Goal: Task Accomplishment & Management: Manage account settings

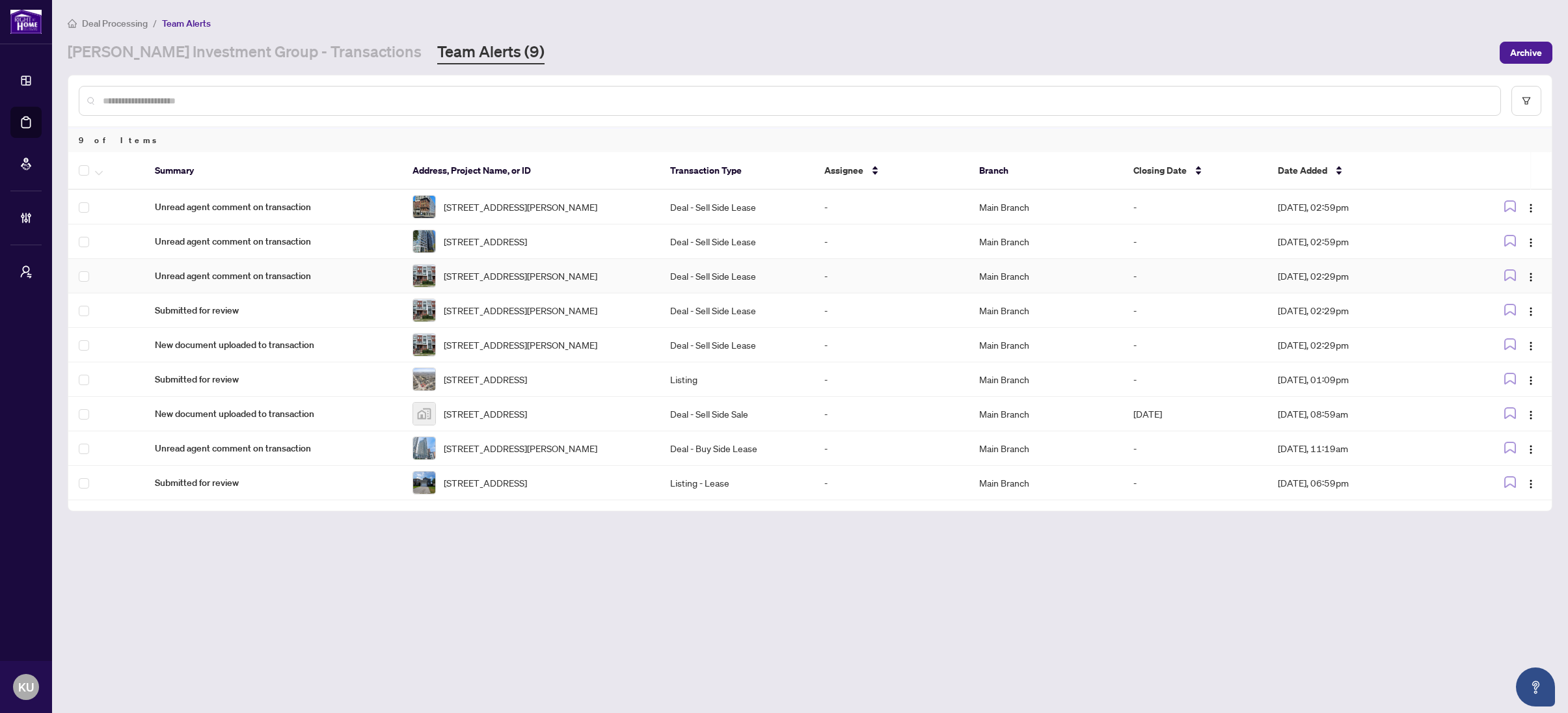
click at [233, 280] on td "Unread agent comment on transaction" at bounding box center [273, 276] width 257 height 35
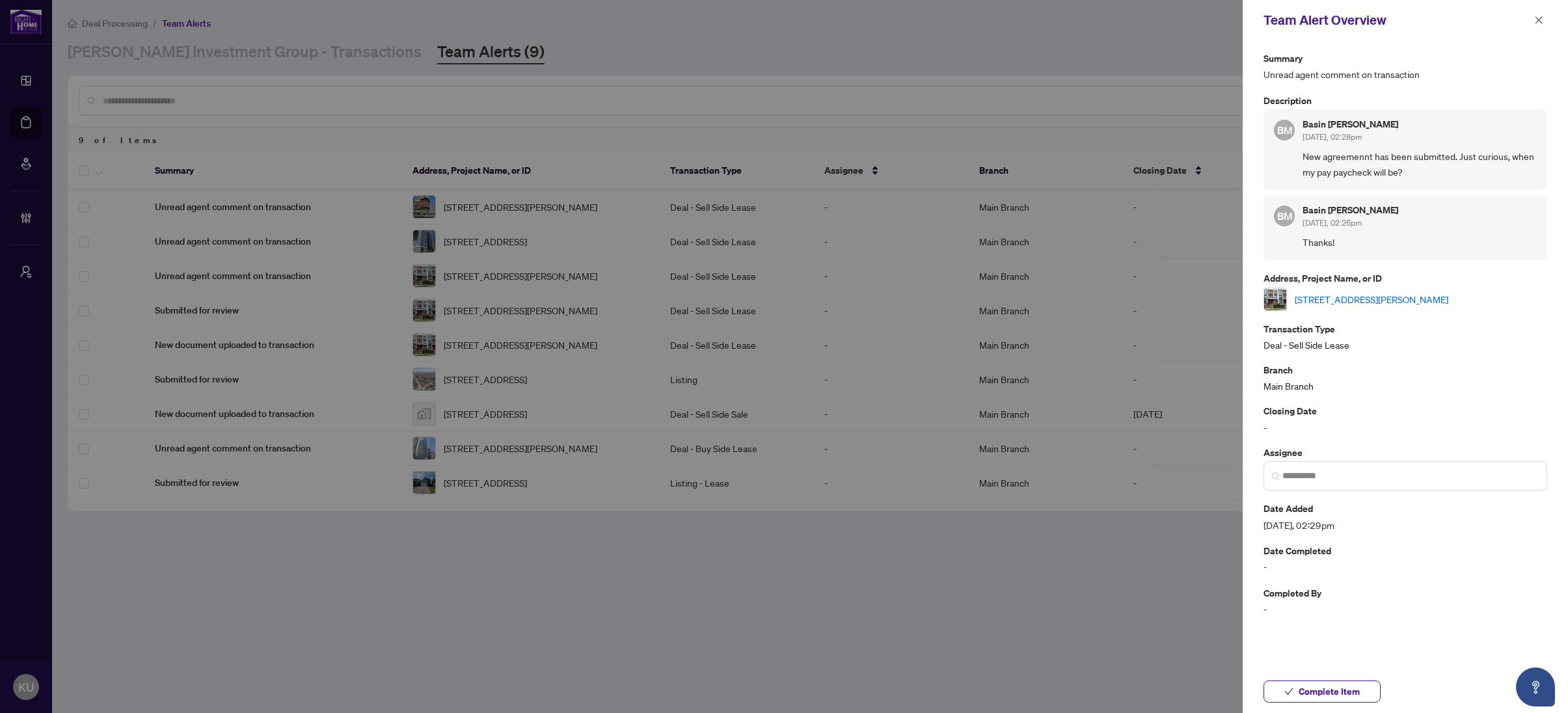
click at [233, 280] on div at bounding box center [784, 356] width 1568 height 713
click at [195, 286] on div at bounding box center [784, 356] width 1568 height 713
click at [1526, 21] on div "Team Alert Overview" at bounding box center [1396, 20] width 267 height 19
click at [1551, 19] on div "Team Alert Overview" at bounding box center [1404, 20] width 325 height 41
click at [1533, 21] on button "button" at bounding box center [1538, 20] width 17 height 15
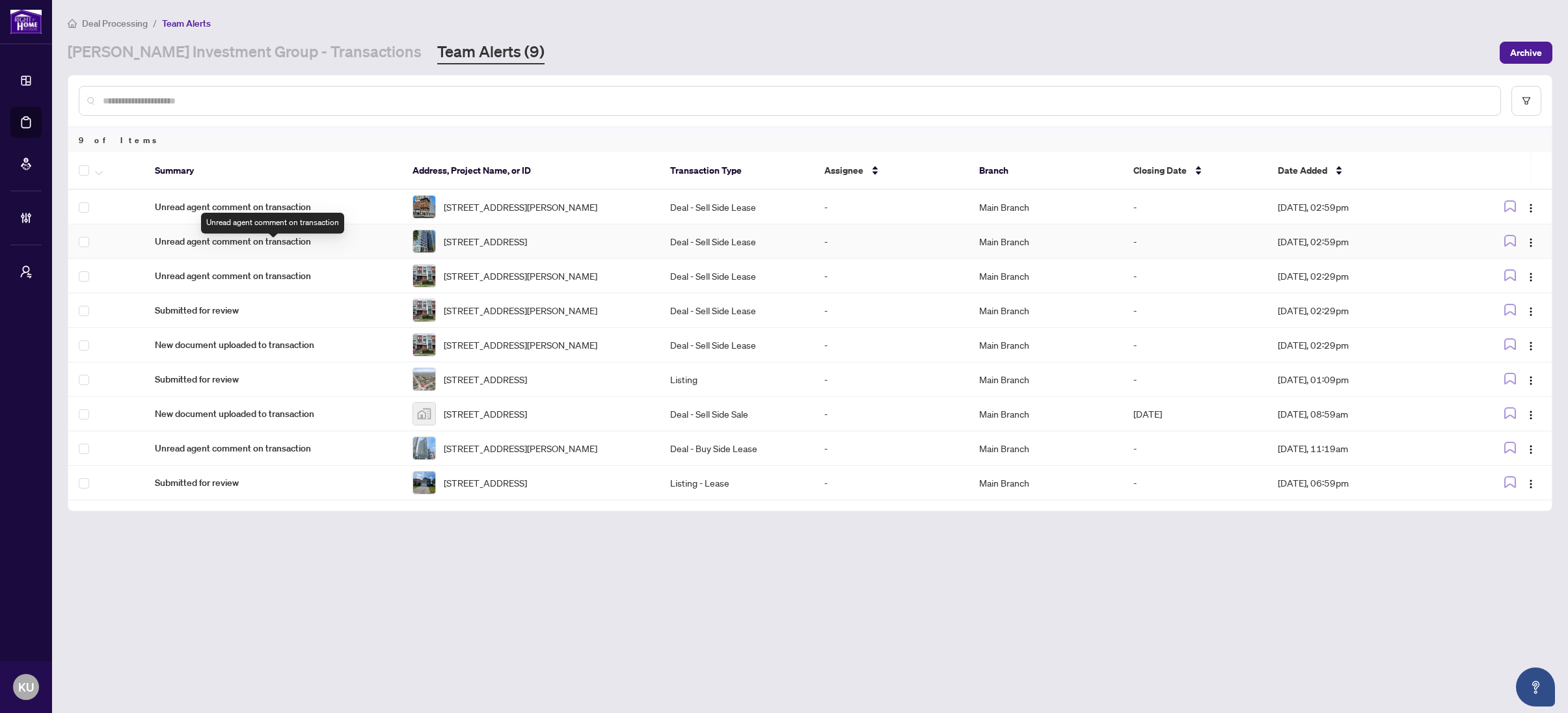
click at [197, 243] on span "Unread agent comment on transaction" at bounding box center [273, 241] width 237 height 15
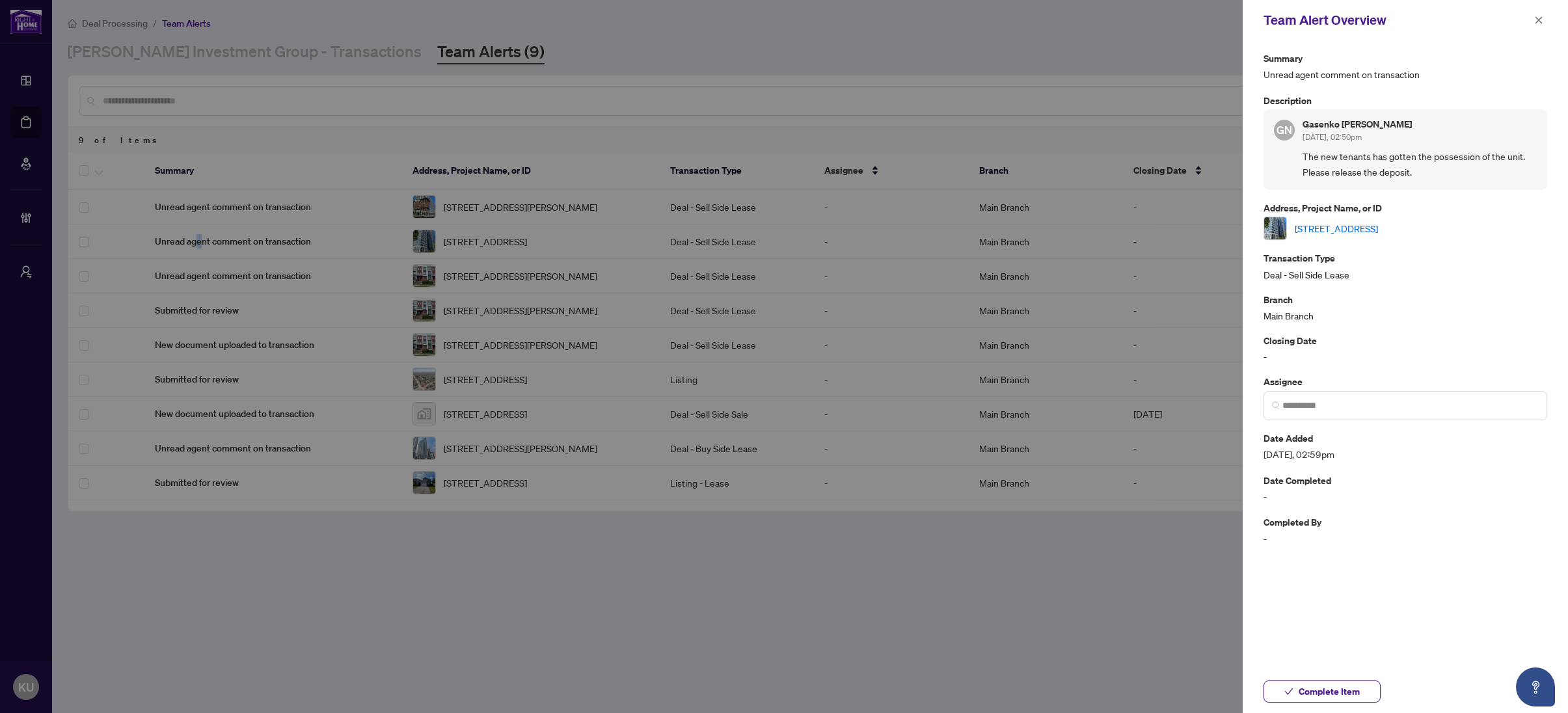
click at [1378, 231] on link "730 SE-60 Princess St, Toronto, Ontario M5A 2C7, Canada" at bounding box center [1336, 229] width 83 height 15
click at [242, 53] on div at bounding box center [784, 356] width 1568 height 713
drag, startPoint x: 1543, startPoint y: 20, endPoint x: 1304, endPoint y: 59, distance: 242.2
click at [1538, 21] on button "button" at bounding box center [1538, 20] width 17 height 15
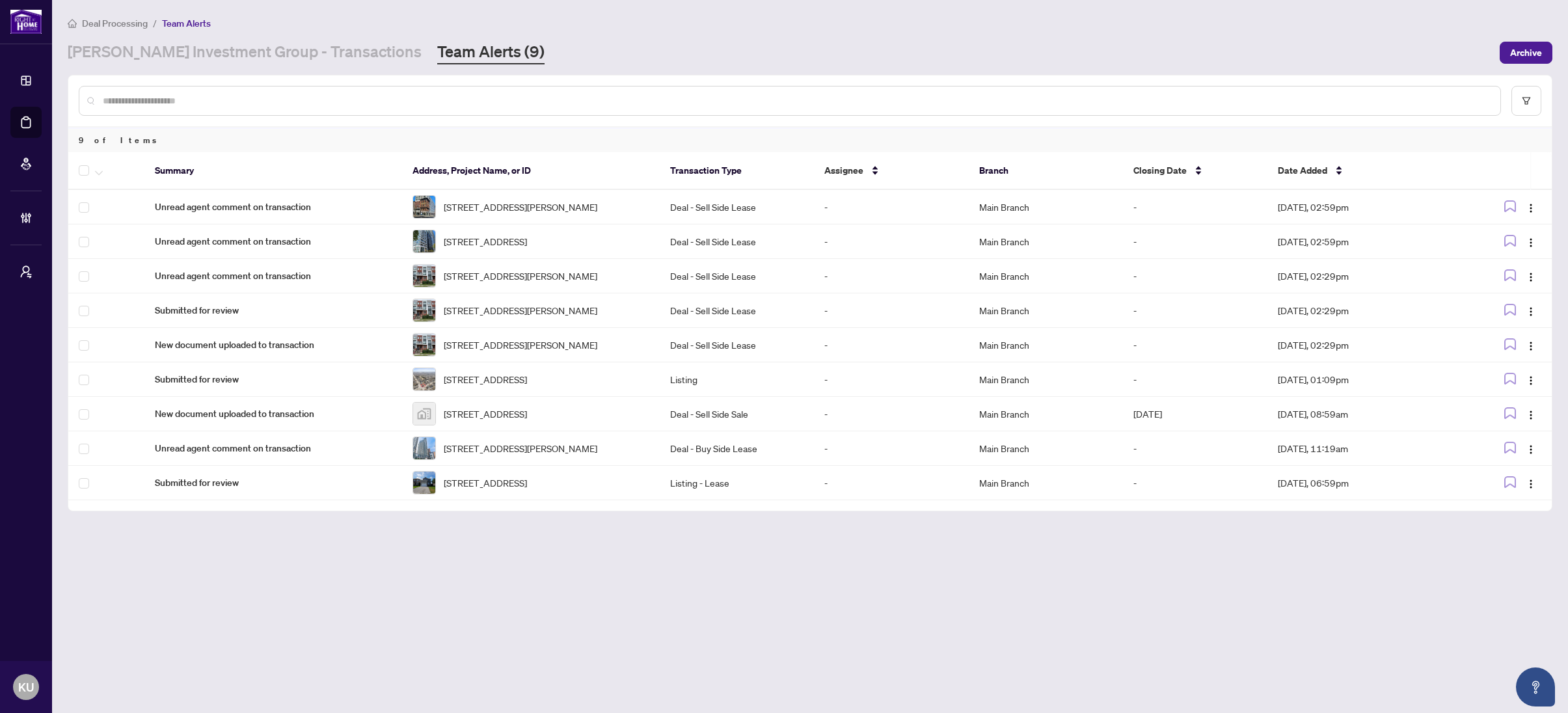
click at [340, 101] on input "text" at bounding box center [797, 101] width 1387 height 15
type input "******"
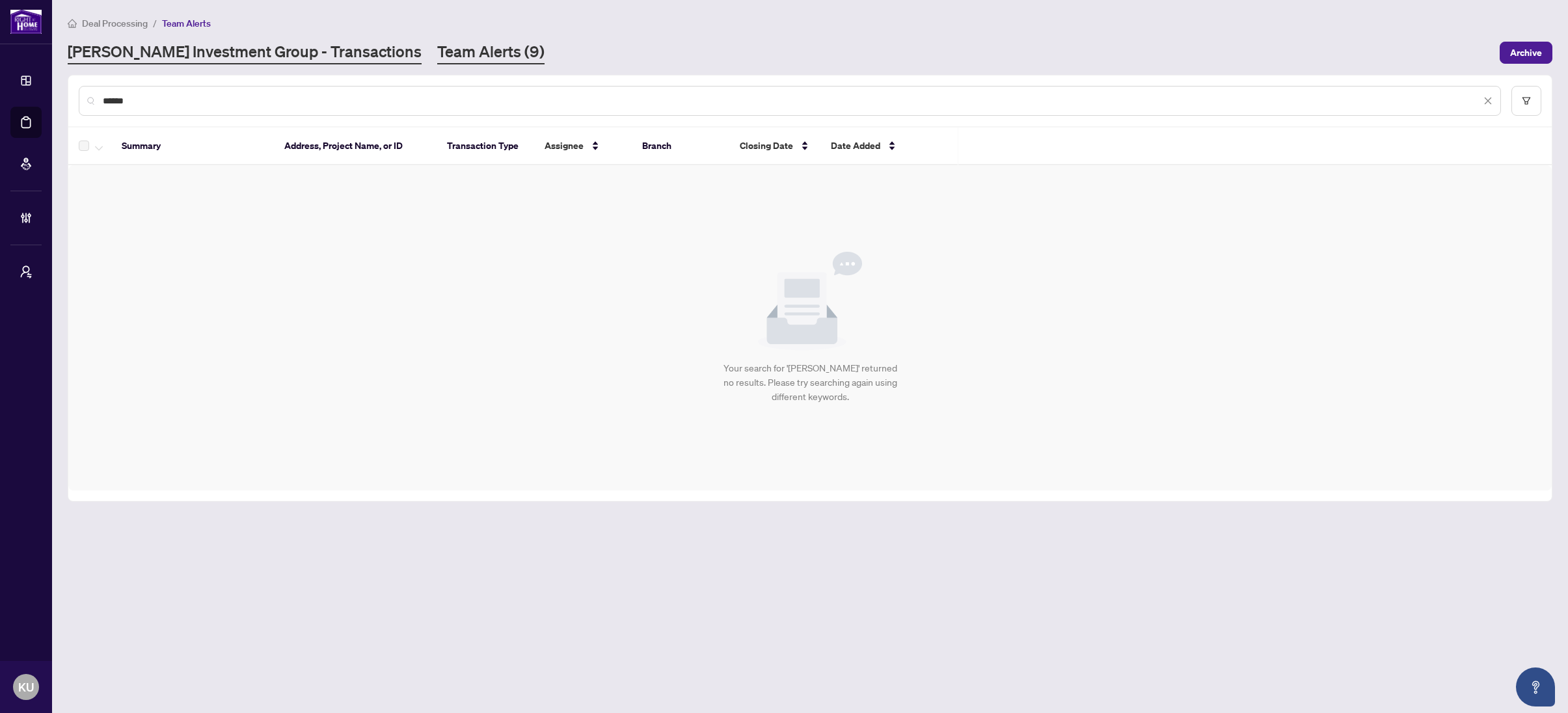
click at [257, 53] on link "RAHR Investment Group - Transactions" at bounding box center [245, 53] width 354 height 23
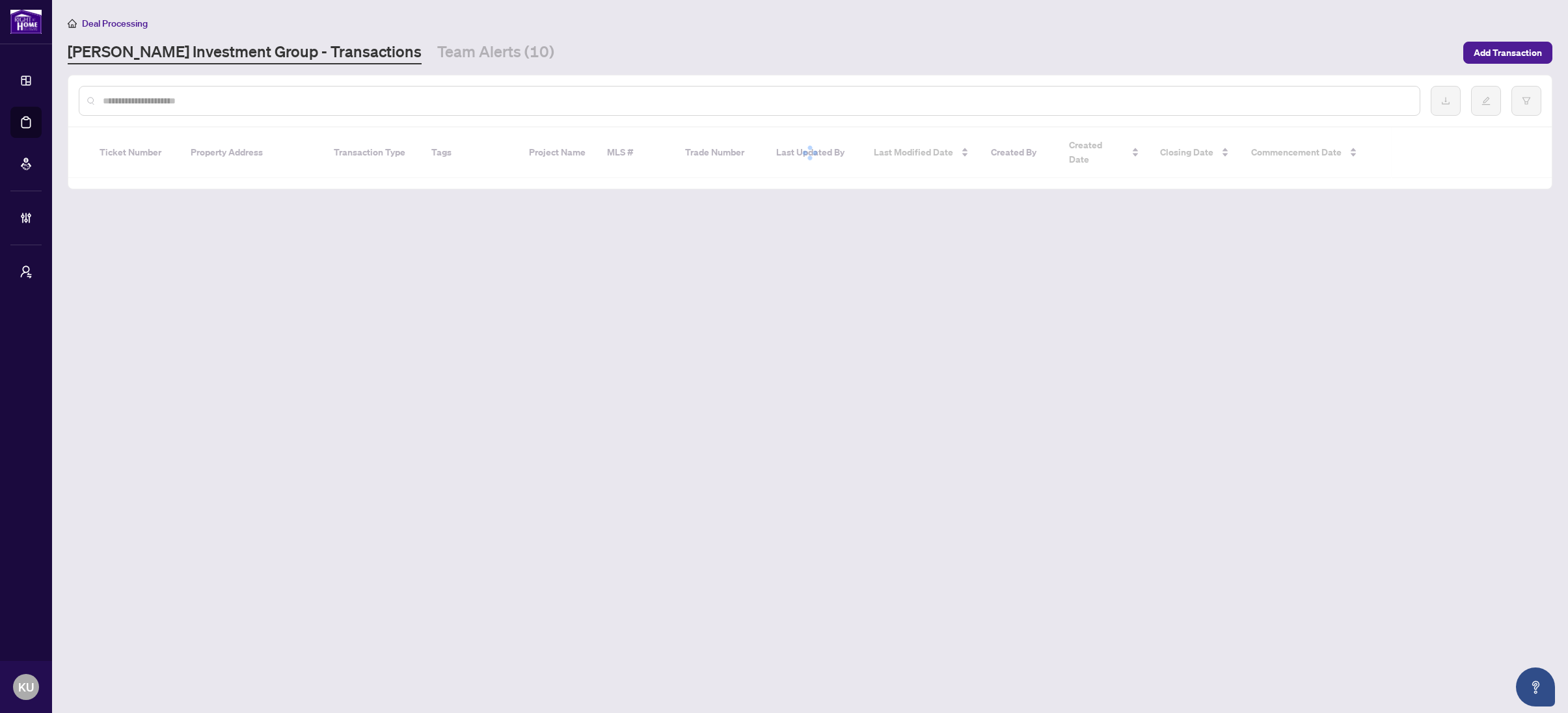
click at [248, 106] on input "text" at bounding box center [756, 101] width 1306 height 15
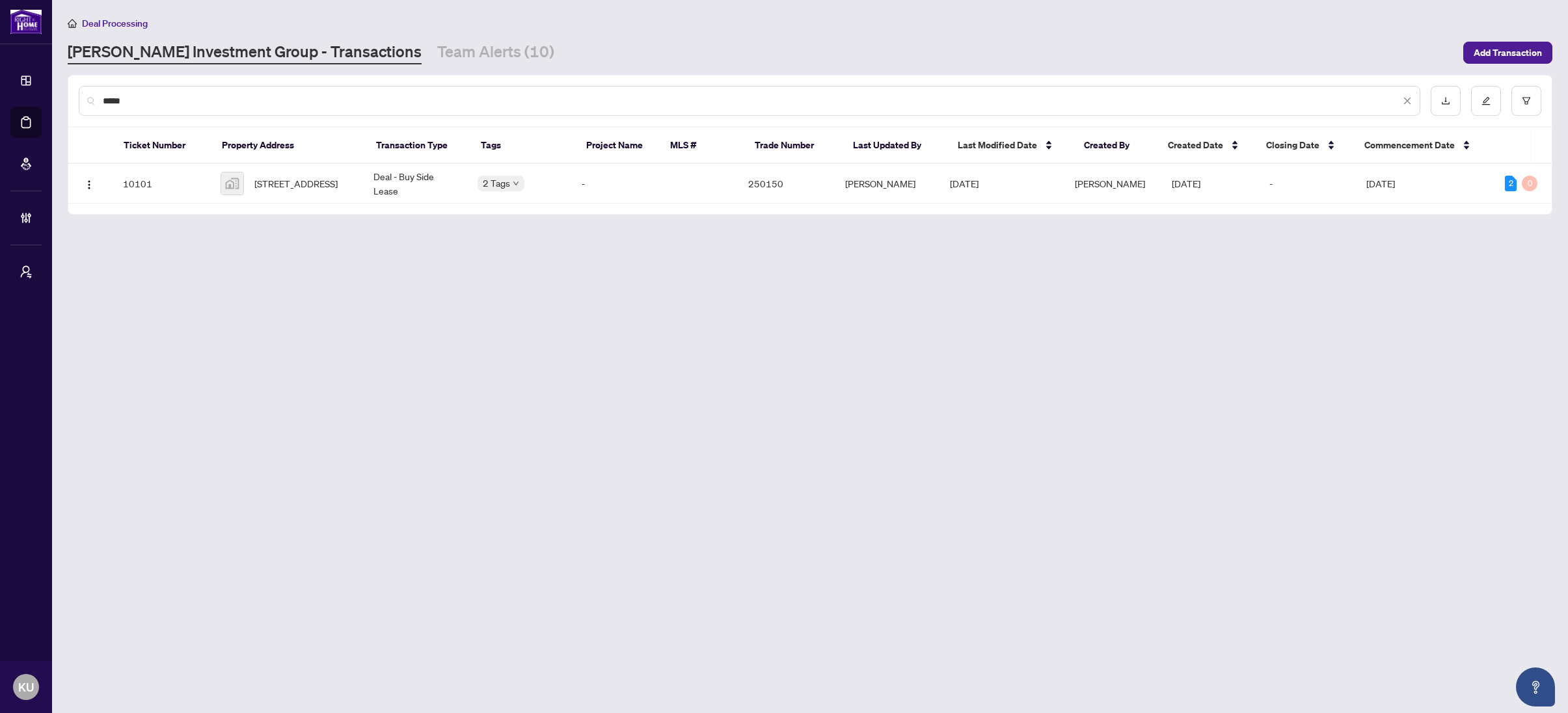
type input "*****"
click at [271, 178] on span "36 Brentcliffe Road #516, East York, ON, Canada" at bounding box center [295, 184] width 83 height 15
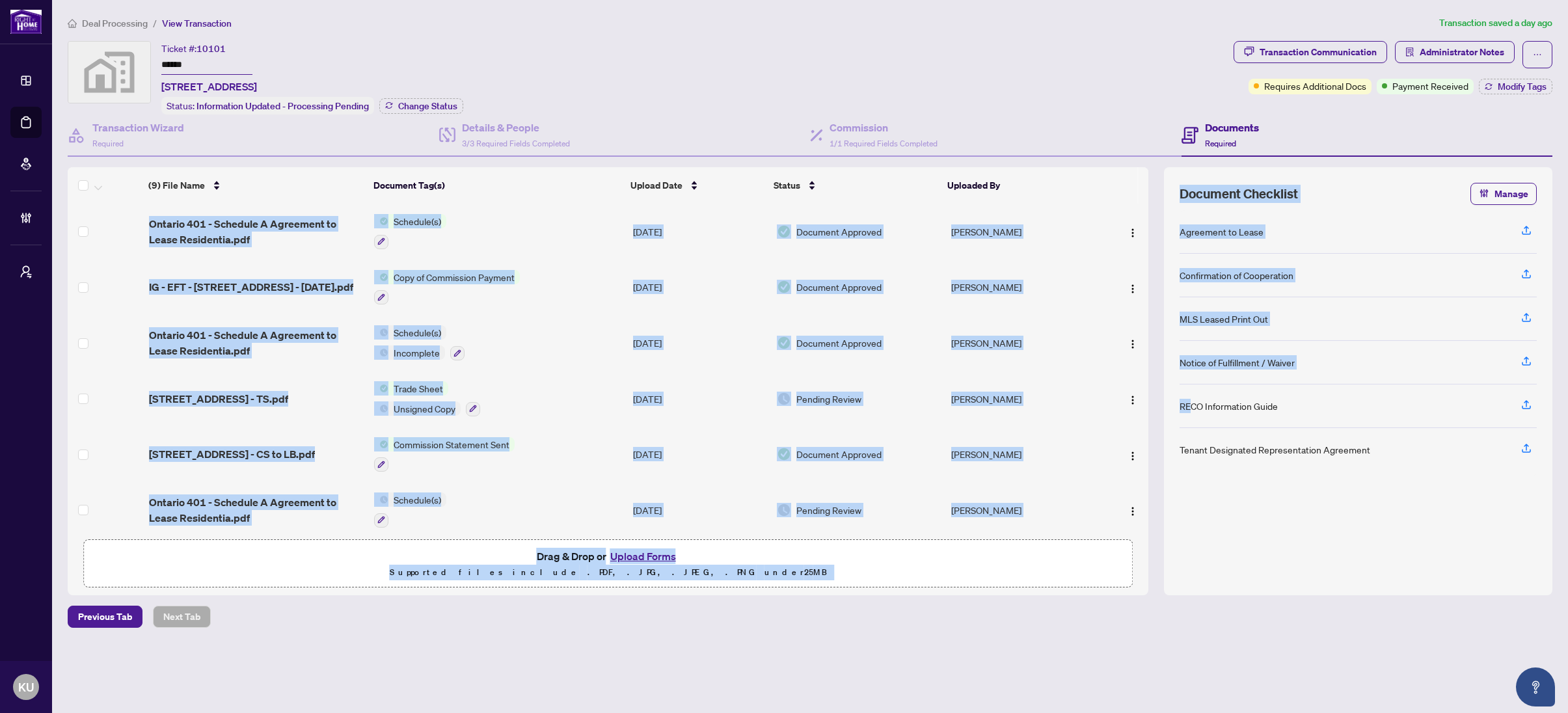
drag, startPoint x: 1149, startPoint y: 210, endPoint x: 1192, endPoint y: 388, distance: 183.1
click at [1192, 394] on div "(9) File Name Document Tag(s) Upload Date Status Uploaded By (9) File Name Docu…" at bounding box center [810, 381] width 1484 height 428
click at [1308, 53] on div "Transaction Communication" at bounding box center [1318, 52] width 117 height 21
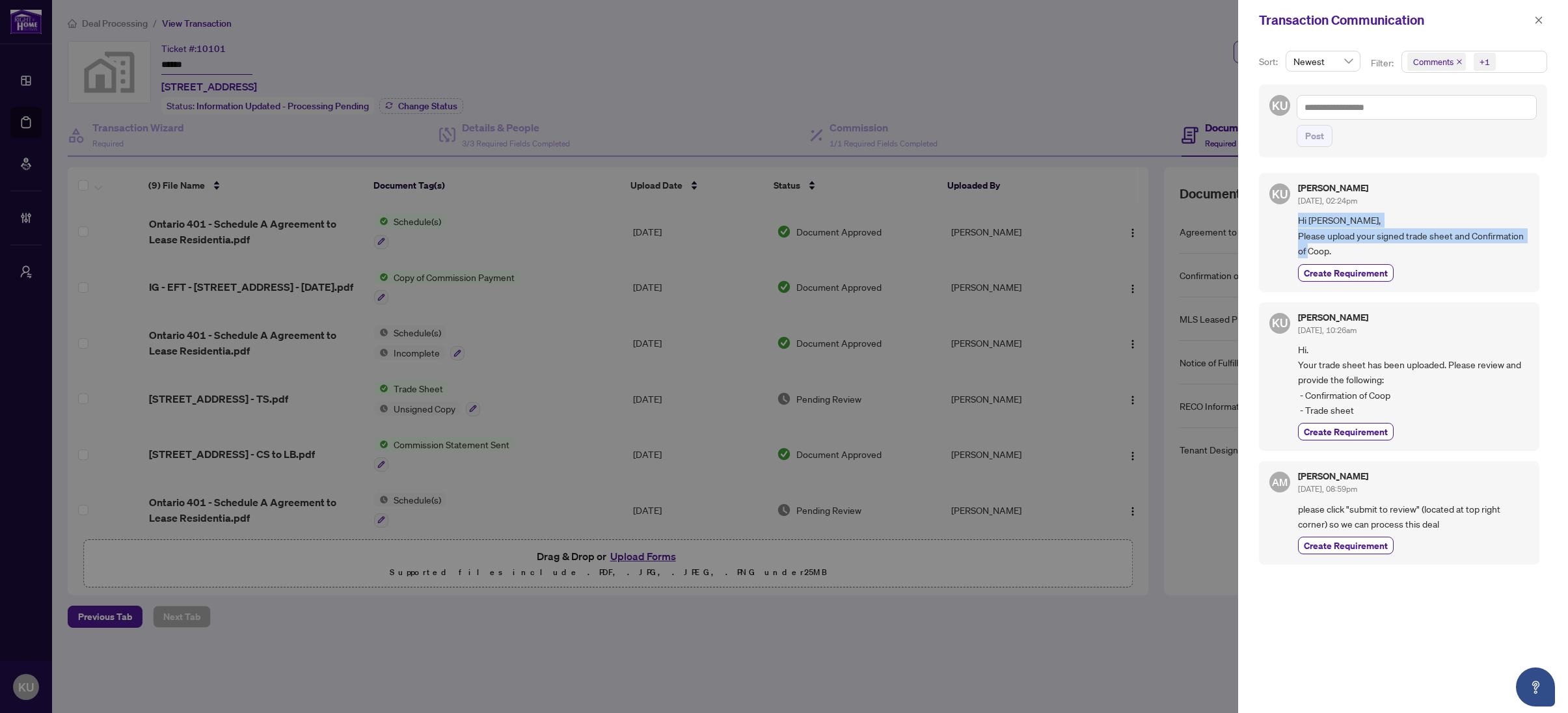
drag, startPoint x: 1333, startPoint y: 253, endPoint x: 1294, endPoint y: 214, distance: 55.2
click at [1294, 214] on div "KU Karla Umanzor Sep/23/2025, 02:24pm Hi Syuzanna, Please upload your signed tr…" at bounding box center [1399, 232] width 281 height 118
copy span "Hi Syuzanna, Please upload your signed trade sheet and Confirmation of Coop."
click at [1343, 113] on textarea at bounding box center [1416, 107] width 240 height 25
click at [1537, 16] on icon "close" at bounding box center [1539, 20] width 9 height 9
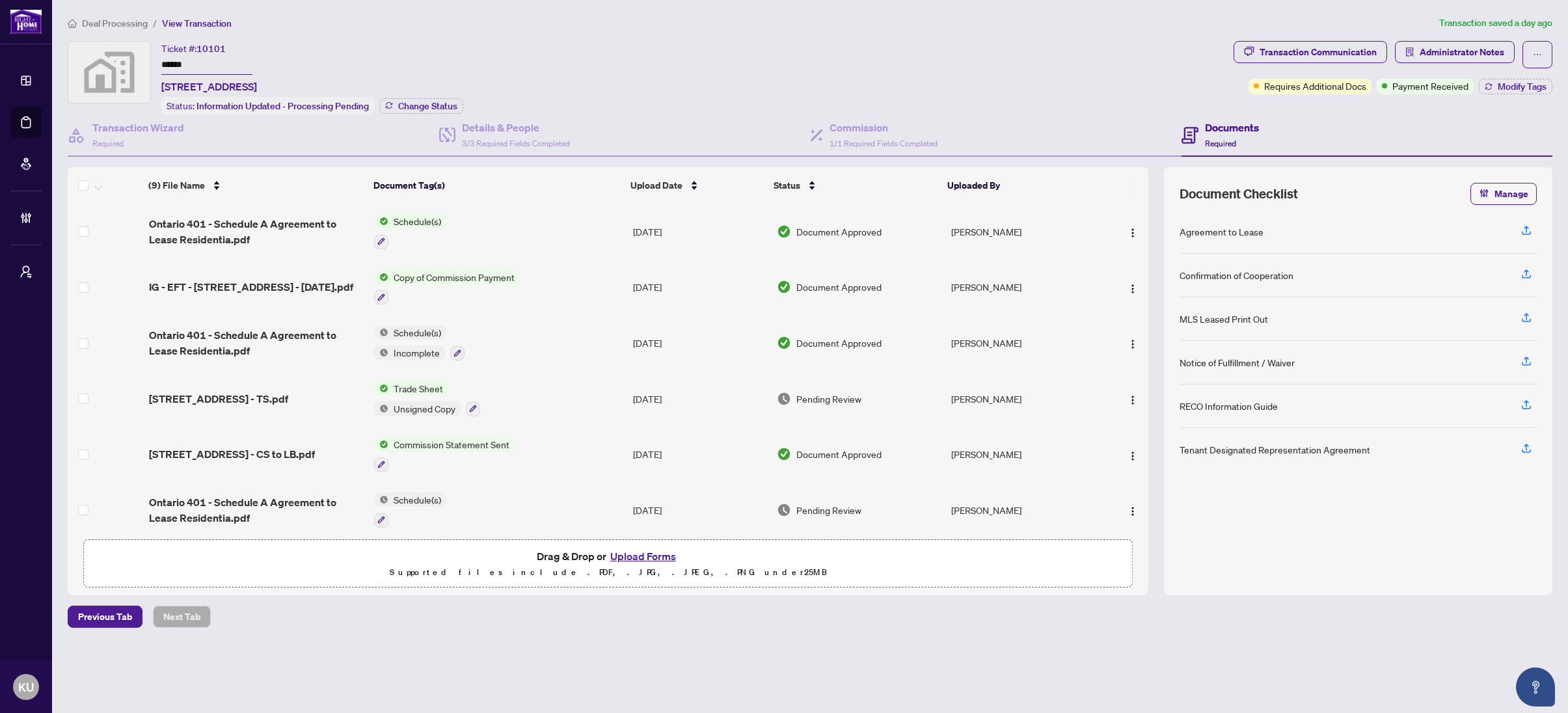
click at [1150, 182] on div "(9) File Name Document Tag(s) Upload Date Status Uploaded By (9) File Name Docu…" at bounding box center [810, 381] width 1484 height 428
drag, startPoint x: 125, startPoint y: 26, endPoint x: 27, endPoint y: 21, distance: 98.1
click at [125, 25] on span "Deal Processing" at bounding box center [114, 23] width 66 height 12
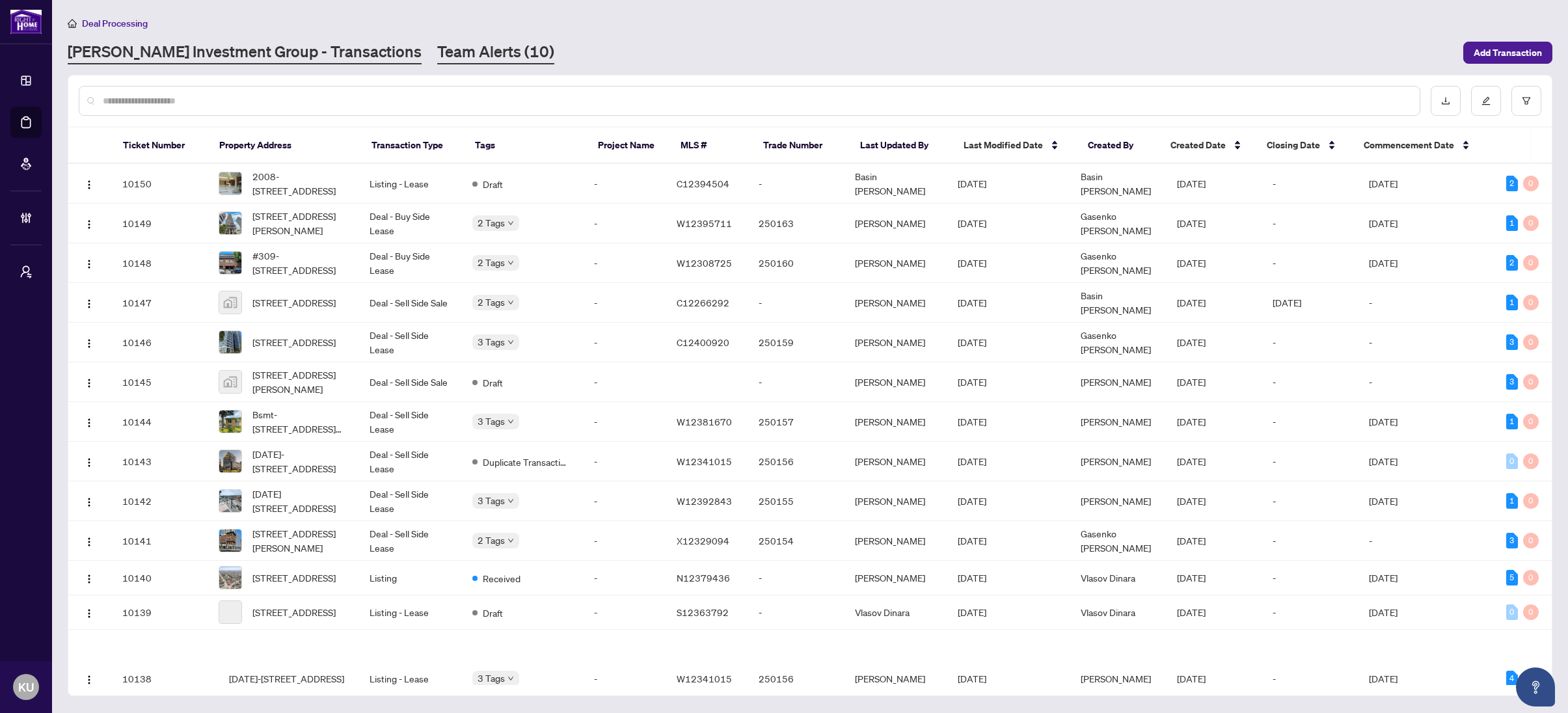
click at [441, 55] on link "Team Alerts (10)" at bounding box center [495, 53] width 117 height 23
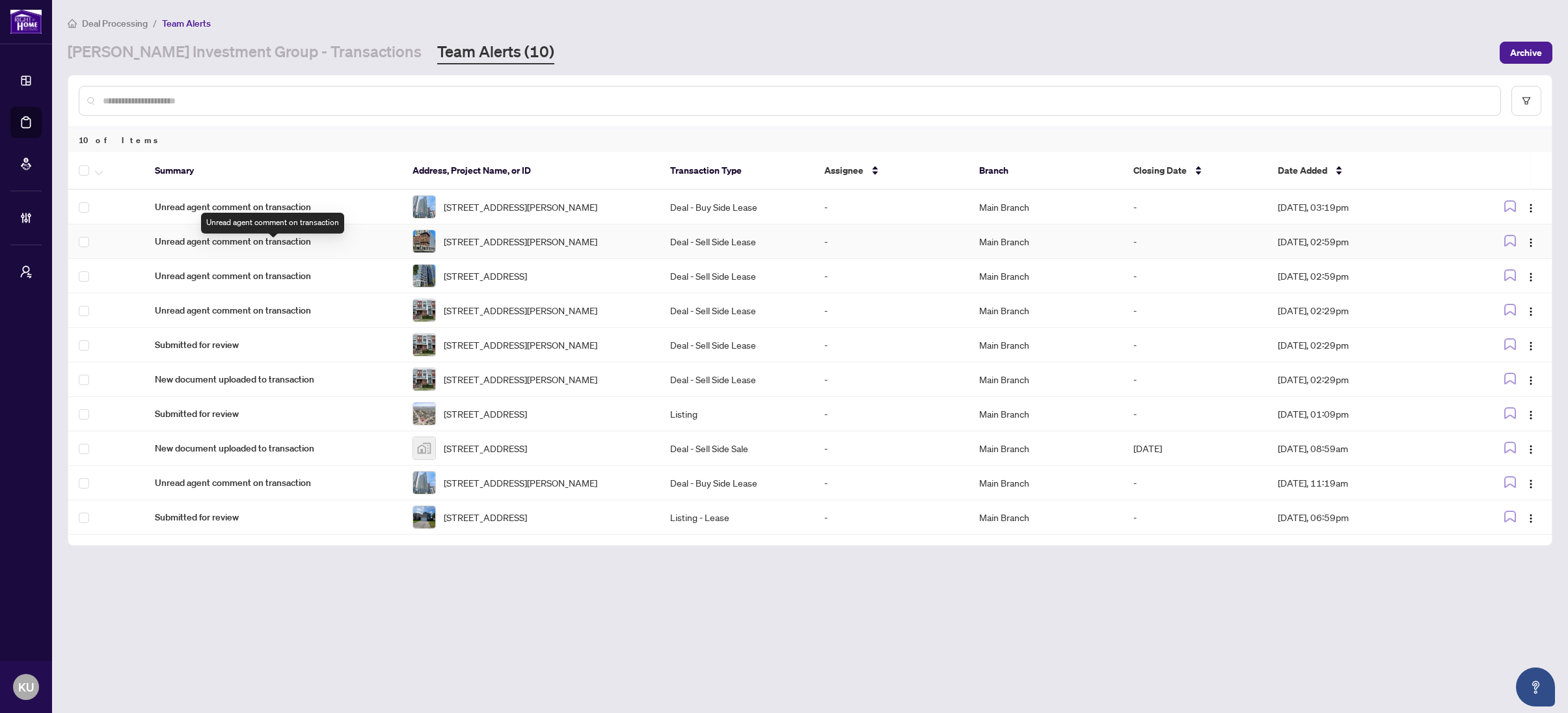
click at [190, 248] on span "Unread agent comment on transaction" at bounding box center [273, 241] width 237 height 15
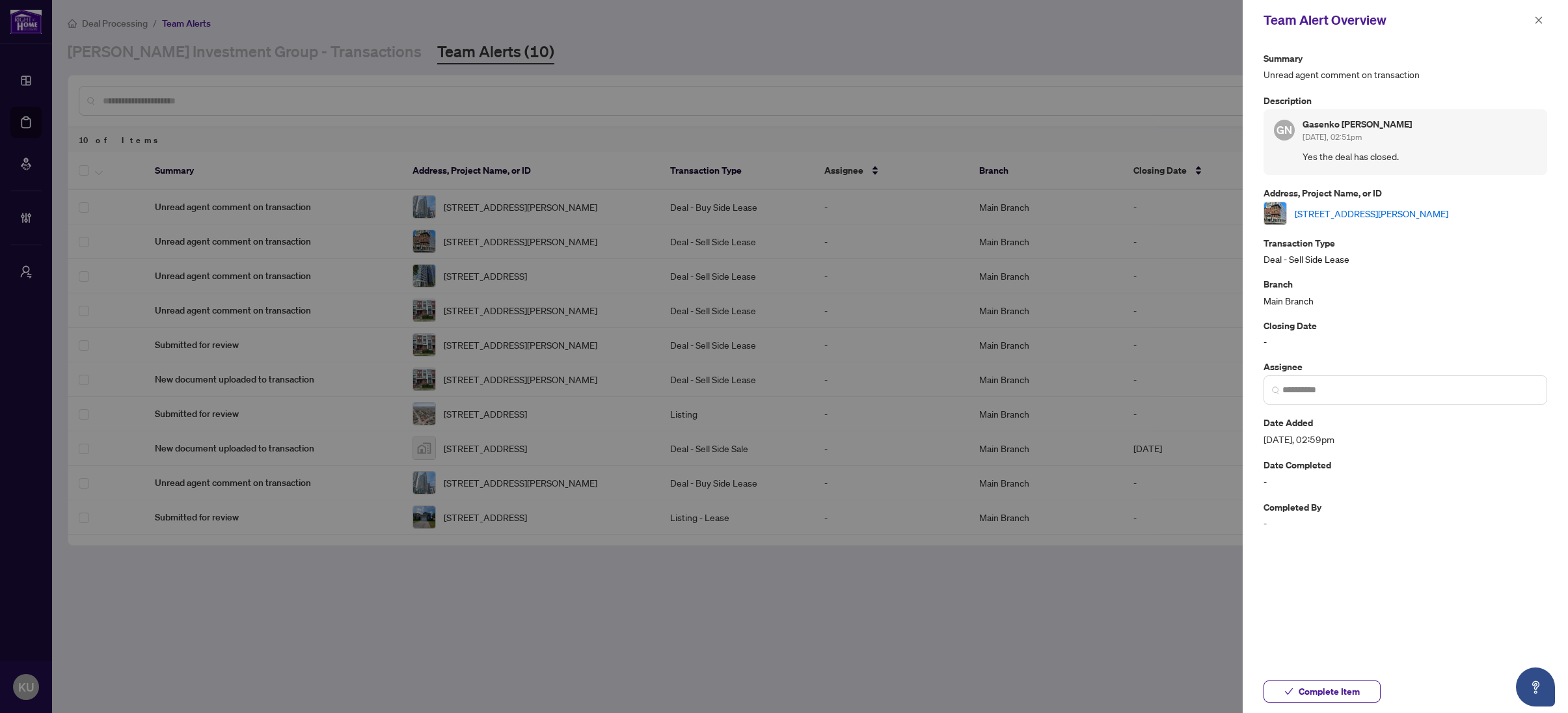
click at [179, 285] on div at bounding box center [784, 356] width 1568 height 713
drag, startPoint x: 1537, startPoint y: 16, endPoint x: 932, endPoint y: 160, distance: 621.9
click at [1533, 19] on button "button" at bounding box center [1538, 20] width 17 height 15
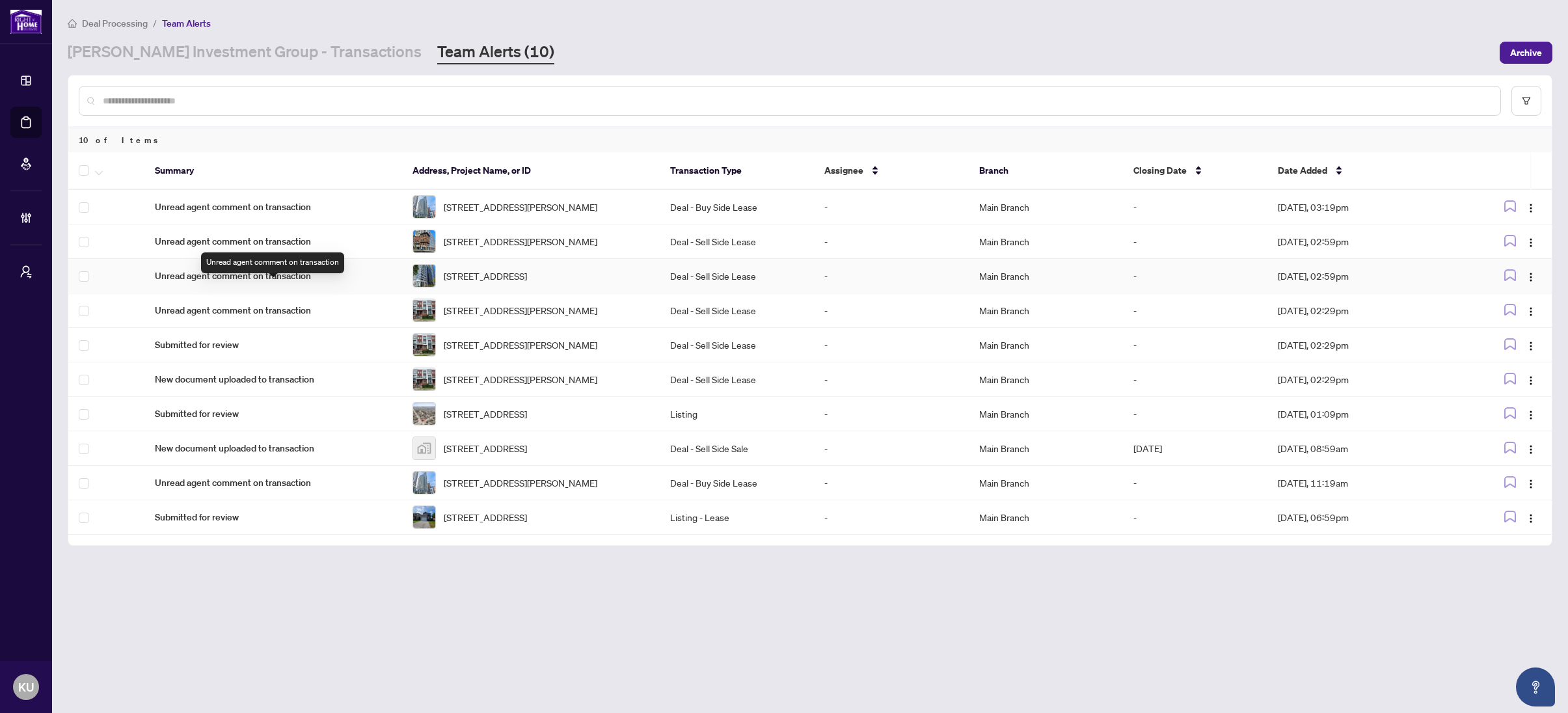
click at [190, 283] on span "Unread agent comment on transaction" at bounding box center [273, 276] width 237 height 15
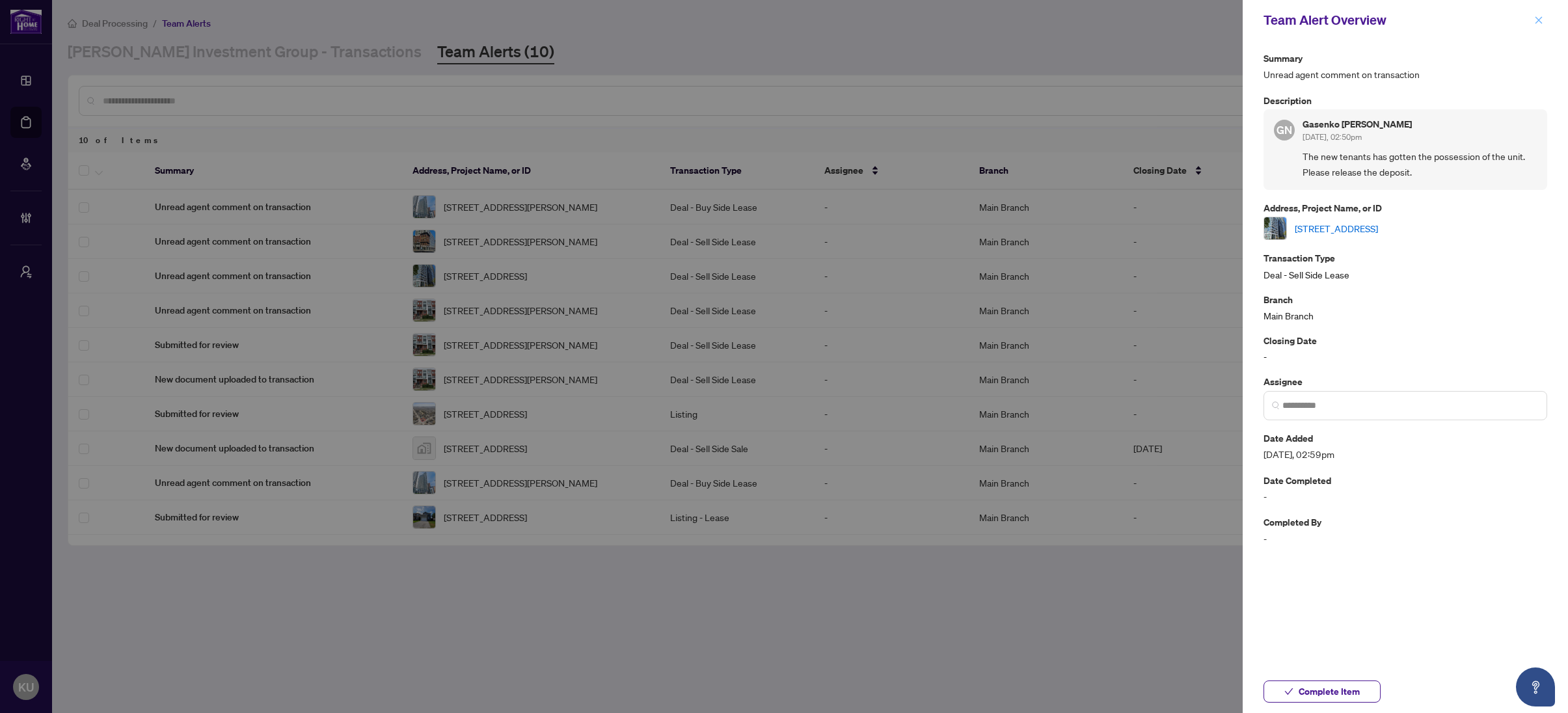
click at [1543, 21] on button "button" at bounding box center [1538, 20] width 17 height 15
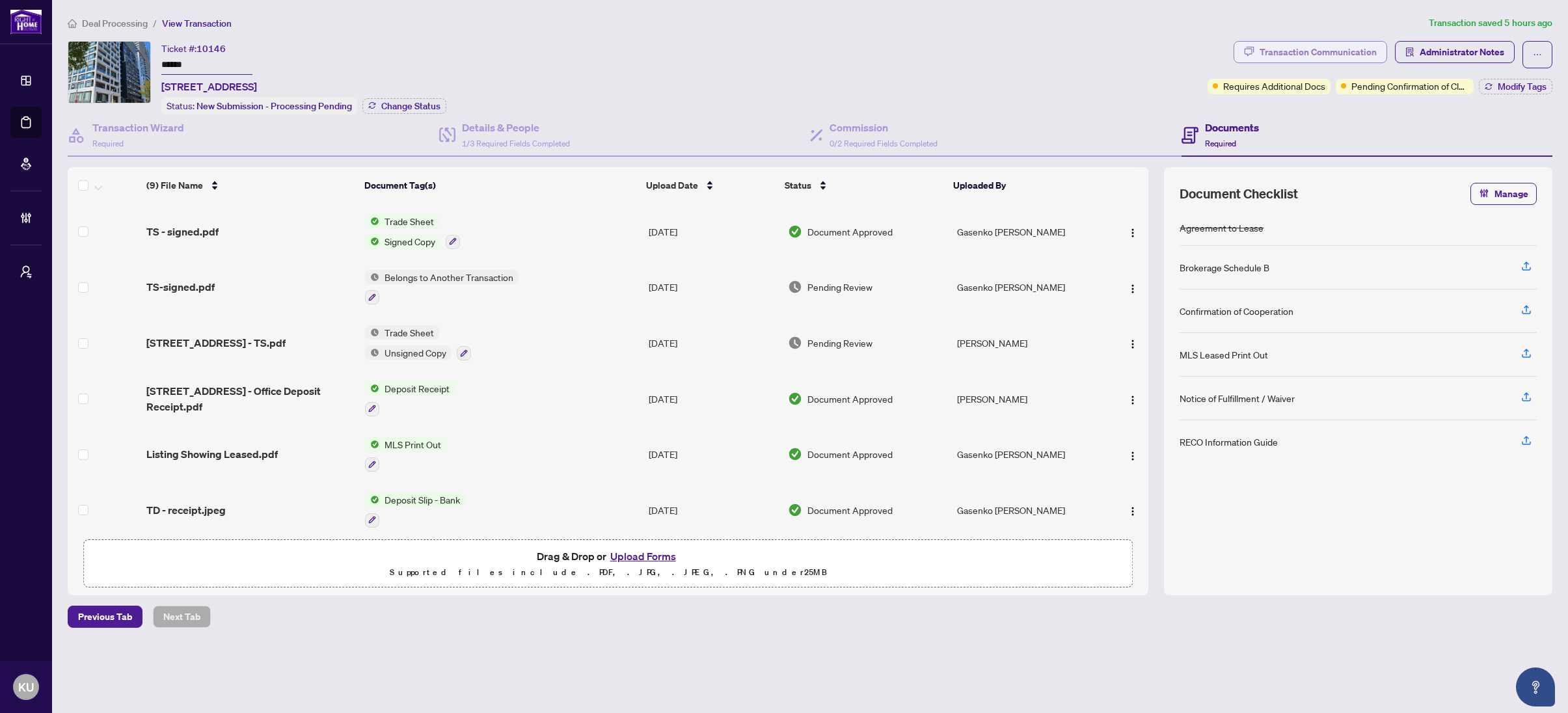
click at [1289, 56] on div "Transaction Communication" at bounding box center [1318, 52] width 117 height 21
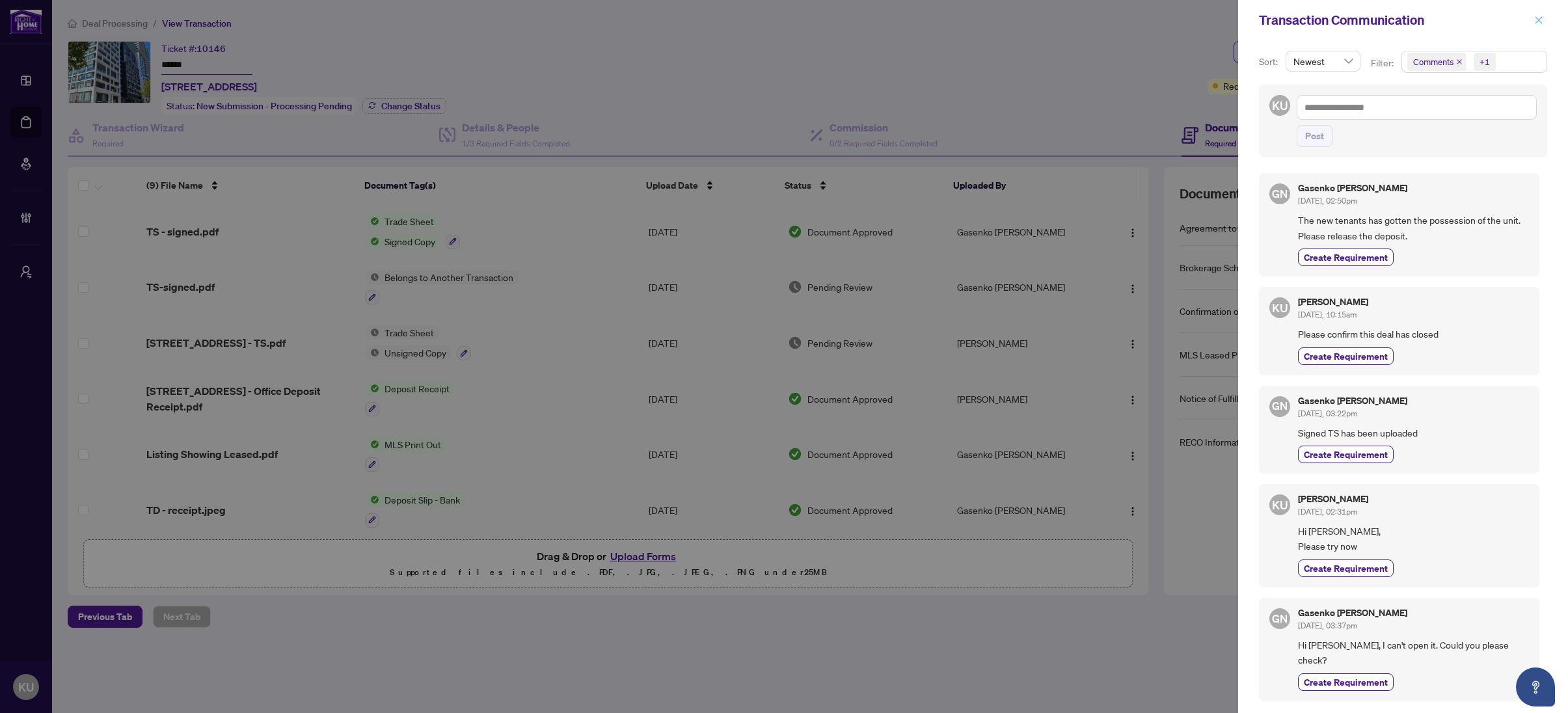
click at [1535, 14] on span "button" at bounding box center [1539, 20] width 9 height 21
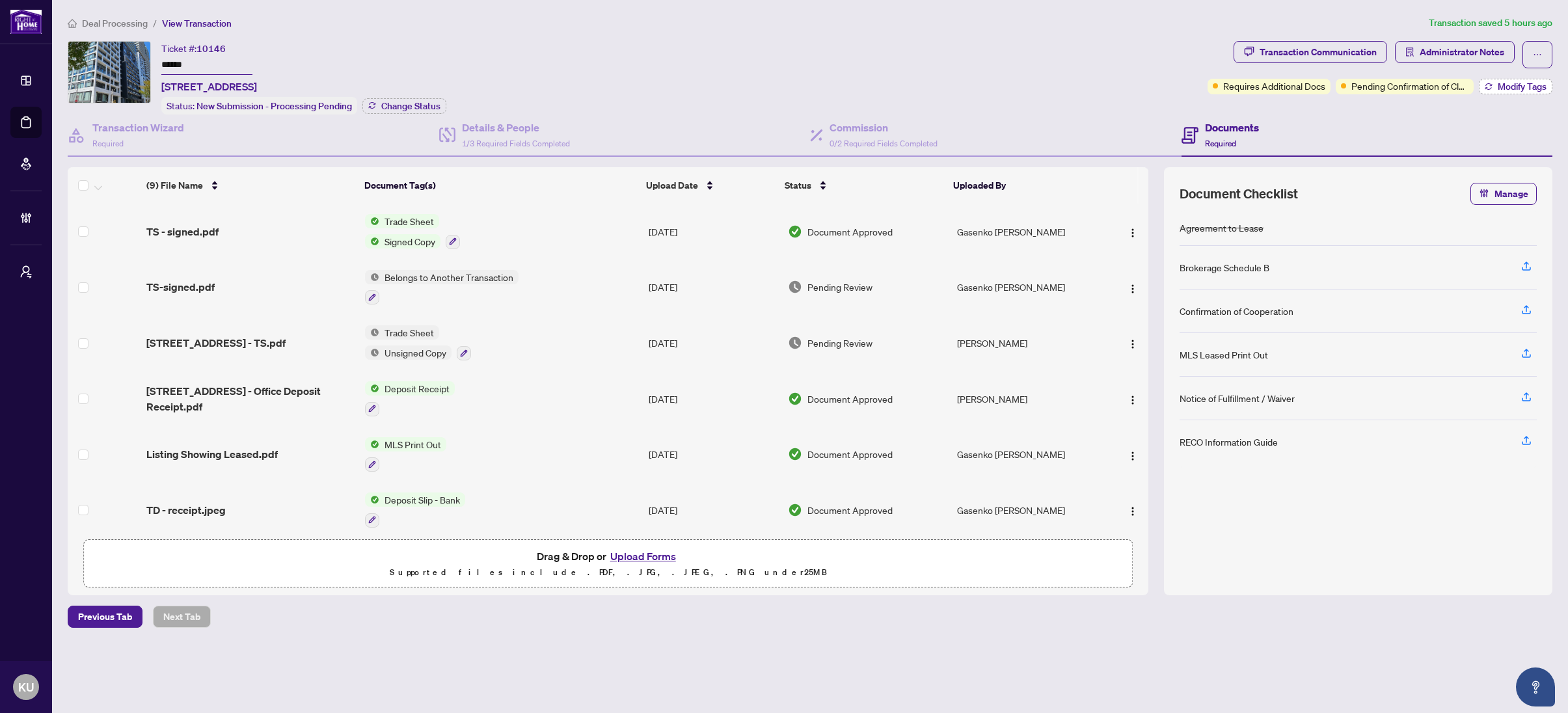
click at [1490, 86] on icon "button" at bounding box center [1488, 86] width 8 height 8
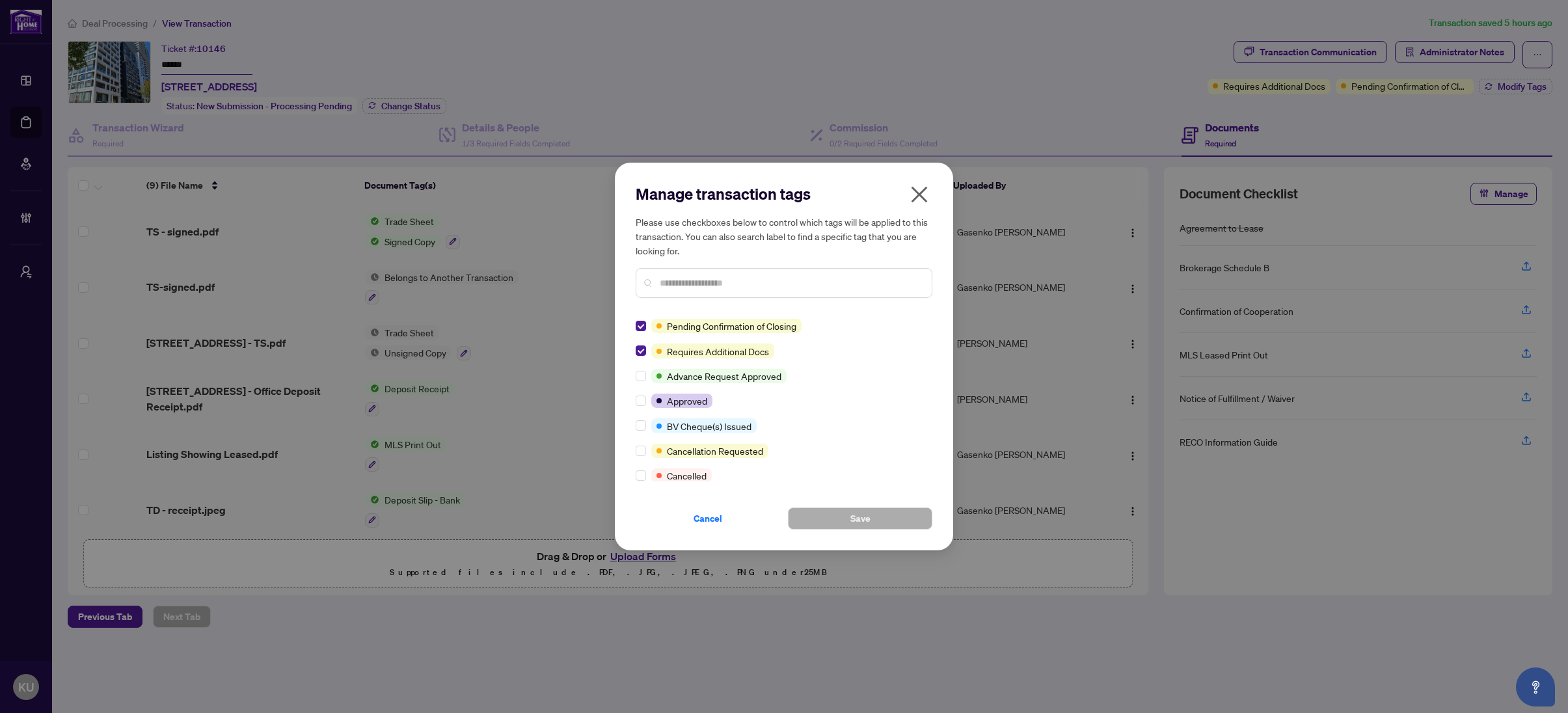
drag, startPoint x: 636, startPoint y: 320, endPoint x: 652, endPoint y: 309, distance: 19.4
click at [637, 320] on label at bounding box center [641, 326] width 11 height 15
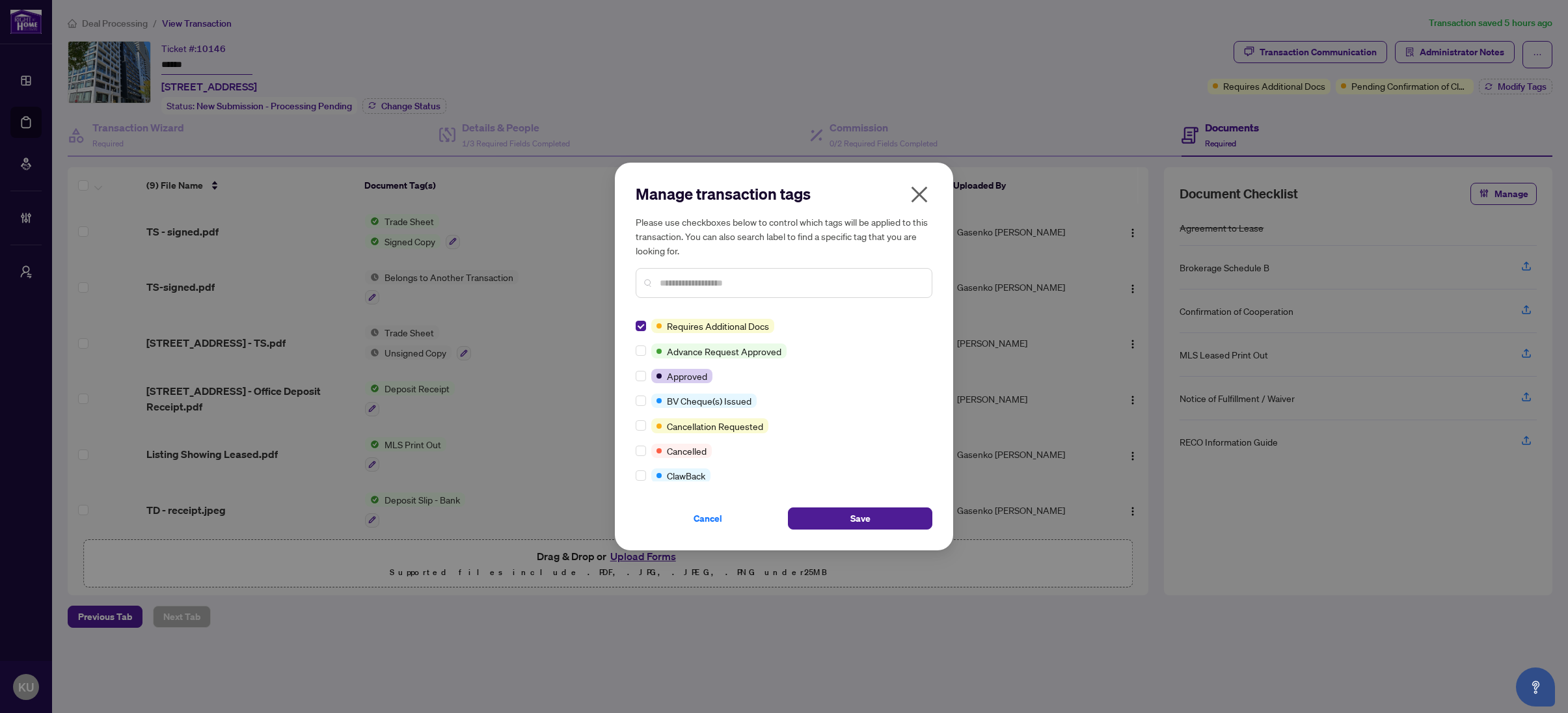
click at [676, 277] on input "text" at bounding box center [790, 283] width 261 height 15
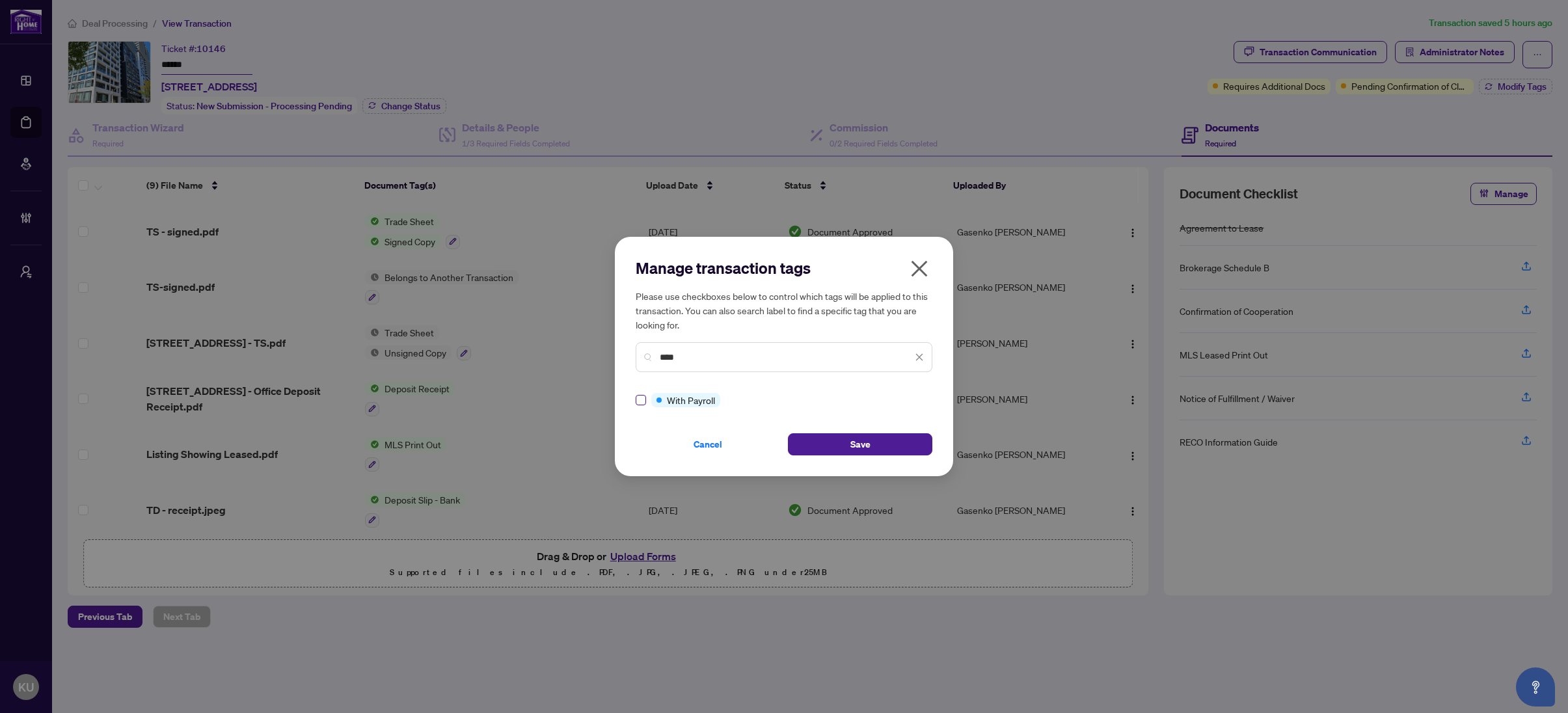
type input "****"
click at [878, 448] on button "Save" at bounding box center [860, 444] width 144 height 22
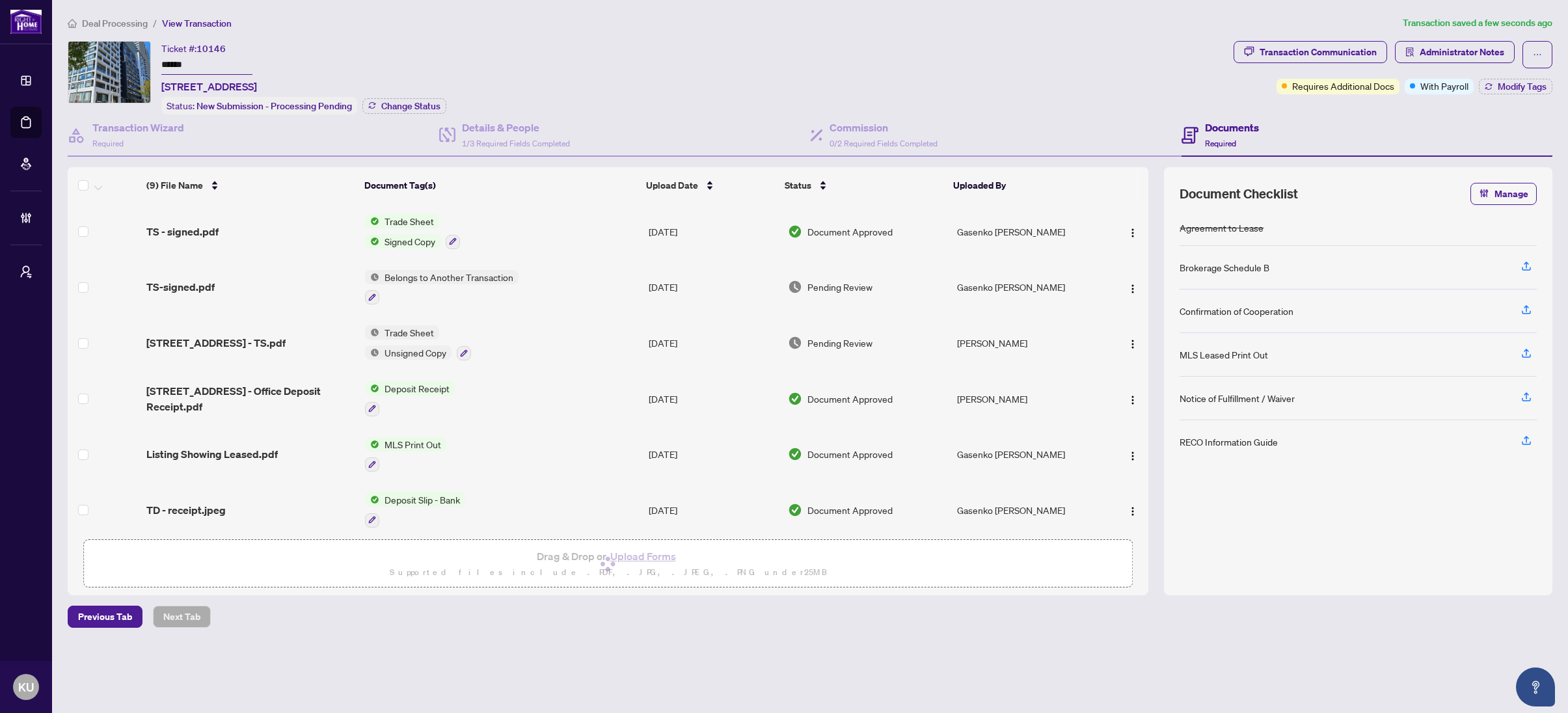
drag, startPoint x: 1148, startPoint y: 225, endPoint x: 1069, endPoint y: 341, distance: 140.3
click at [1148, 196] on div "(9) File Name Document Tag(s) Upload Date Status Uploaded By (9) File Name Docu…" at bounding box center [608, 350] width 1081 height 366
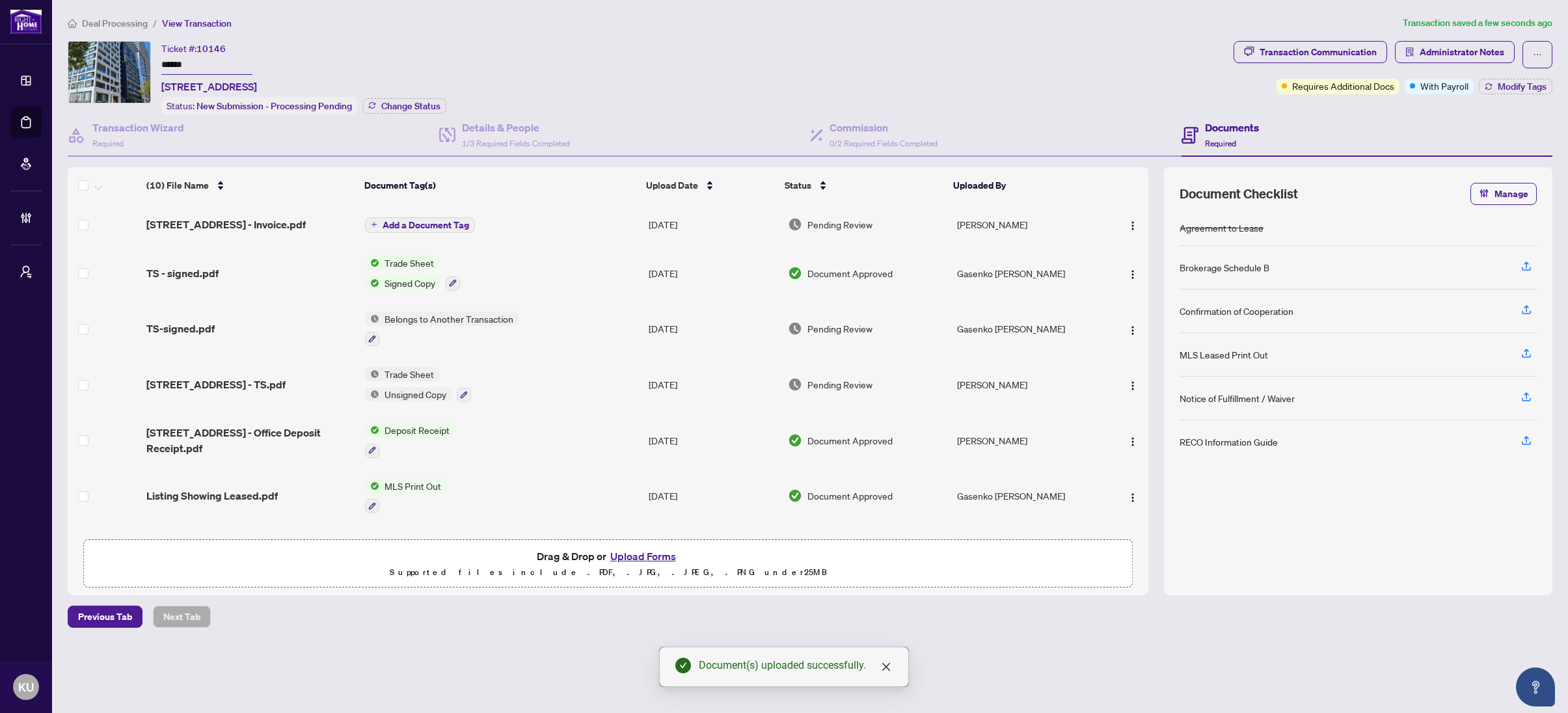
click at [461, 221] on span "Add a Document Tag" at bounding box center [426, 225] width 86 height 9
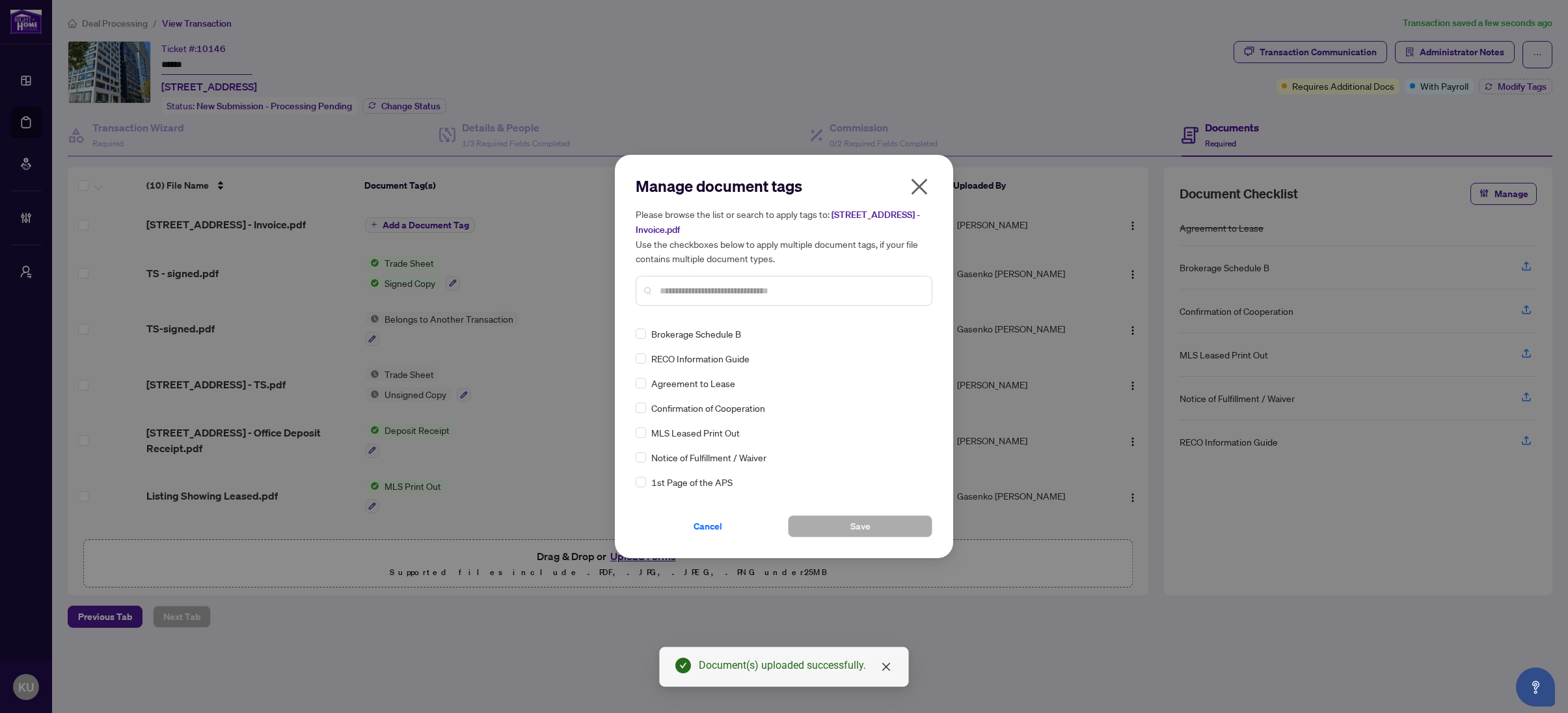
click at [692, 305] on div "Manage document tags Please browse the list or search to apply tags to: 60 Prin…" at bounding box center [784, 245] width 297 height 140
drag, startPoint x: 708, startPoint y: 281, endPoint x: 700, endPoint y: 282, distance: 8.1
click at [708, 281] on div at bounding box center [784, 291] width 297 height 30
click at [698, 284] on input "text" at bounding box center [790, 291] width 261 height 15
type input "****"
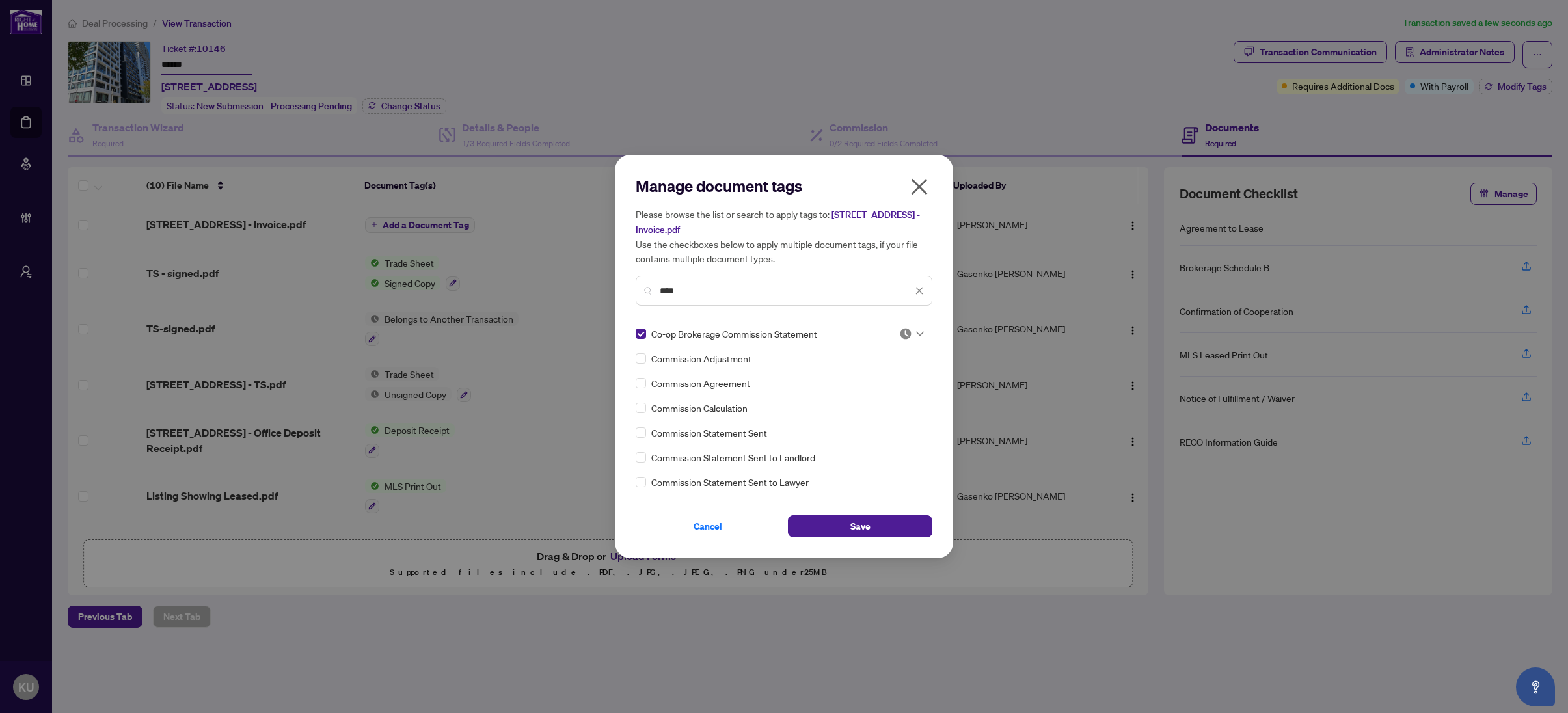
click at [913, 337] on div at bounding box center [911, 334] width 25 height 13
drag, startPoint x: 849, startPoint y: 395, endPoint x: 829, endPoint y: 391, distance: 20.4
click at [849, 396] on div "Approved" at bounding box center [868, 397] width 83 height 15
drag, startPoint x: 847, startPoint y: 523, endPoint x: 850, endPoint y: 507, distance: 16.3
click at [846, 525] on button "Save" at bounding box center [860, 526] width 144 height 22
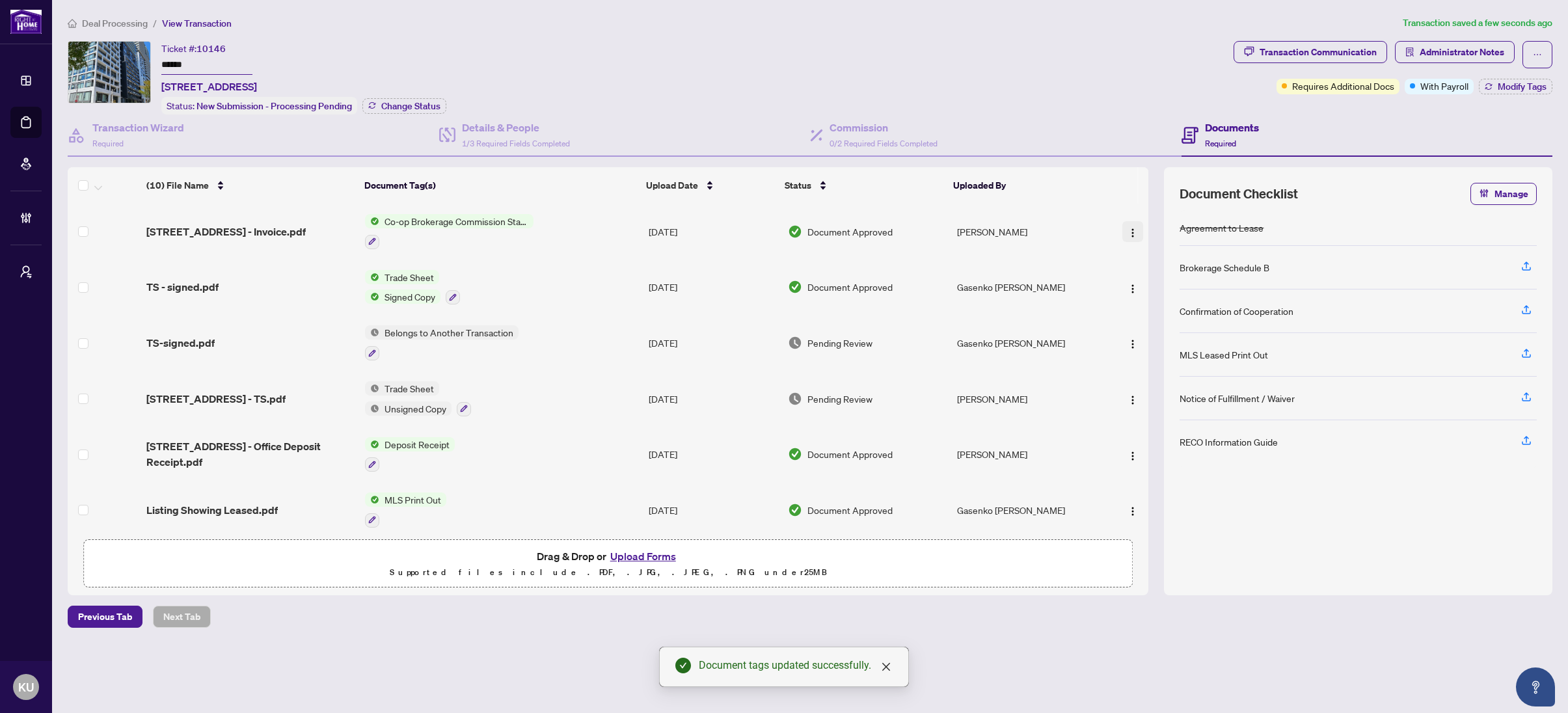
click at [1133, 230] on img "button" at bounding box center [1132, 233] width 11 height 11
click at [1136, 343] on span "Document Permissions" at bounding box center [1190, 339] width 124 height 15
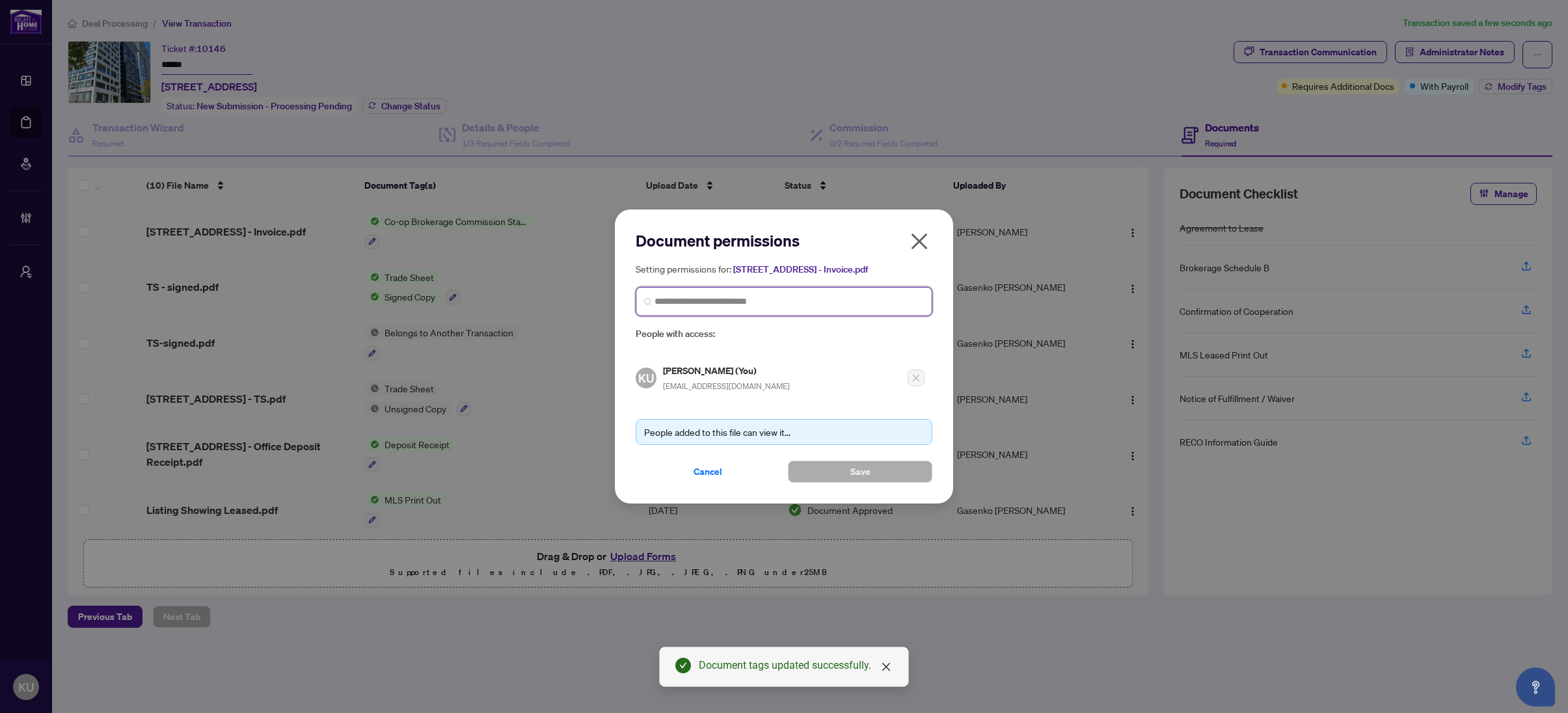
click at [674, 306] on input "search" at bounding box center [789, 301] width 269 height 14
drag, startPoint x: 918, startPoint y: 242, endPoint x: 905, endPoint y: 254, distance: 17.7
click at [911, 245] on icon "close" at bounding box center [919, 241] width 21 height 21
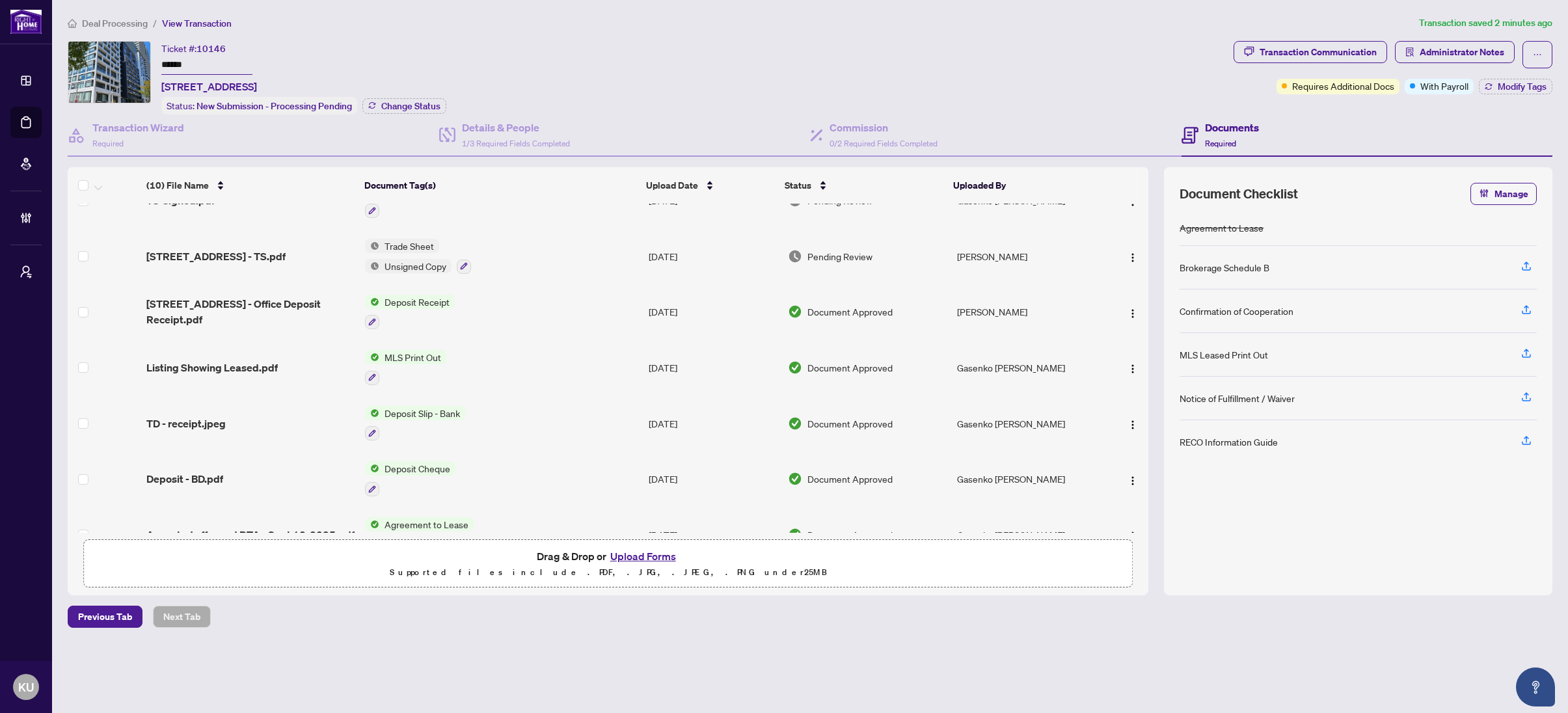
scroll to position [230, 0]
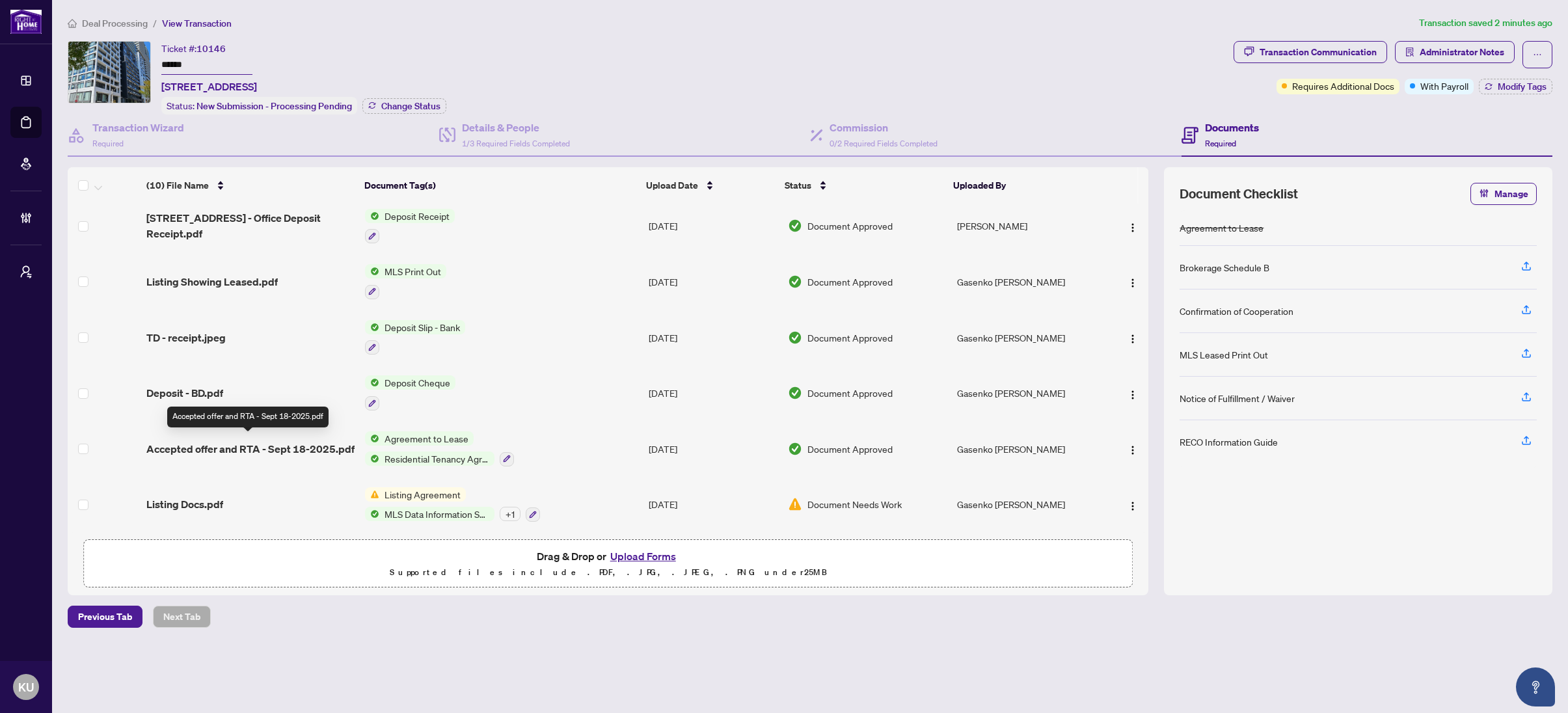
click at [224, 441] on span "Accepted offer and RTA - Sept 18-2025.pdf" at bounding box center [250, 448] width 208 height 15
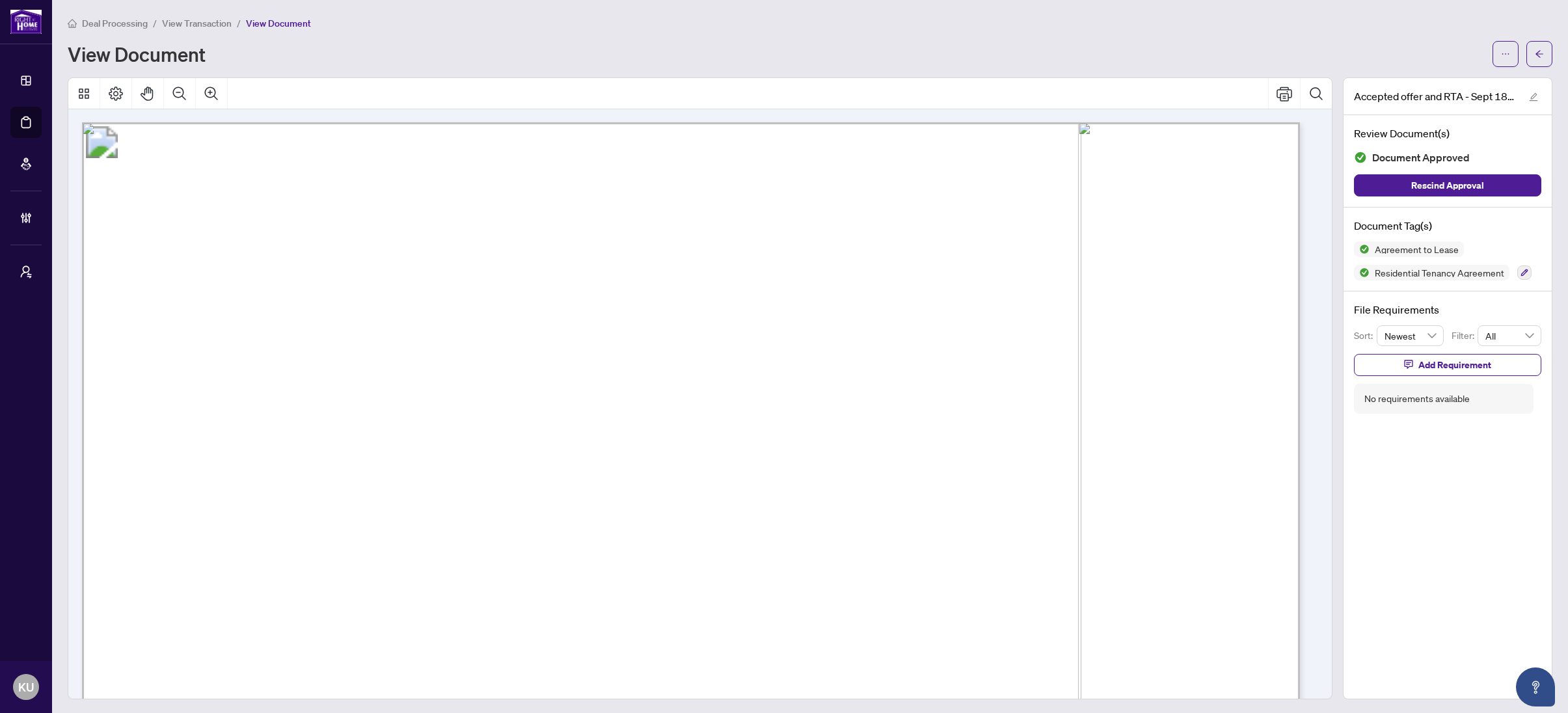
drag, startPoint x: 1527, startPoint y: 48, endPoint x: 1367, endPoint y: 648, distance: 621.0
click at [1535, 49] on span "button" at bounding box center [1539, 54] width 9 height 21
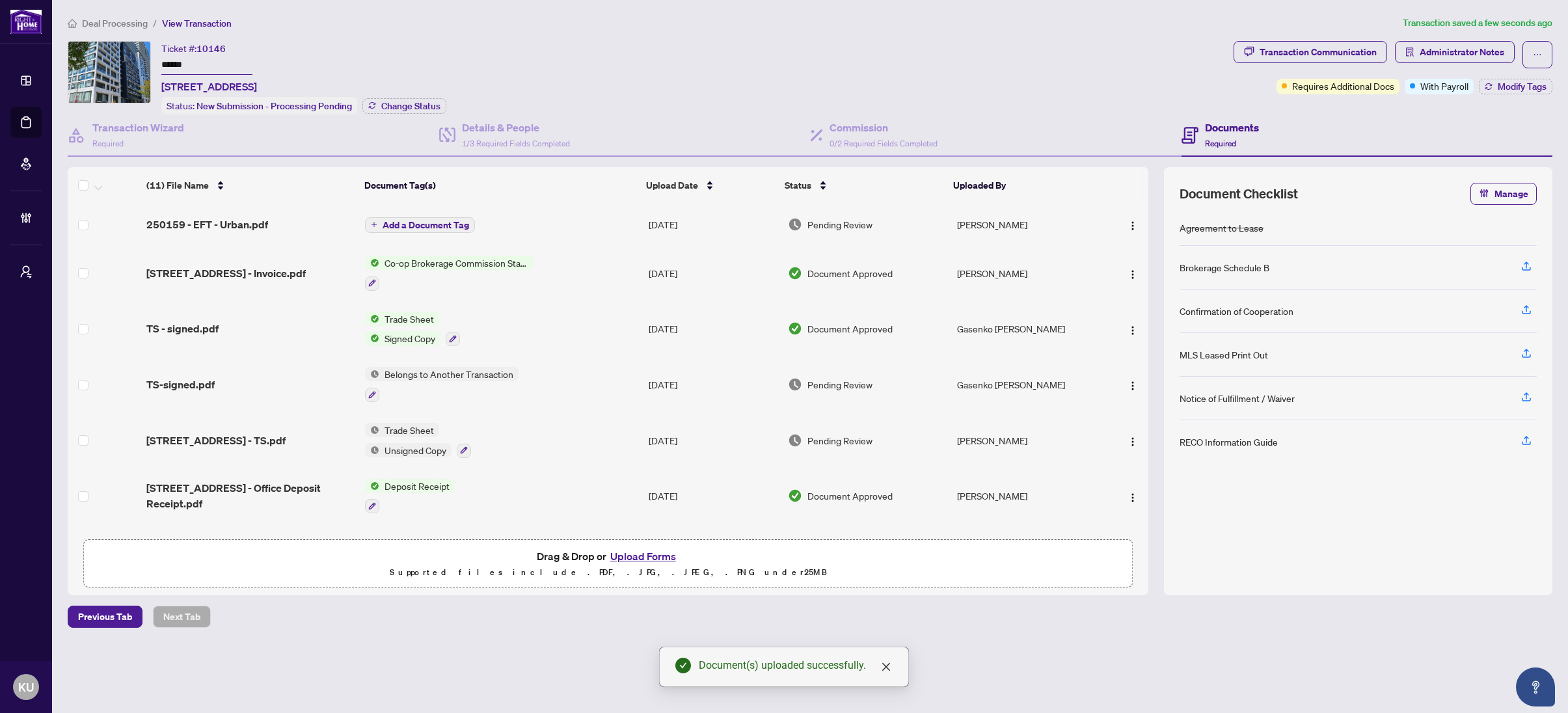
drag, startPoint x: 1148, startPoint y: 229, endPoint x: 1117, endPoint y: 170, distance: 66.6
click at [1116, 162] on div "Transaction Wizard Required Details & People 1/3 Required Fields Completed Comm…" at bounding box center [810, 355] width 1484 height 481
click at [1140, 177] on th at bounding box center [1143, 185] width 11 height 37
click at [1142, 190] on th at bounding box center [1143, 185] width 11 height 37
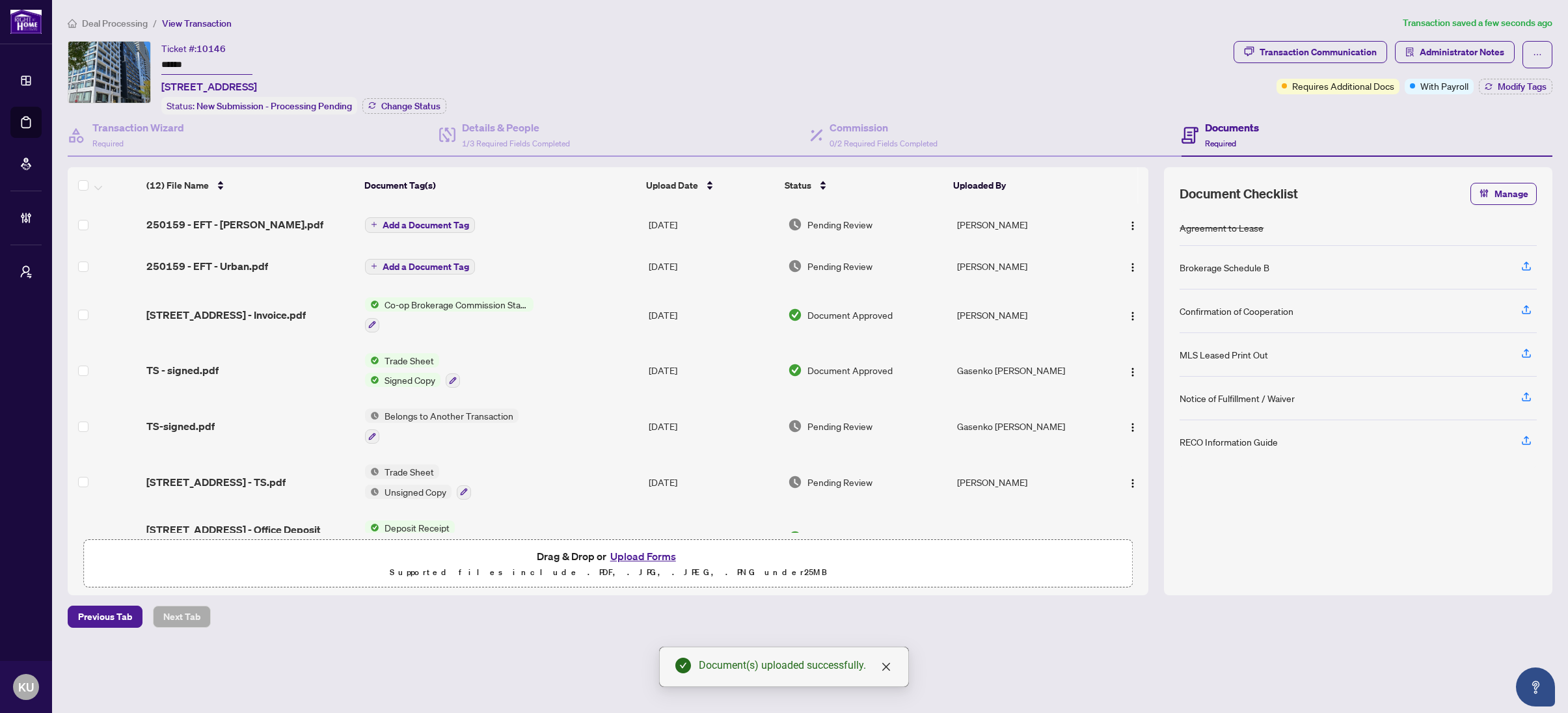
click at [441, 228] on span "Add a Document Tag" at bounding box center [426, 225] width 86 height 9
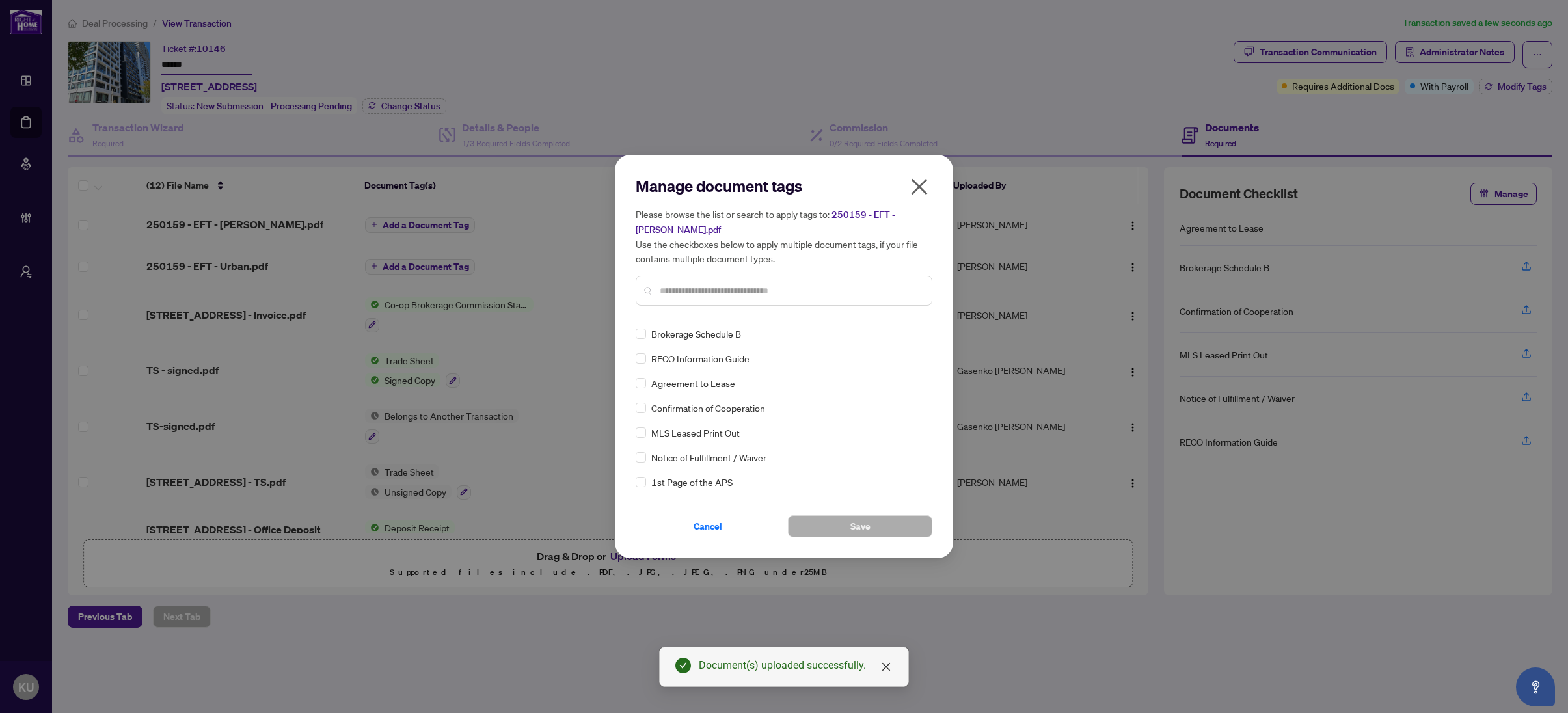
click at [686, 285] on input "text" at bounding box center [790, 291] width 261 height 15
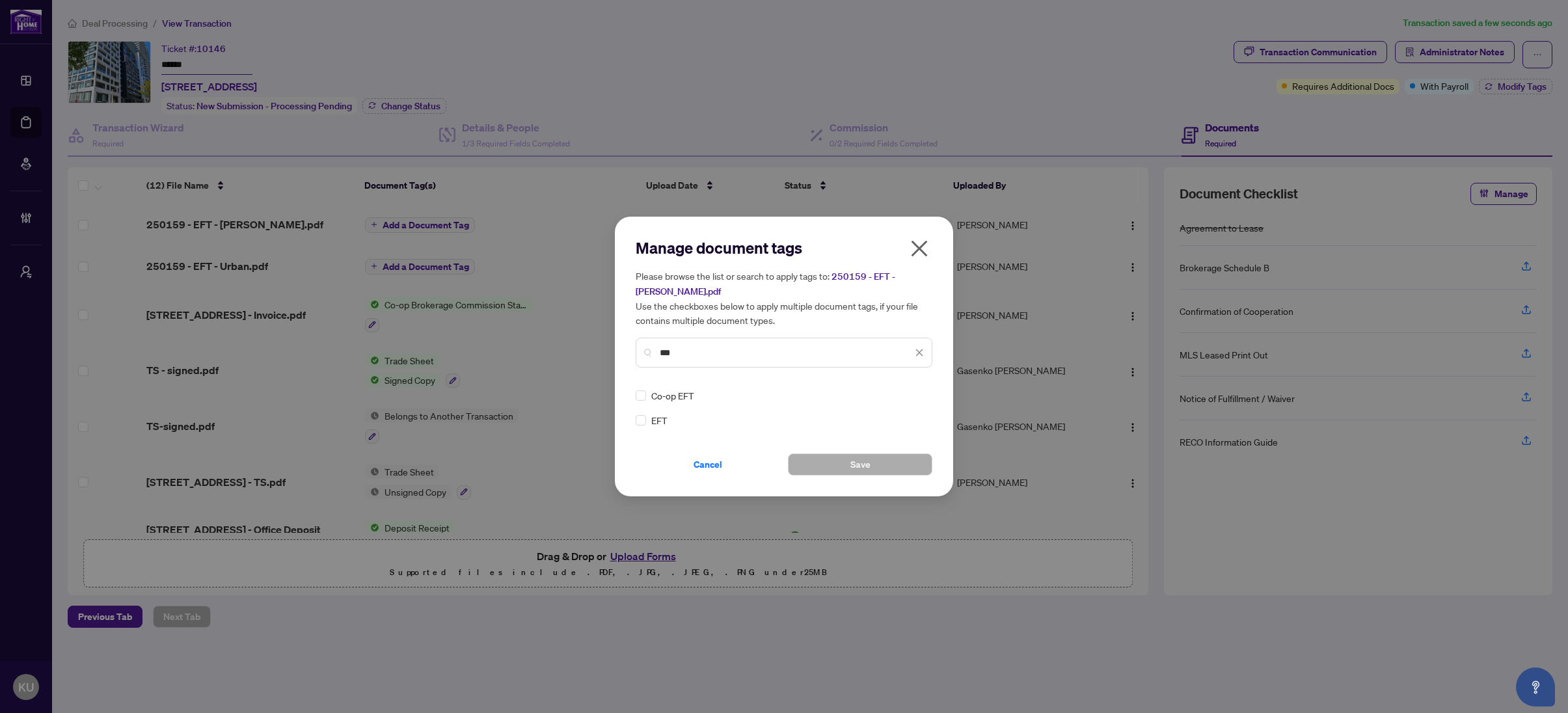
type input "***"
click at [910, 389] on img at bounding box center [906, 396] width 13 height 13
click at [844, 450] on div "Approved" at bounding box center [872, 458] width 99 height 21
click at [835, 454] on button "Save" at bounding box center [860, 464] width 144 height 22
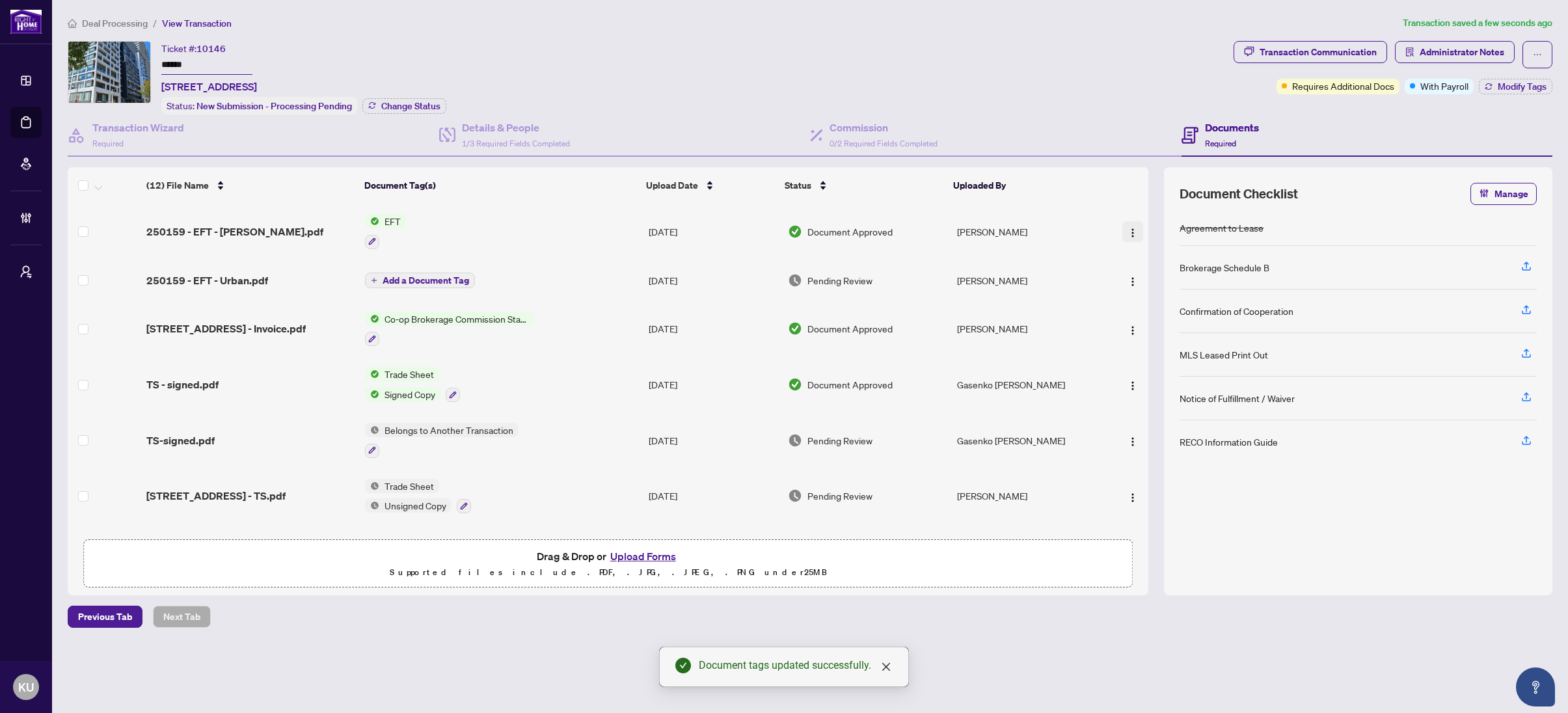
click at [1127, 227] on img "button" at bounding box center [1132, 233] width 11 height 11
click at [1176, 339] on span "Document Permissions" at bounding box center [1190, 339] width 124 height 15
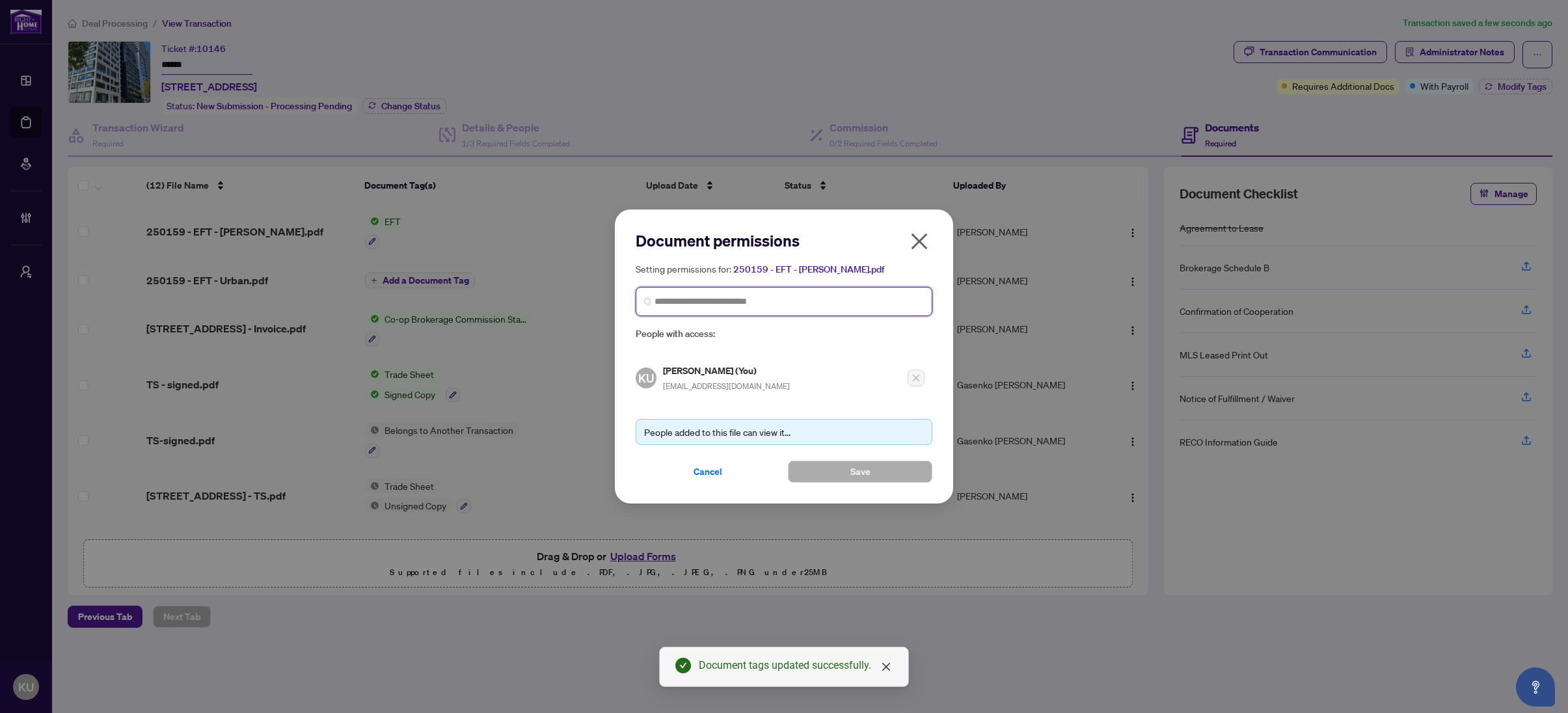
click at [690, 295] on input "search" at bounding box center [789, 301] width 269 height 14
type input "*****"
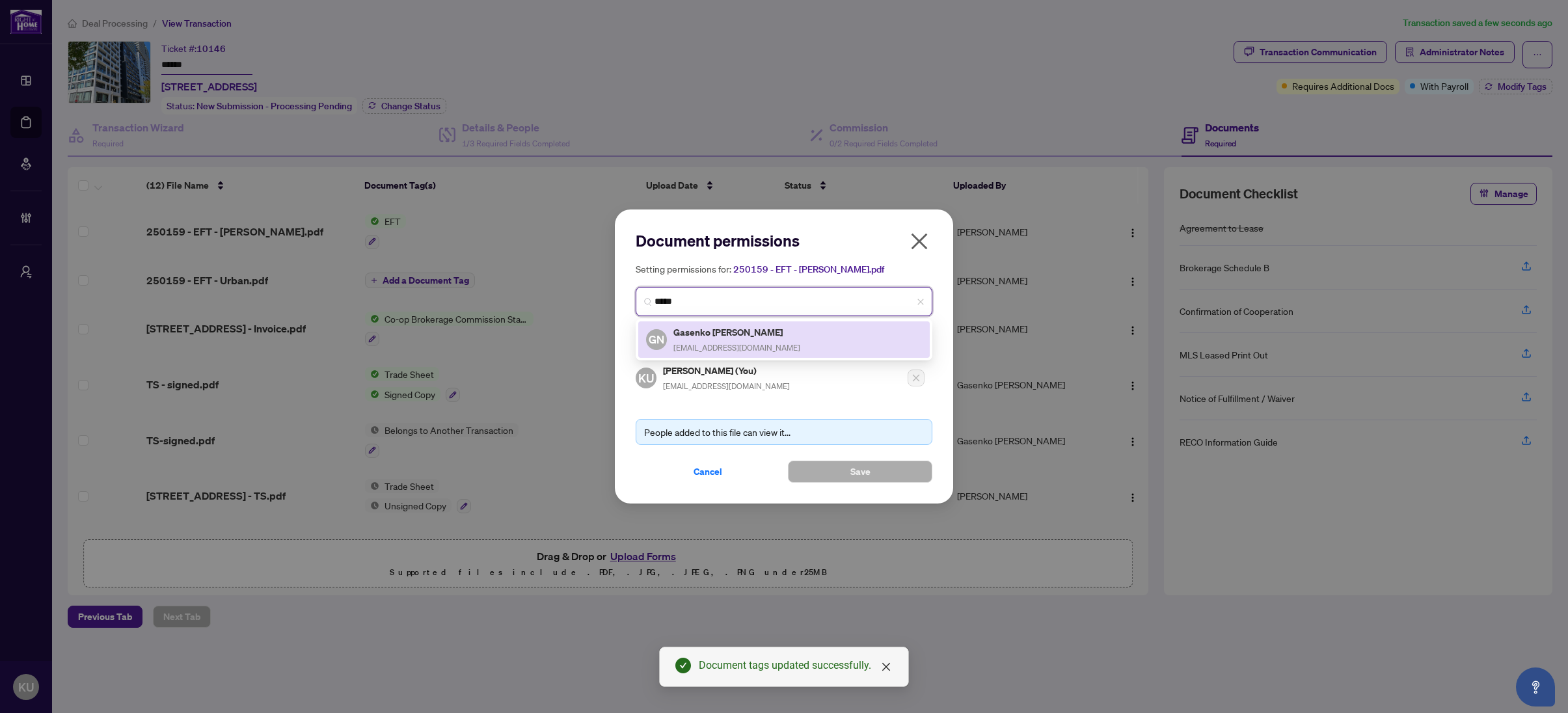
click at [690, 334] on h5 "Gasenko [PERSON_NAME]" at bounding box center [736, 332] width 127 height 15
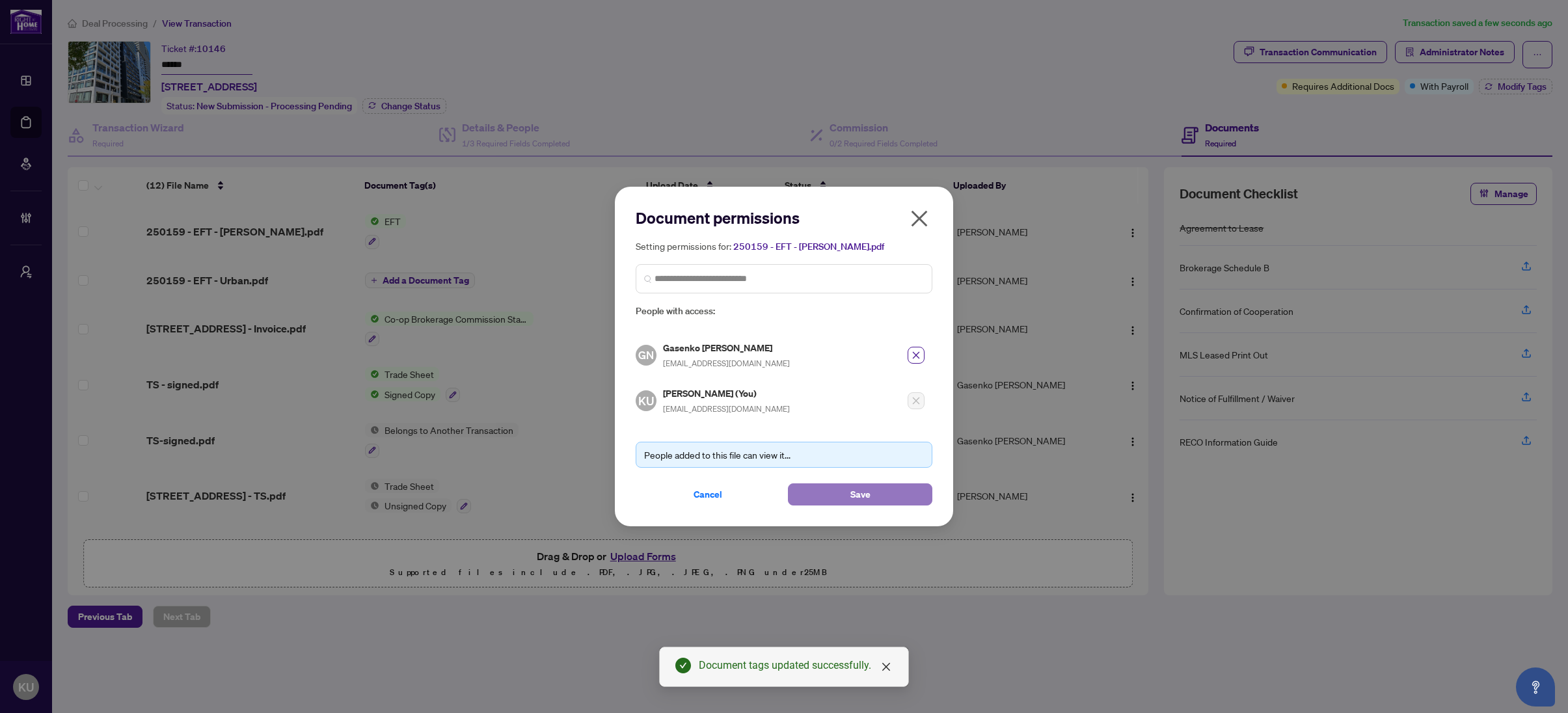
click at [904, 499] on button "Save" at bounding box center [860, 494] width 144 height 22
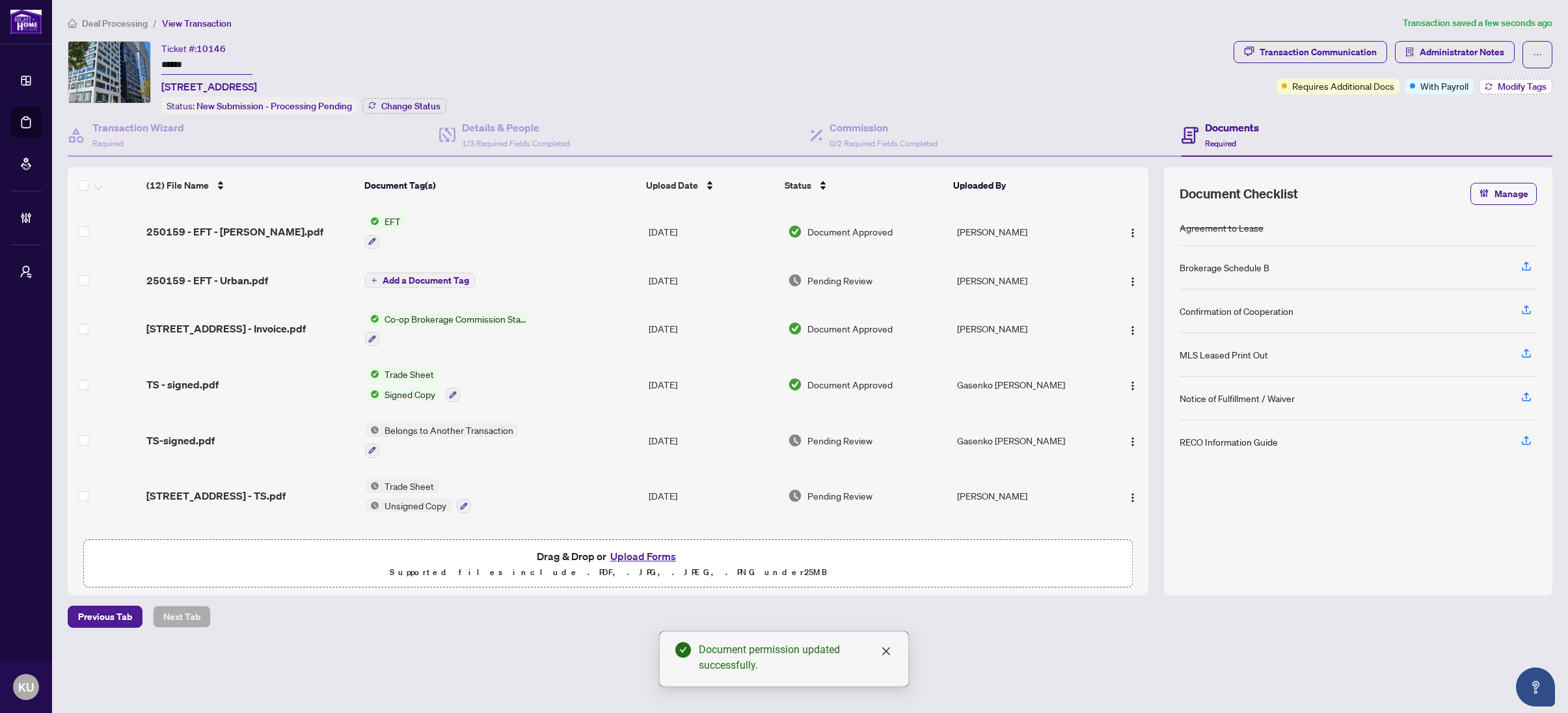
click at [1504, 88] on span "Modify Tags" at bounding box center [1521, 86] width 49 height 9
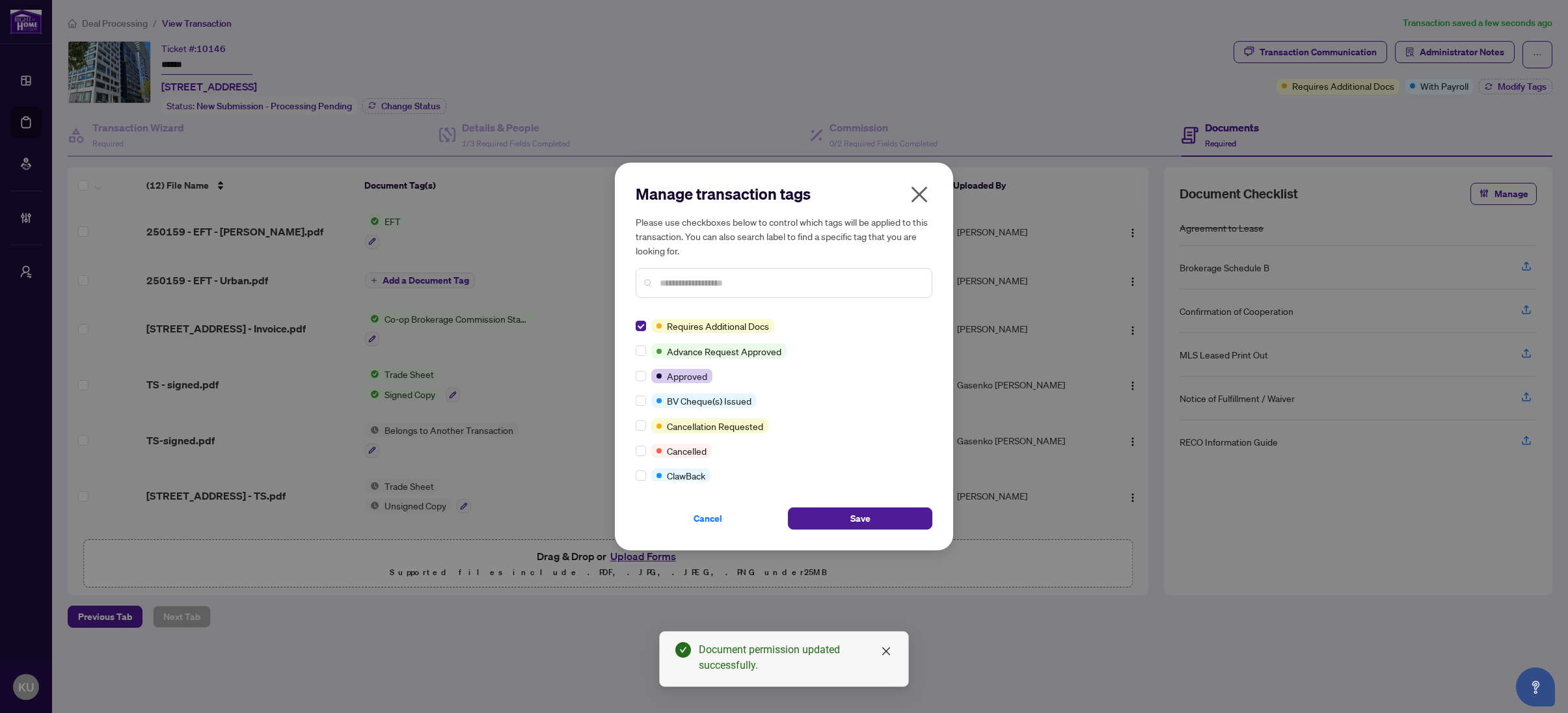
click at [656, 285] on div at bounding box center [784, 283] width 297 height 30
click at [658, 283] on div at bounding box center [784, 283] width 297 height 30
click at [705, 284] on input "text" at bounding box center [790, 283] width 261 height 15
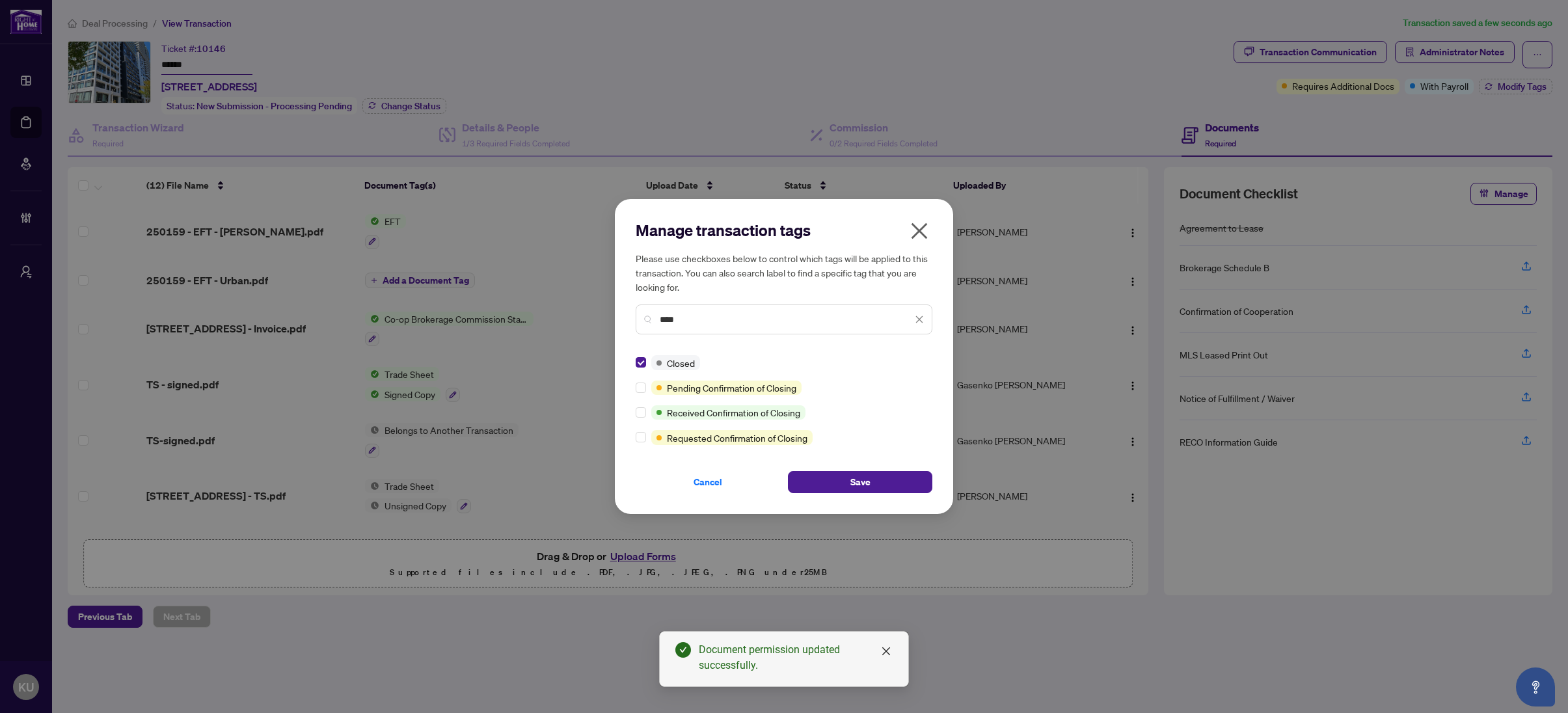
drag, startPoint x: 695, startPoint y: 322, endPoint x: 654, endPoint y: 321, distance: 41.0
click at [654, 321] on div "****" at bounding box center [784, 319] width 297 height 30
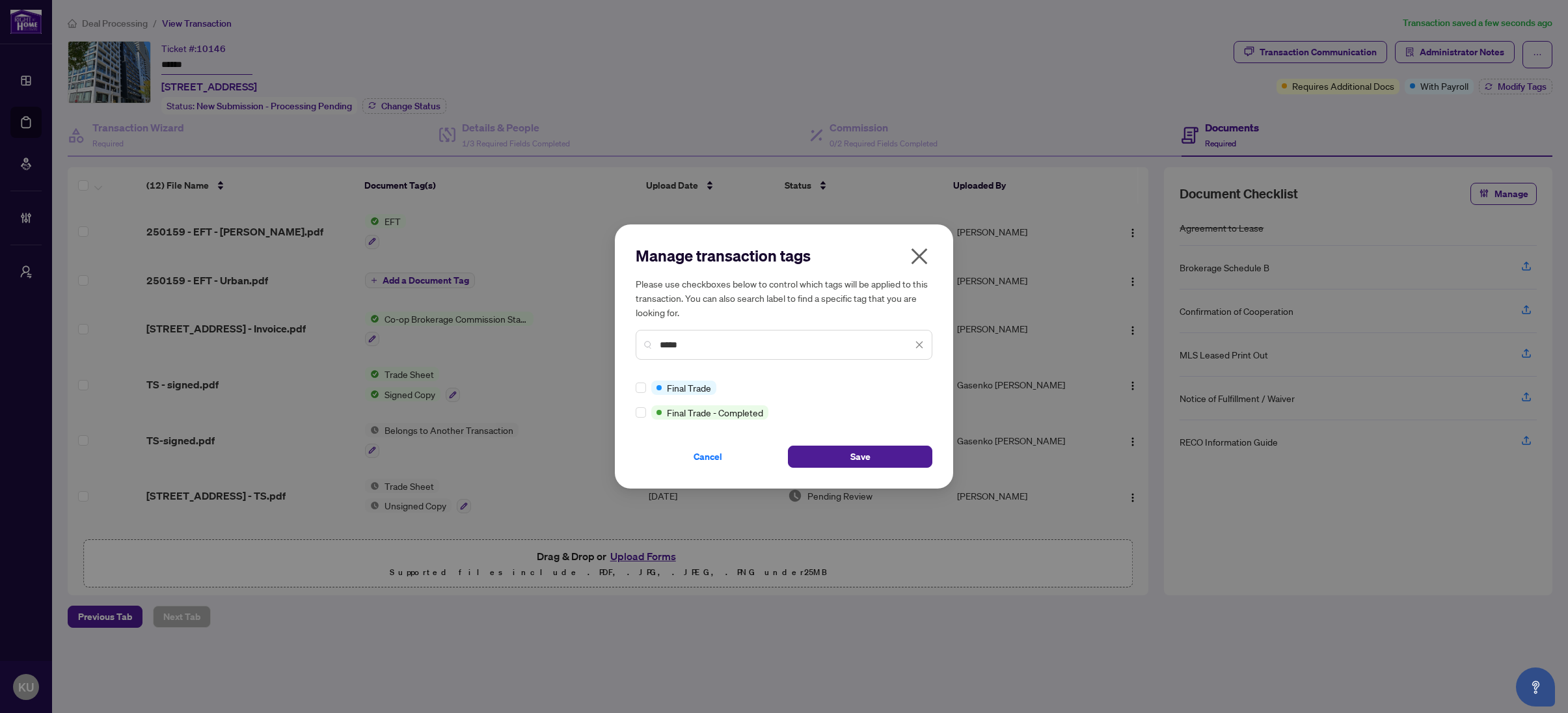
type input "*****"
click at [646, 389] on div at bounding box center [643, 388] width 15 height 15
drag, startPoint x: 875, startPoint y: 453, endPoint x: 646, endPoint y: 385, distance: 238.9
click at [708, 372] on div "Manage transaction tags Please use checkboxes below to control which tags will …" at bounding box center [784, 357] width 297 height 223
click at [646, 385] on div at bounding box center [643, 388] width 15 height 15
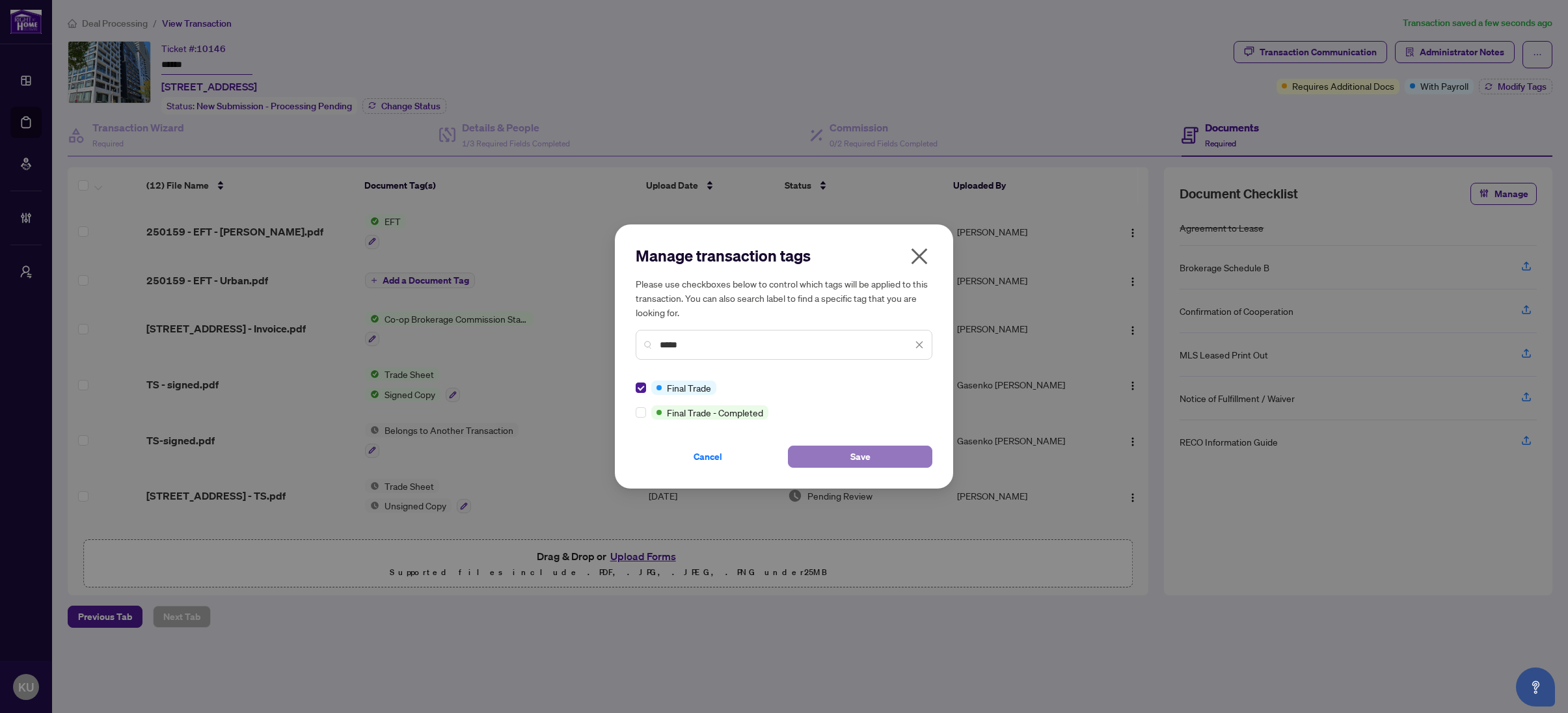
click at [839, 451] on button "Save" at bounding box center [860, 456] width 144 height 22
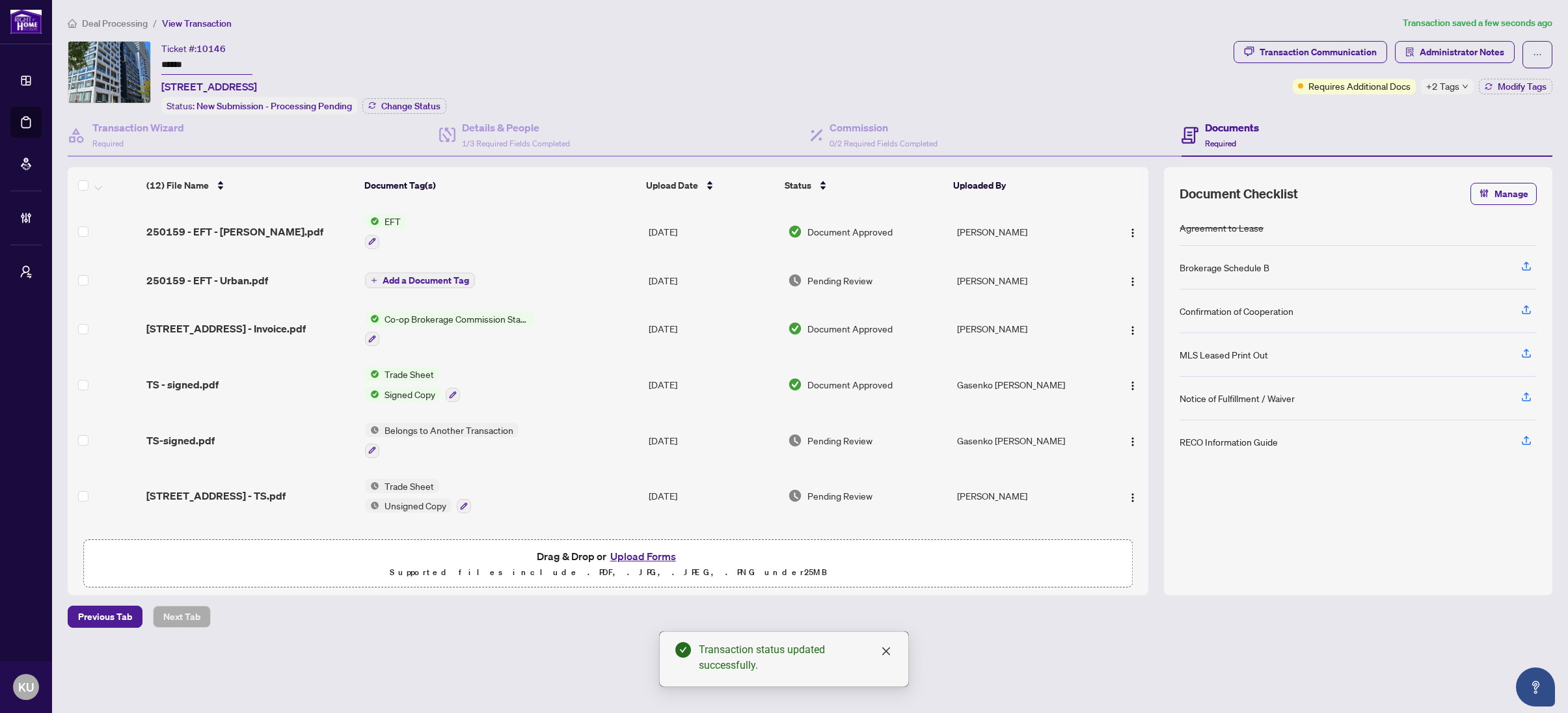
click at [106, 23] on span "Deal Processing" at bounding box center [114, 23] width 66 height 12
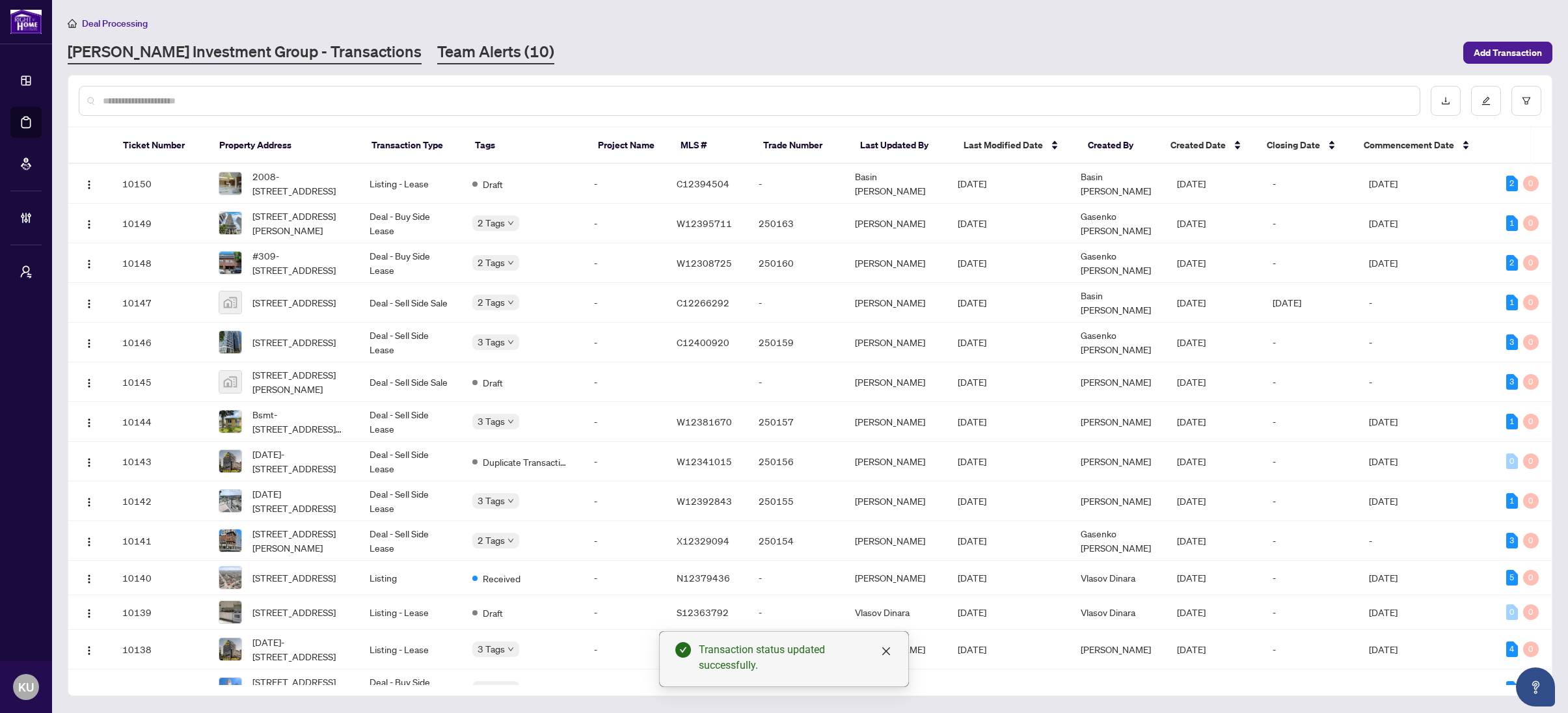
click at [437, 46] on link "Team Alerts (10)" at bounding box center [495, 53] width 117 height 23
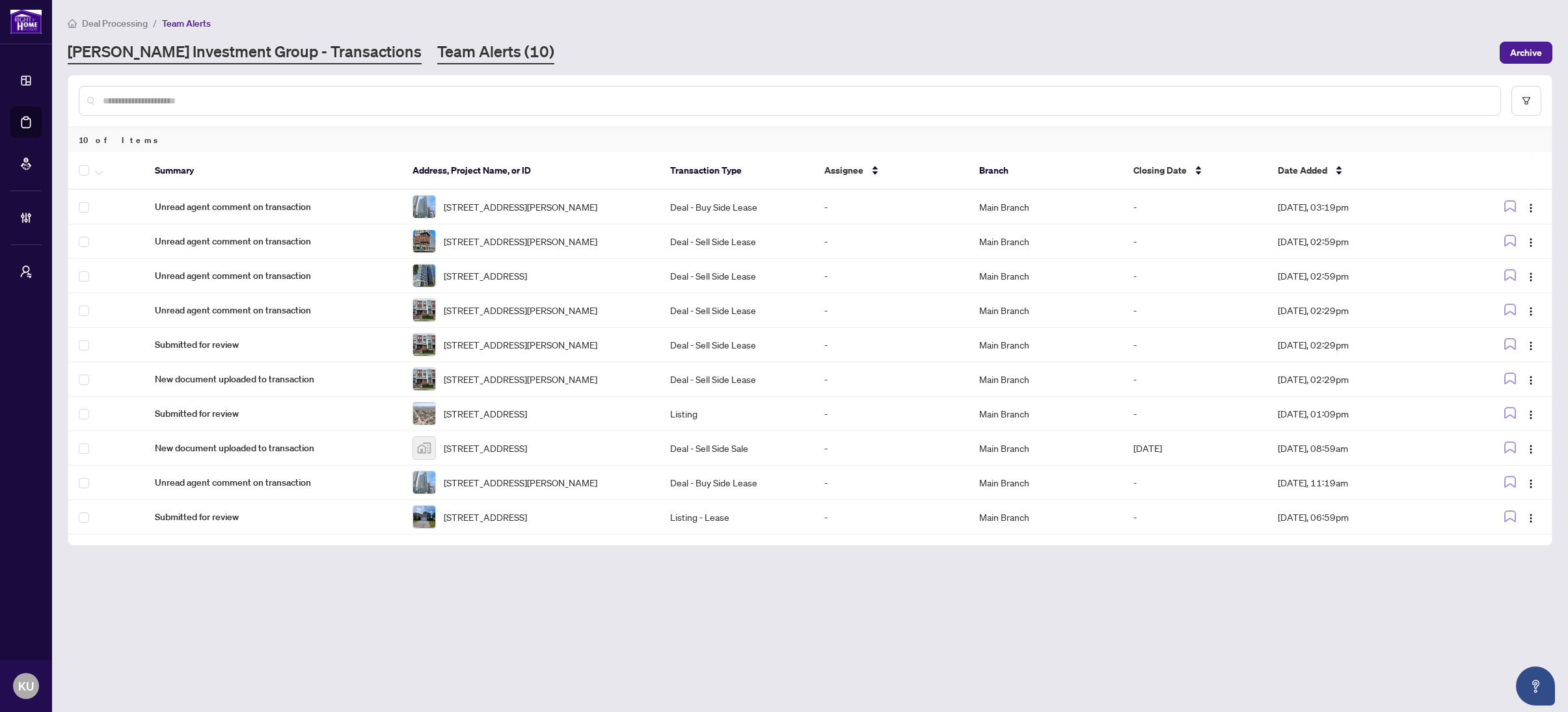
click at [264, 55] on link "RAHR Investment Group - Transactions" at bounding box center [245, 53] width 354 height 23
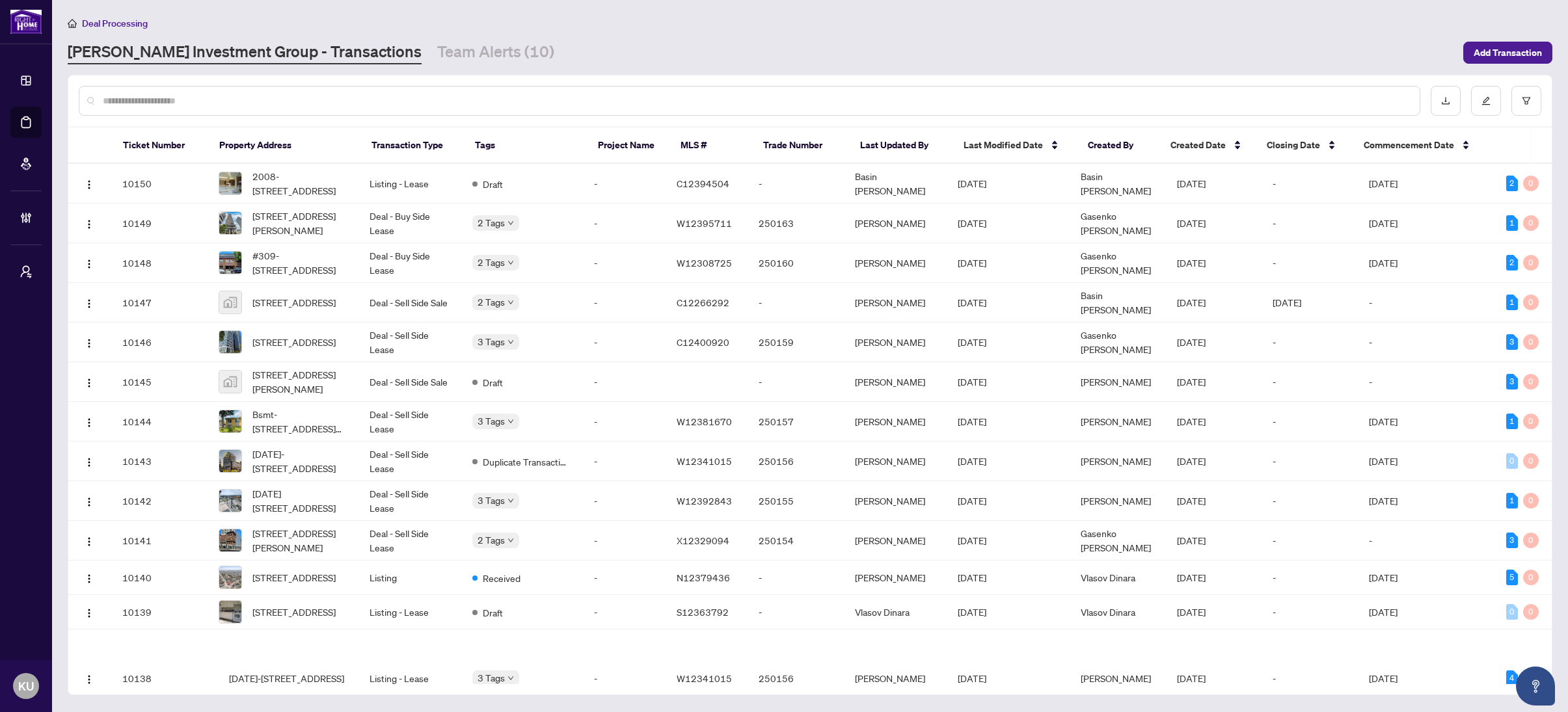
click at [309, 95] on input "text" at bounding box center [756, 101] width 1306 height 15
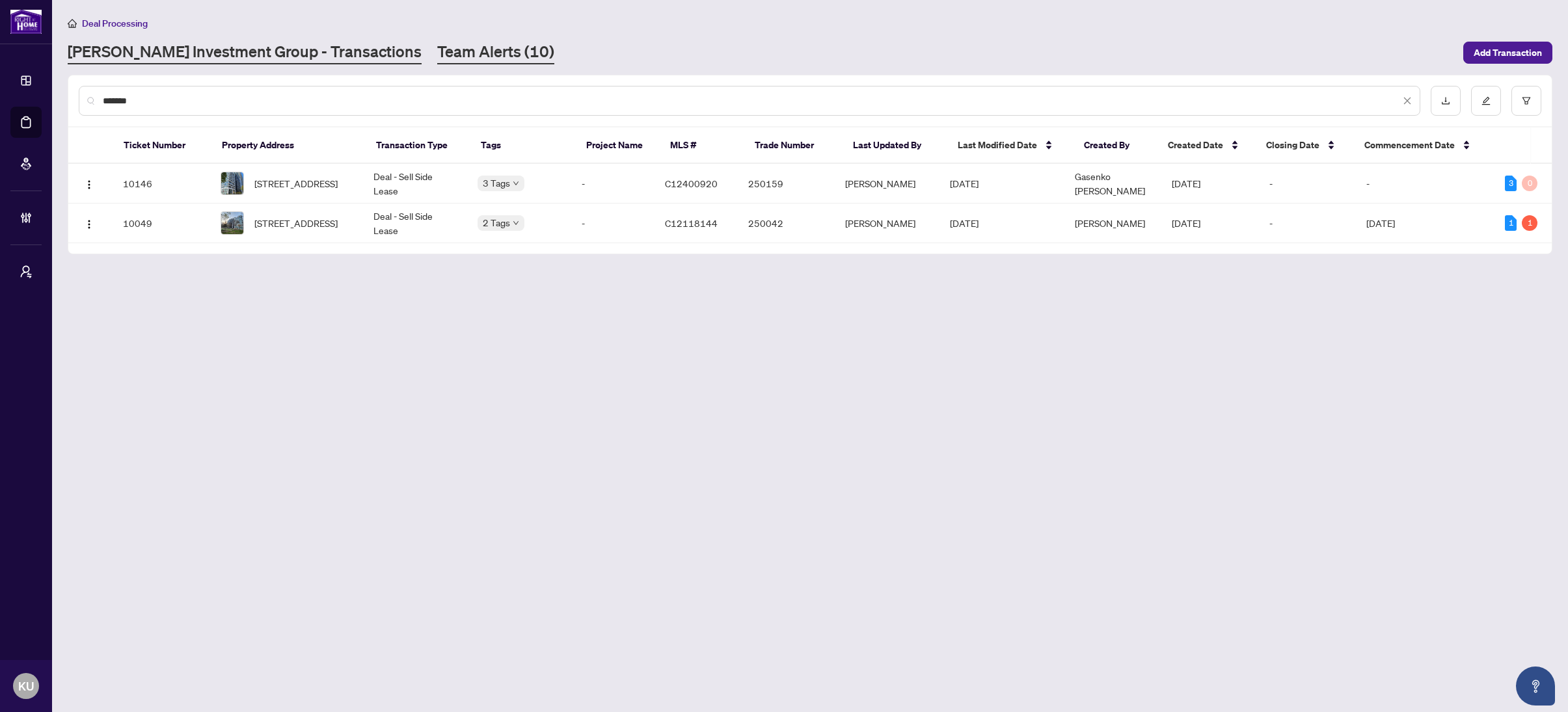
type input "*******"
click at [437, 51] on link "Team Alerts (10)" at bounding box center [495, 53] width 117 height 23
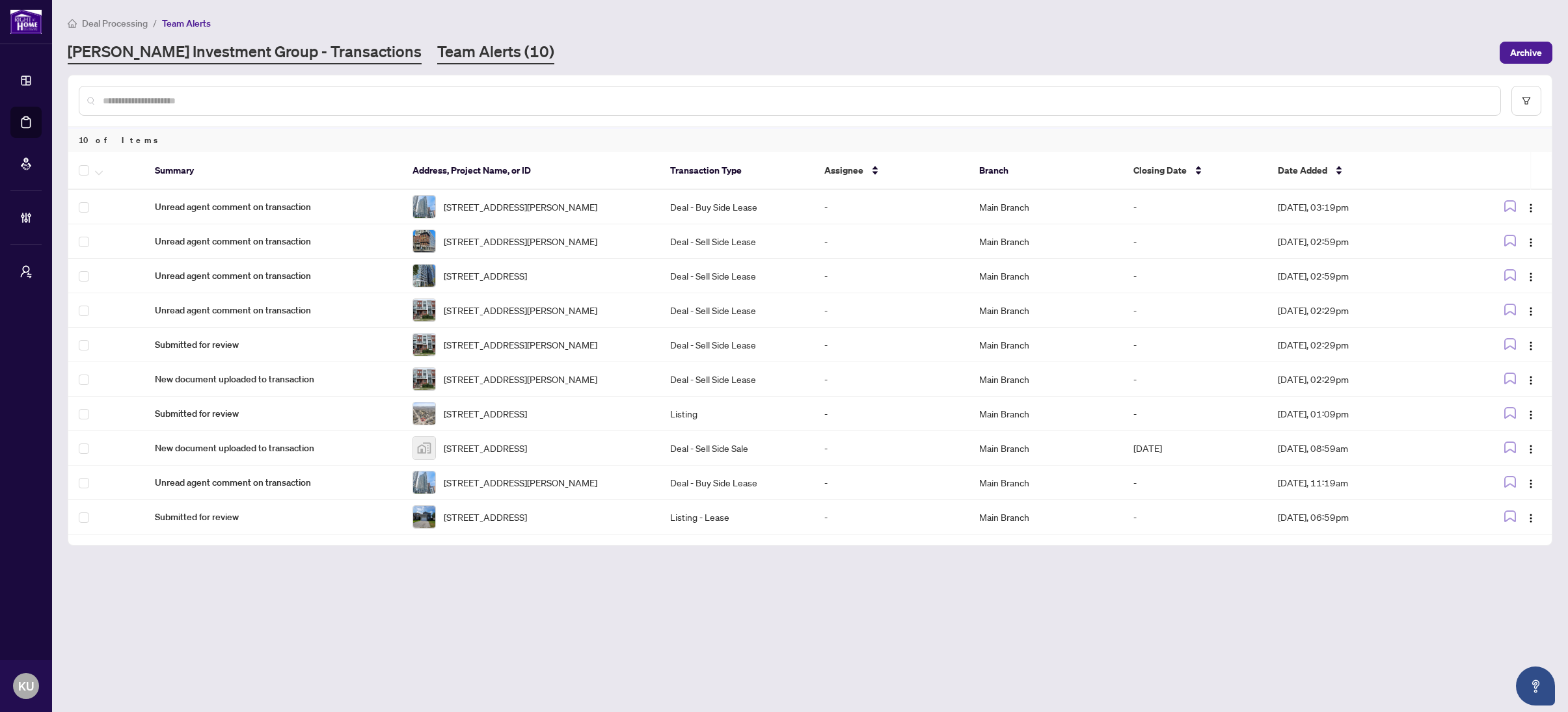
click at [223, 57] on link "RAHR Investment Group - Transactions" at bounding box center [245, 53] width 354 height 23
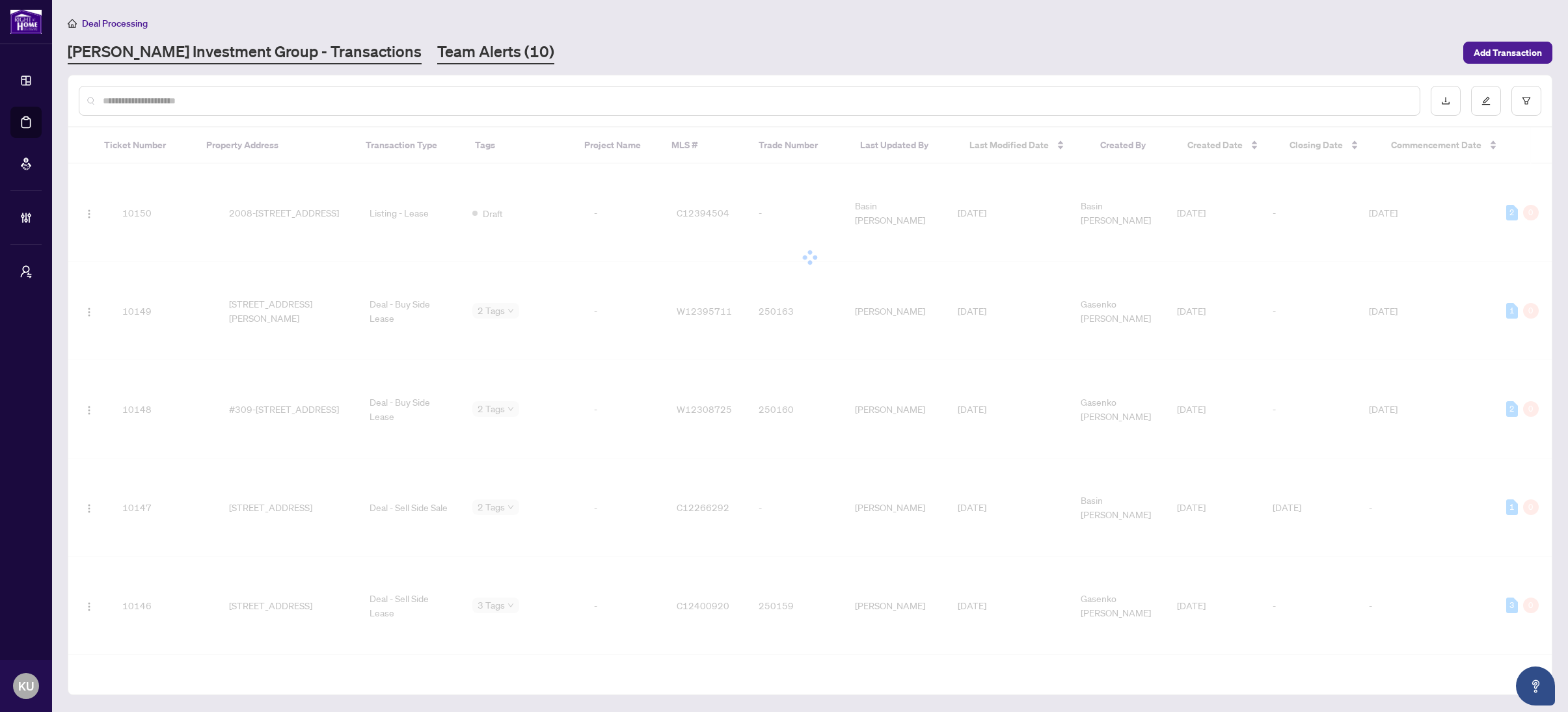
click at [437, 49] on link "Team Alerts (10)" at bounding box center [495, 53] width 117 height 23
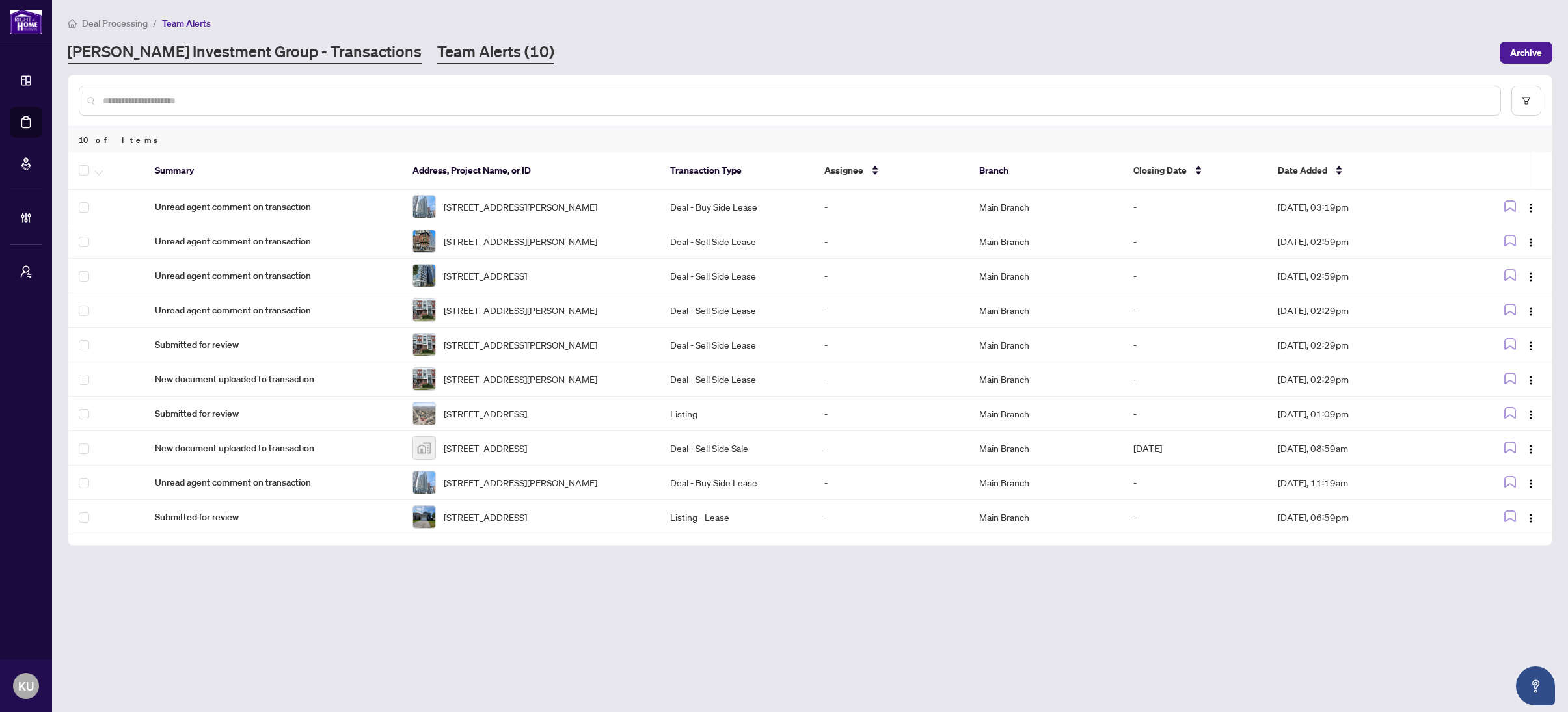
click at [279, 64] on main "Deal Processing / Team Alerts RAHR Investment Group - Transactions Team Alerts …" at bounding box center [809, 356] width 1515 height 712
click at [288, 52] on link "RAHR Investment Group - Transactions" at bounding box center [245, 53] width 354 height 23
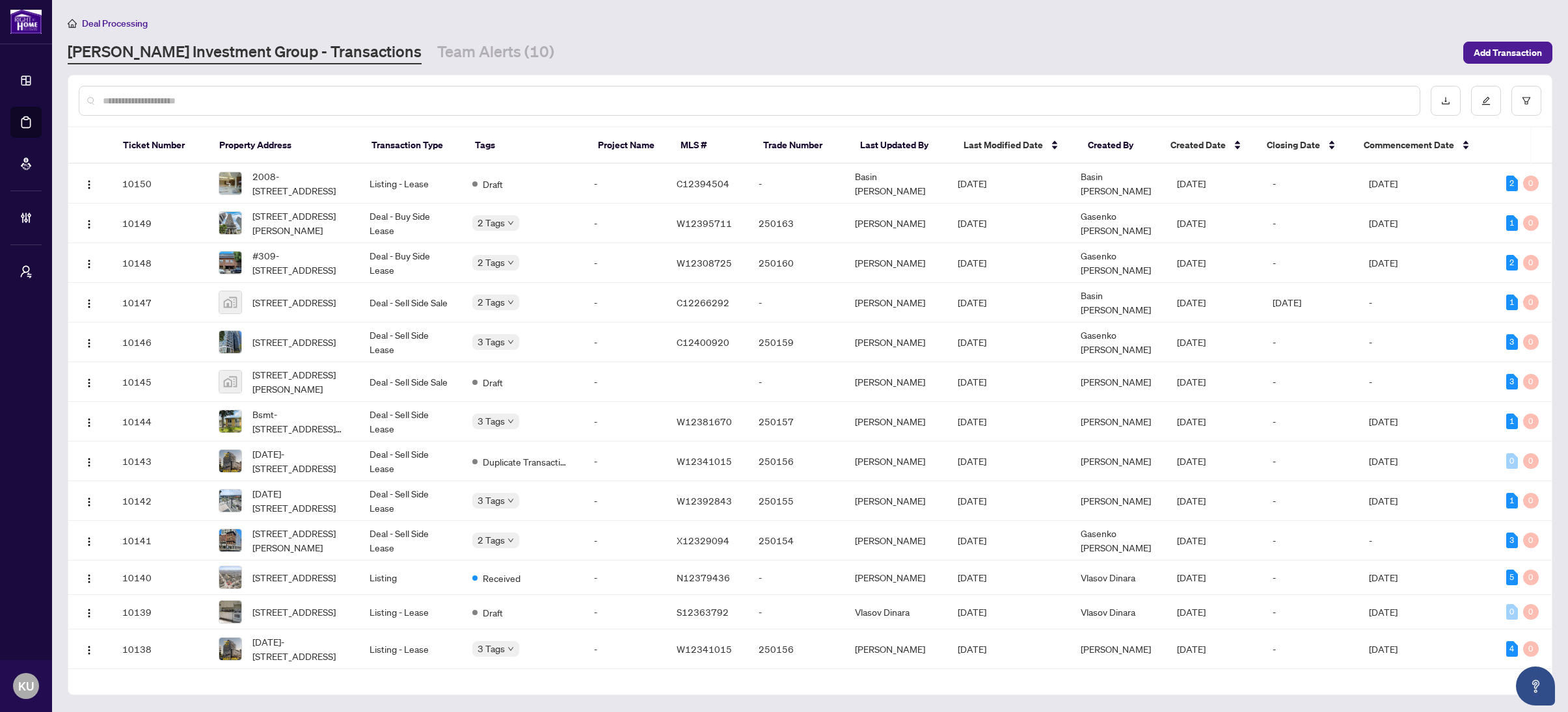
click at [226, 104] on input "text" at bounding box center [756, 101] width 1306 height 15
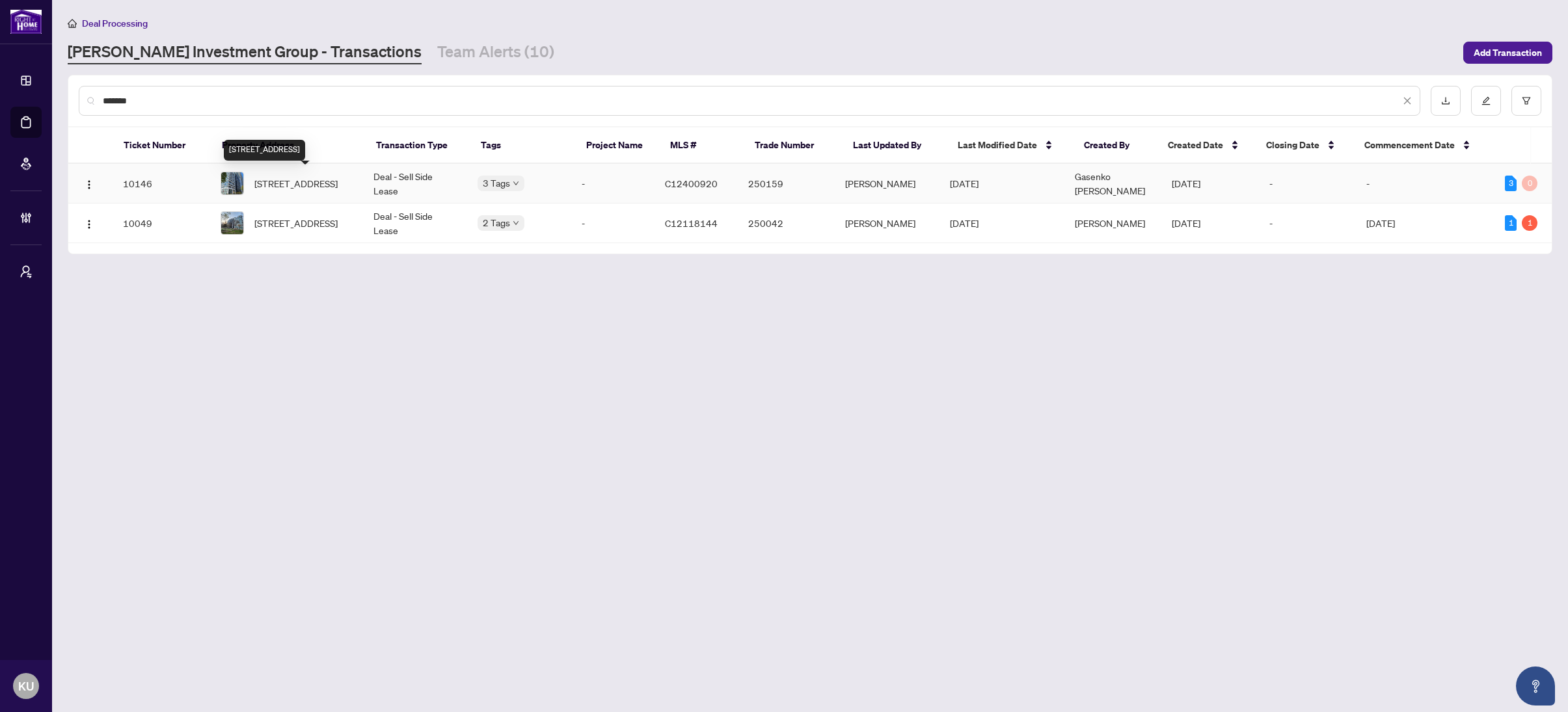
type input "*******"
click at [310, 189] on span "730 SE-60 Princess St, Toronto, Ontario M5A 2C7, Canada" at bounding box center [295, 183] width 83 height 15
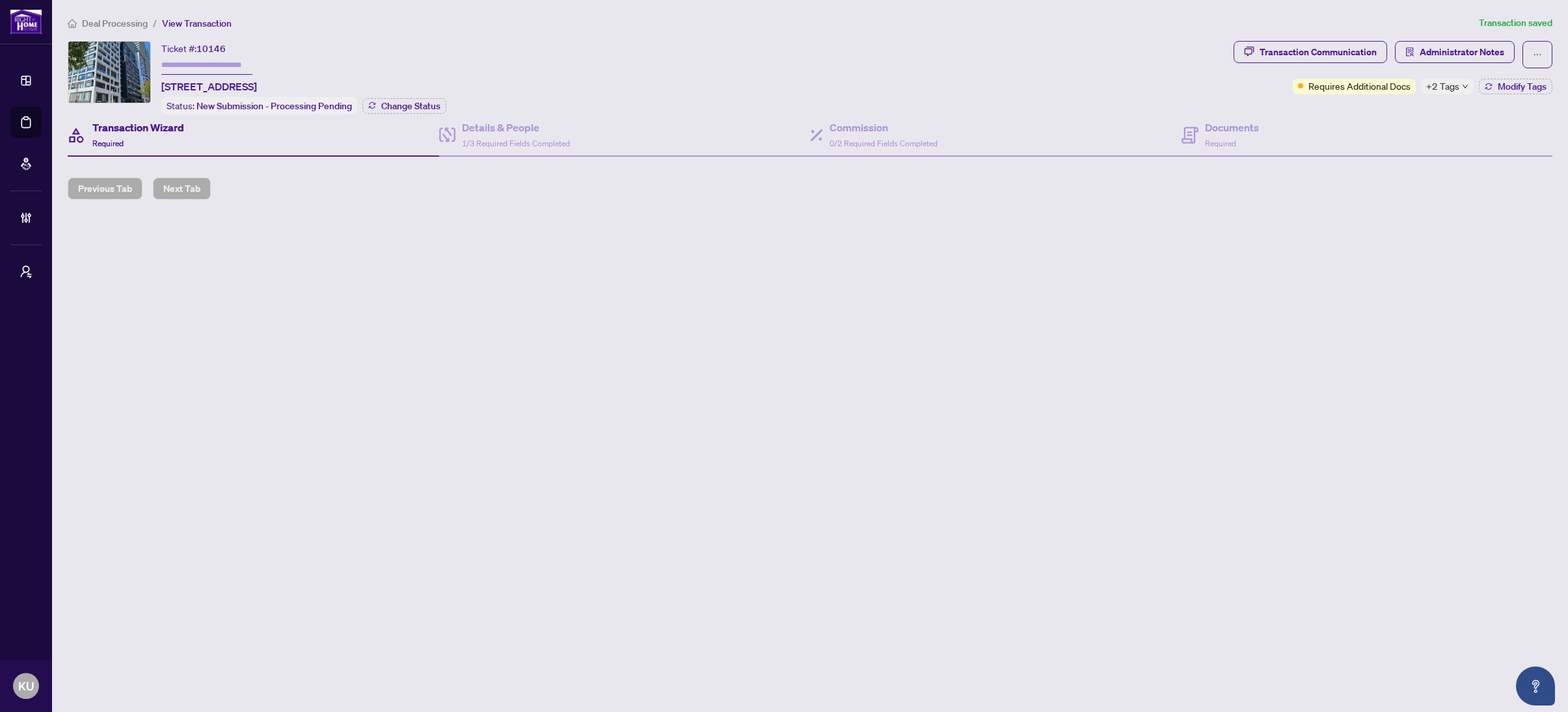
type input "******"
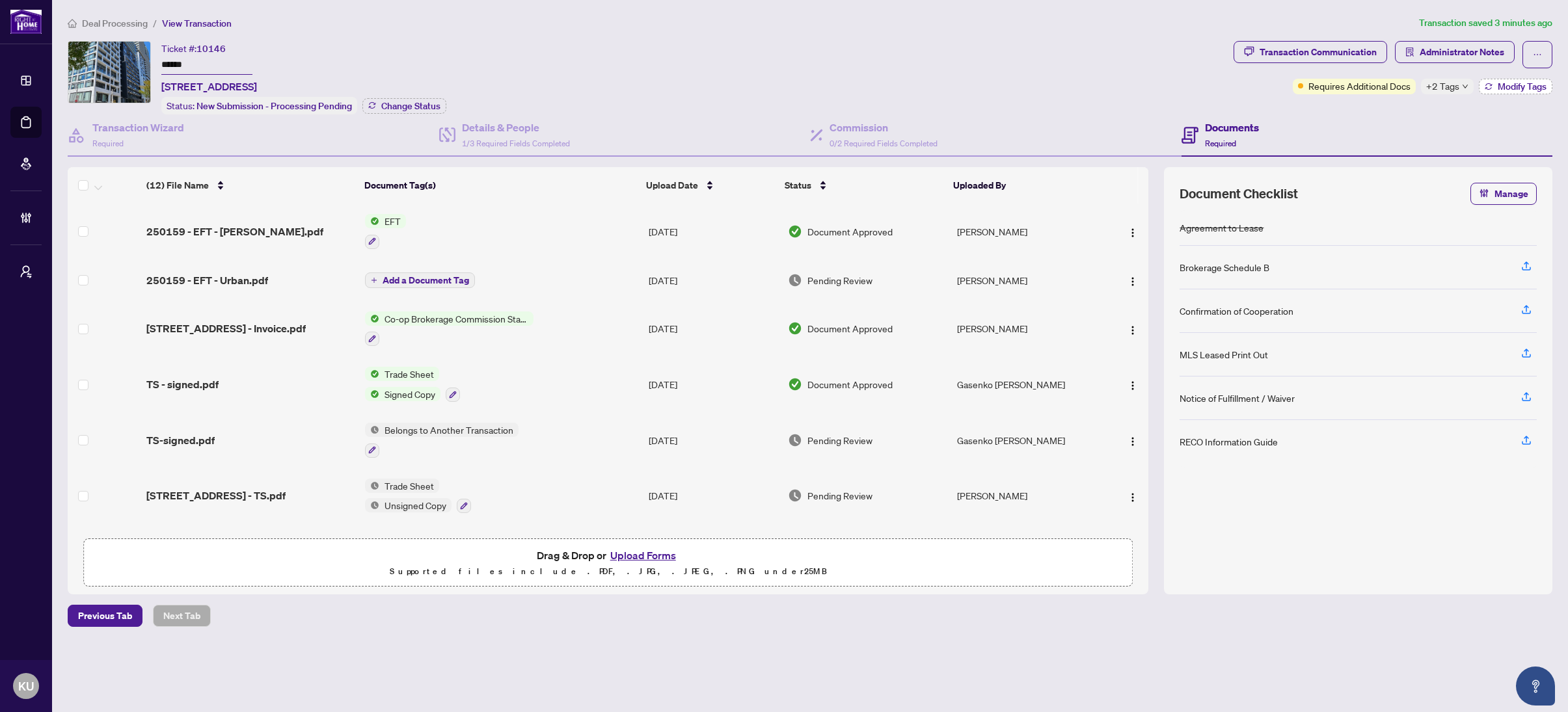
click at [1519, 88] on span "Modify Tags" at bounding box center [1521, 86] width 49 height 9
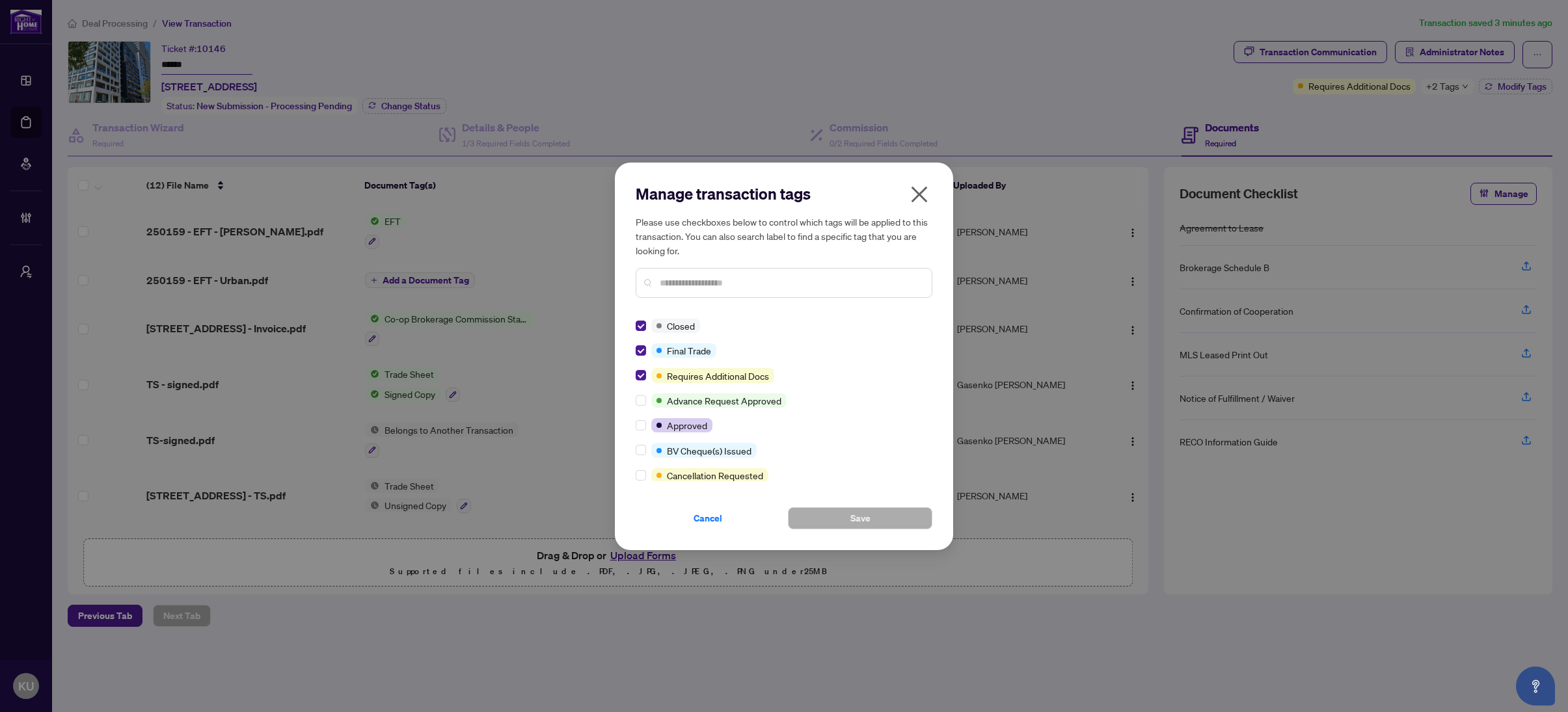
drag, startPoint x: 927, startPoint y: 187, endPoint x: 851, endPoint y: 178, distance: 76.5
click at [924, 187] on icon "close" at bounding box center [919, 194] width 21 height 21
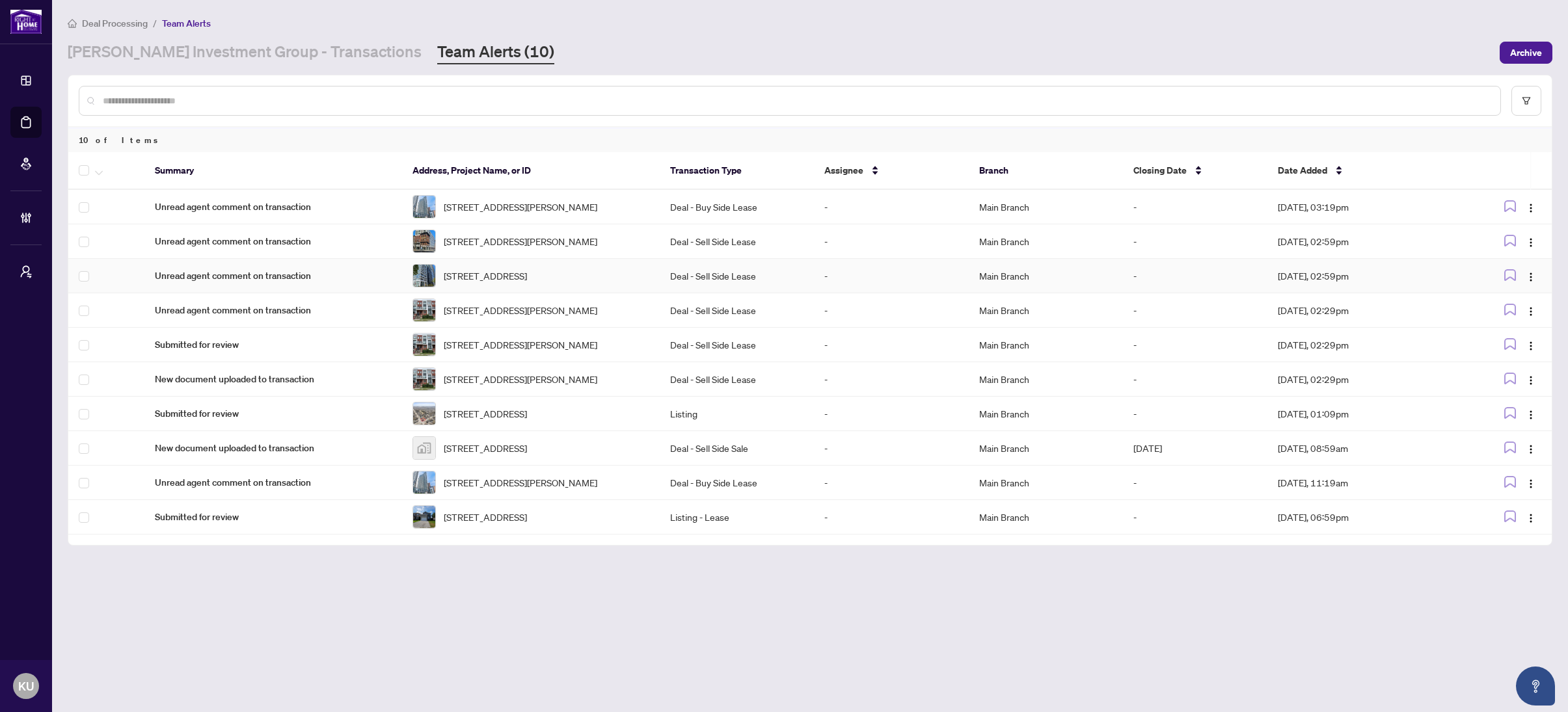
click at [76, 291] on td at bounding box center [106, 276] width 76 height 35
click at [245, 283] on span "Unread agent comment on transaction" at bounding box center [273, 276] width 237 height 15
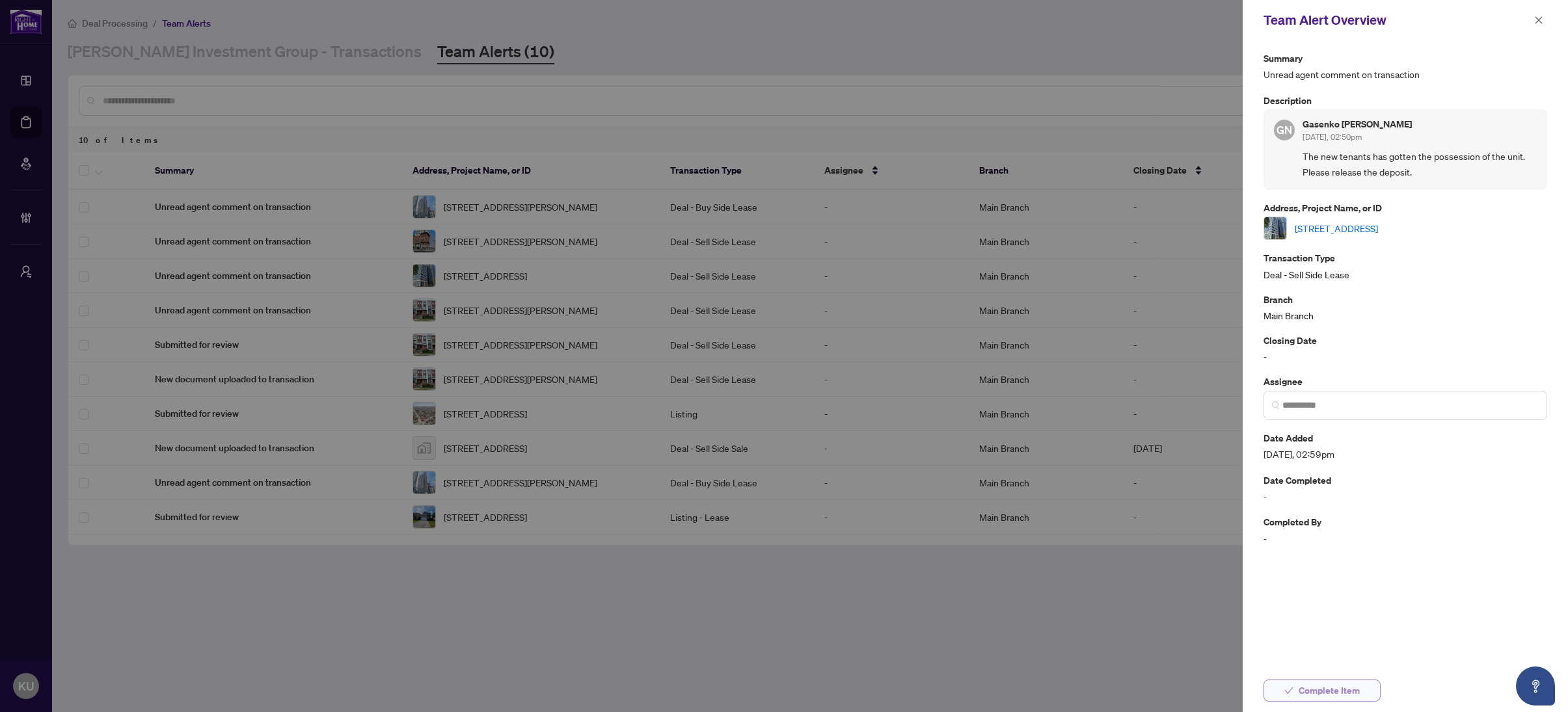
click at [1366, 693] on button "Complete Item" at bounding box center [1322, 690] width 117 height 22
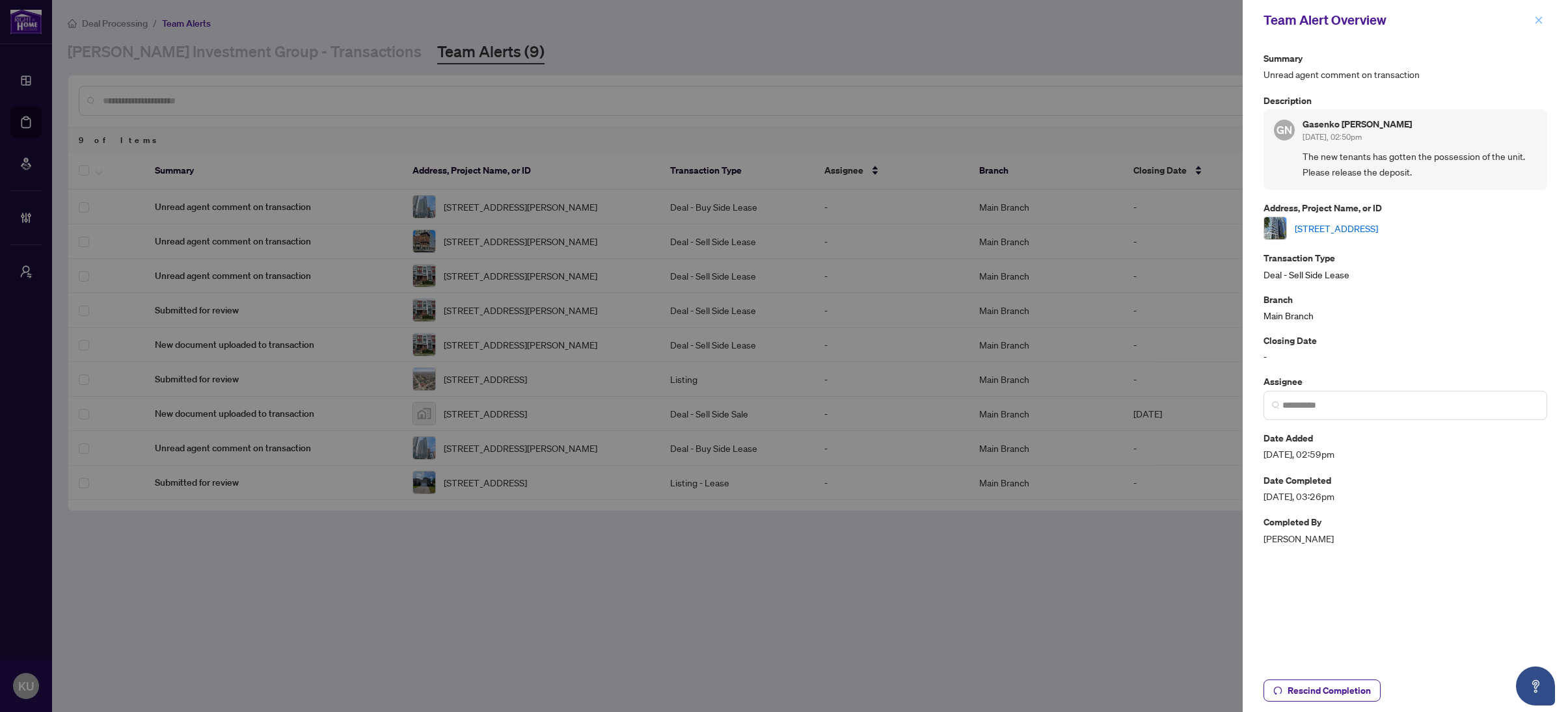
click at [1534, 17] on icon "close" at bounding box center [1539, 20] width 9 height 9
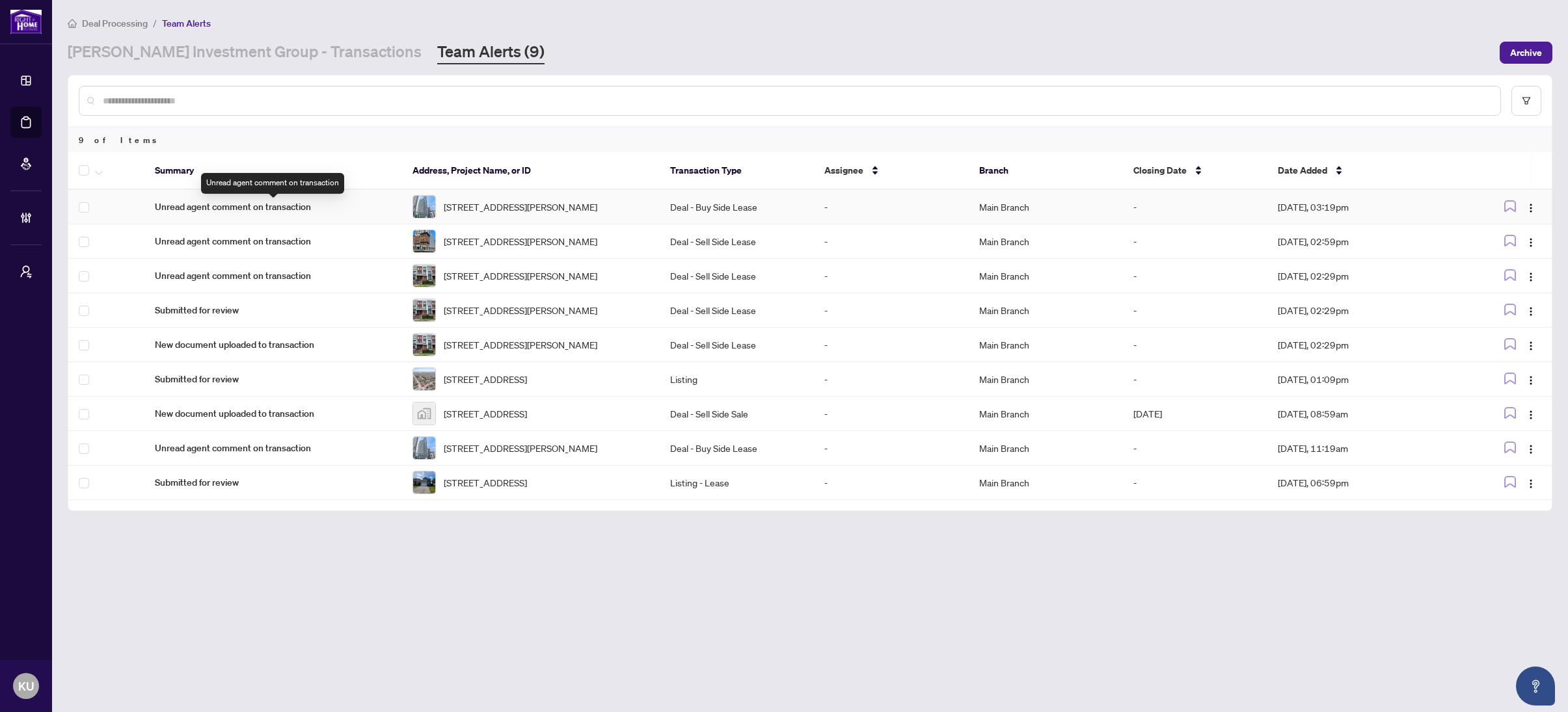
click at [245, 211] on span "Unread agent comment on transaction" at bounding box center [273, 207] width 237 height 15
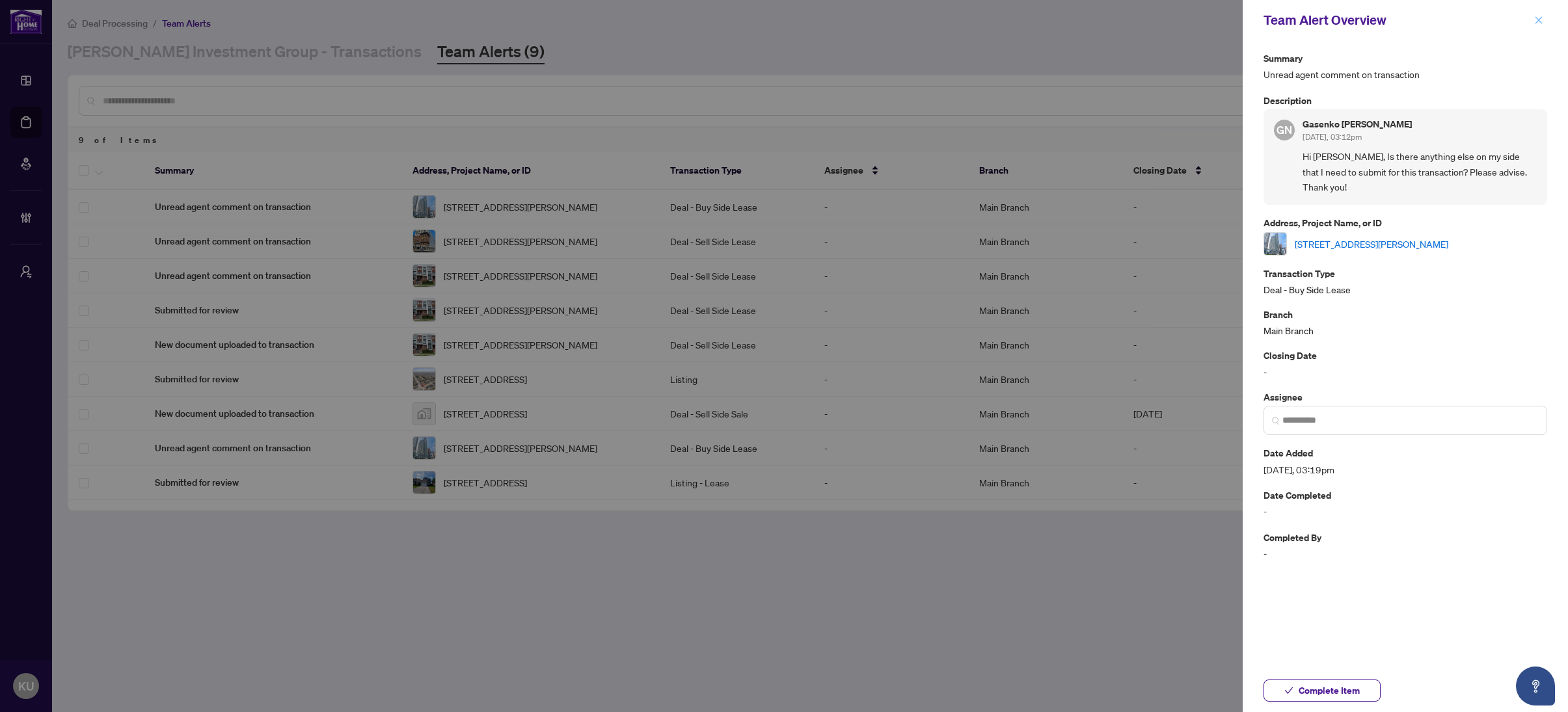
click at [1541, 18] on icon "close" at bounding box center [1539, 20] width 9 height 9
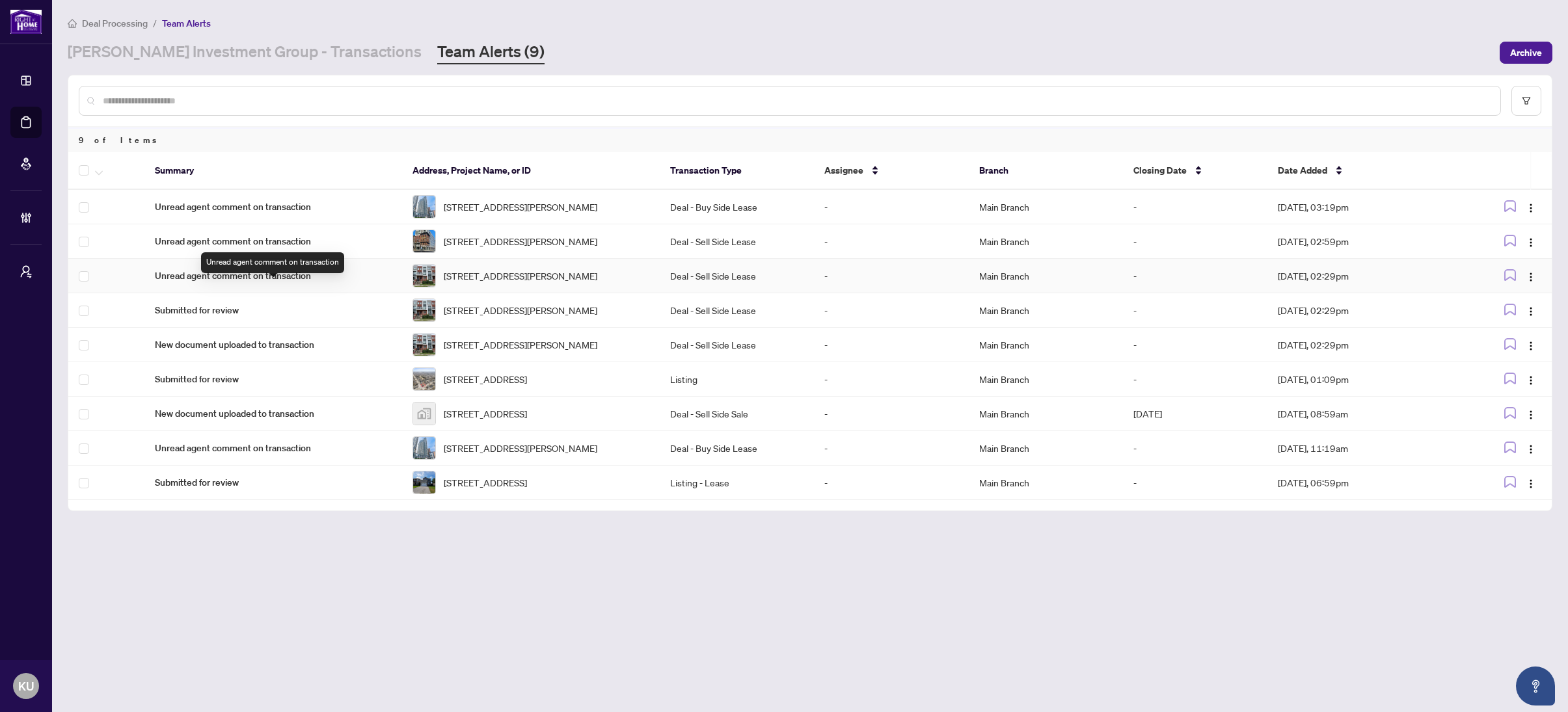
click at [301, 283] on span "Unread agent comment on transaction" at bounding box center [273, 276] width 237 height 15
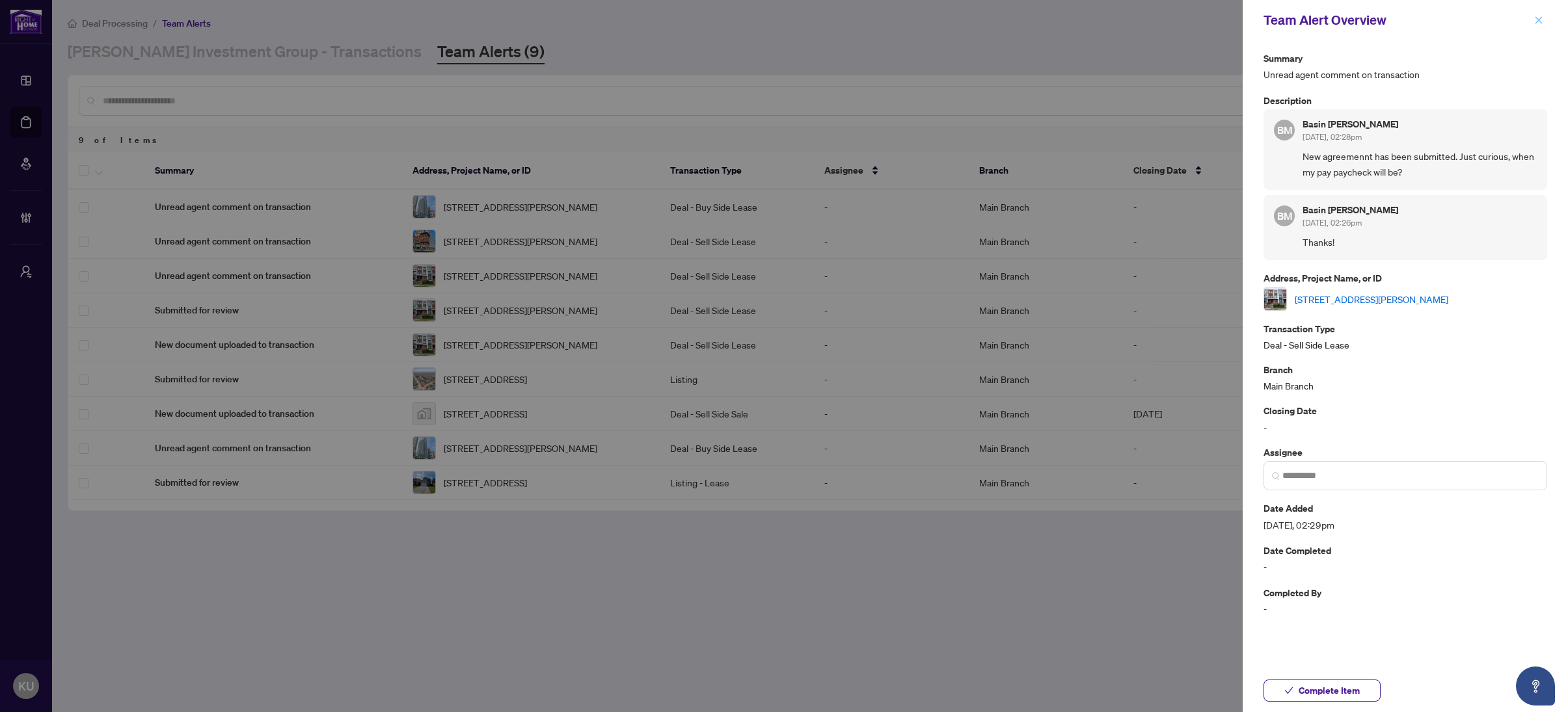
click at [1536, 19] on icon "close" at bounding box center [1539, 20] width 9 height 9
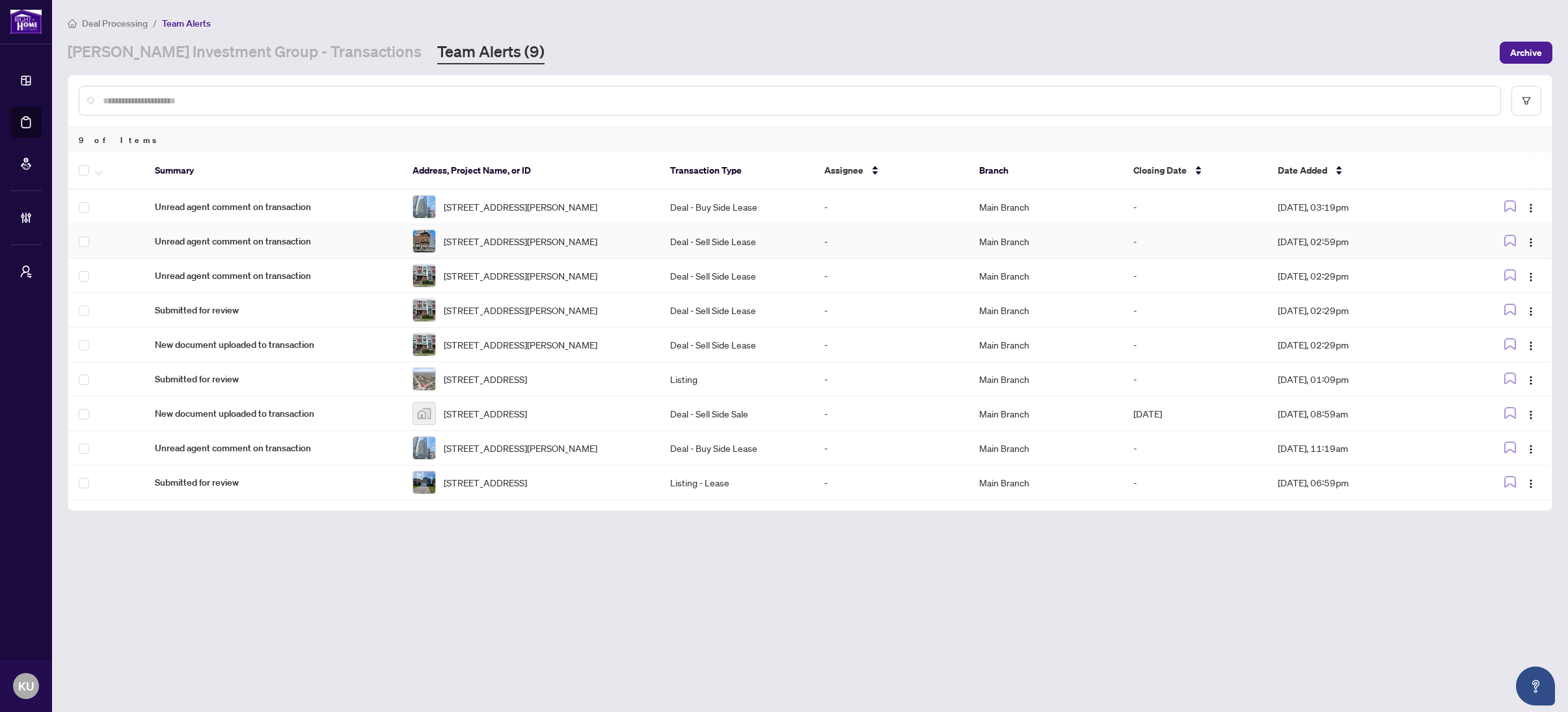
click at [252, 240] on td "Unread agent comment on transaction" at bounding box center [273, 241] width 257 height 35
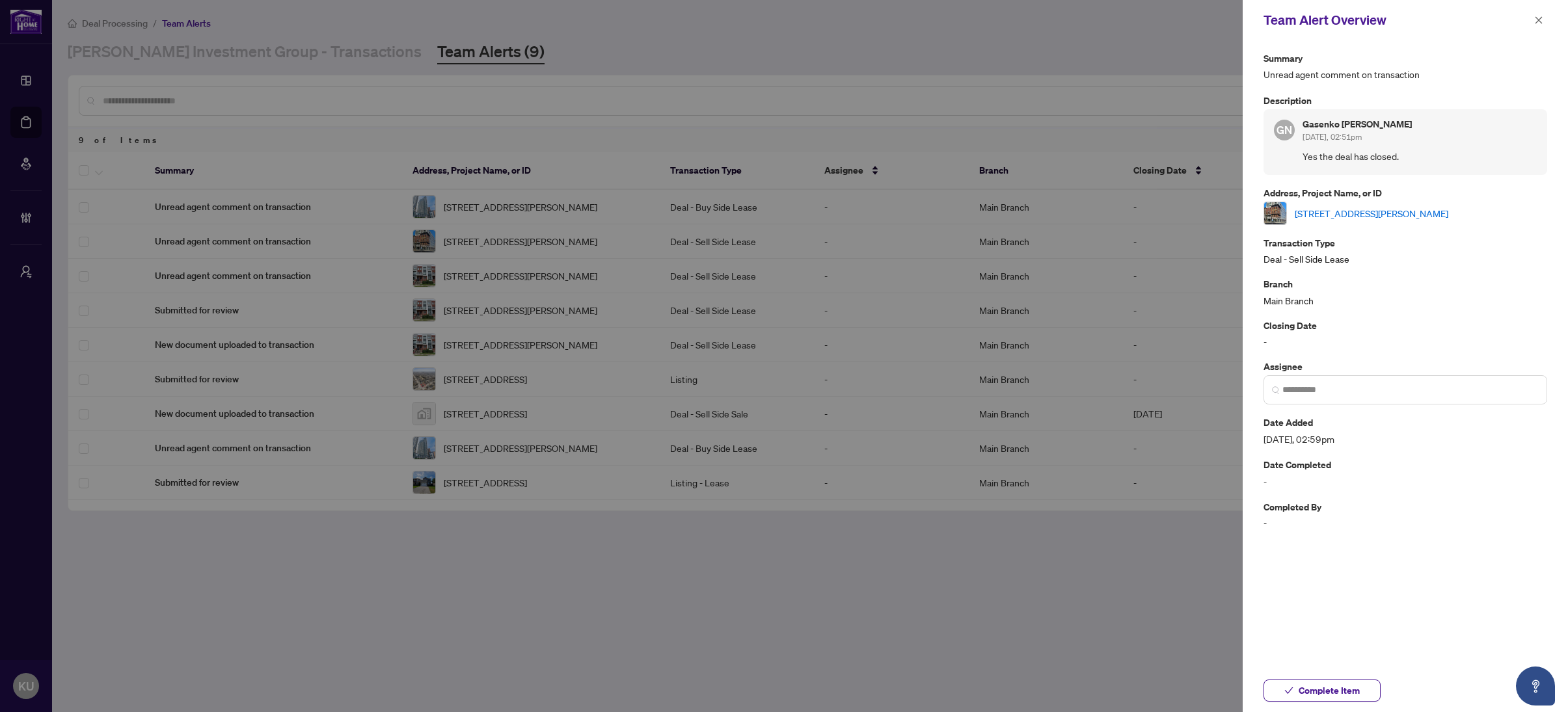
click at [1448, 220] on link "[STREET_ADDRESS][PERSON_NAME]" at bounding box center [1371, 213] width 154 height 15
click at [1535, 20] on icon "close" at bounding box center [1539, 20] width 9 height 9
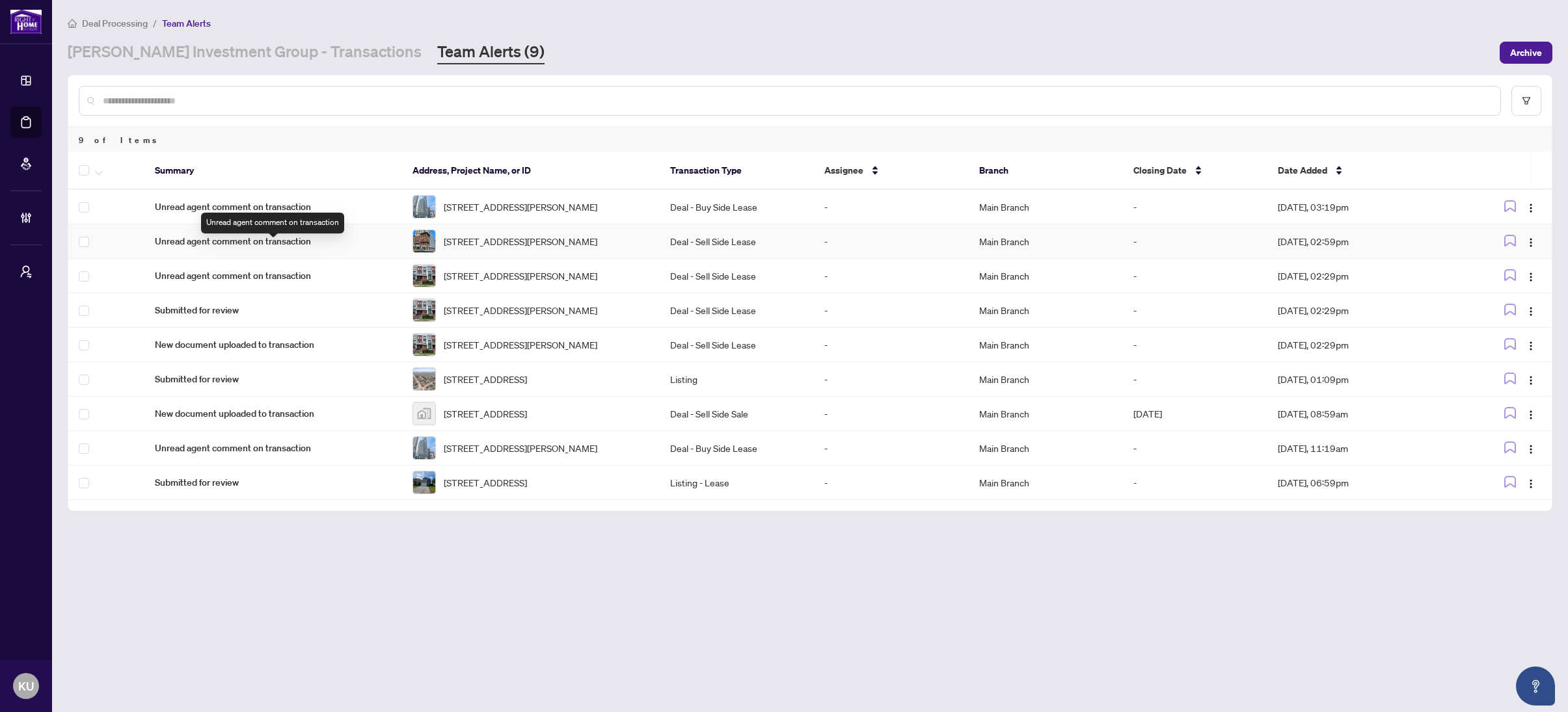
click at [229, 249] on span "Unread agent comment on transaction" at bounding box center [273, 241] width 237 height 15
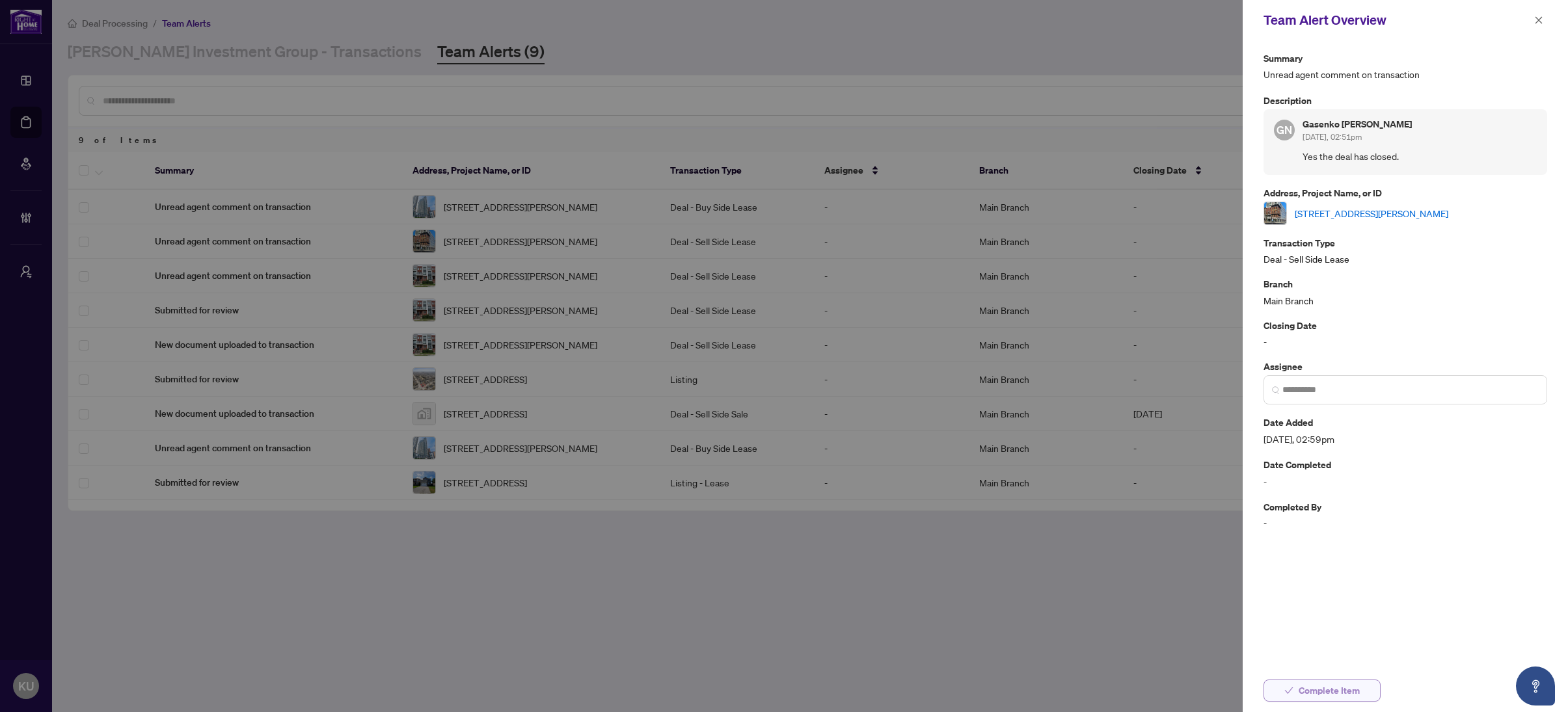
click at [1345, 693] on span "Complete Item" at bounding box center [1329, 690] width 61 height 21
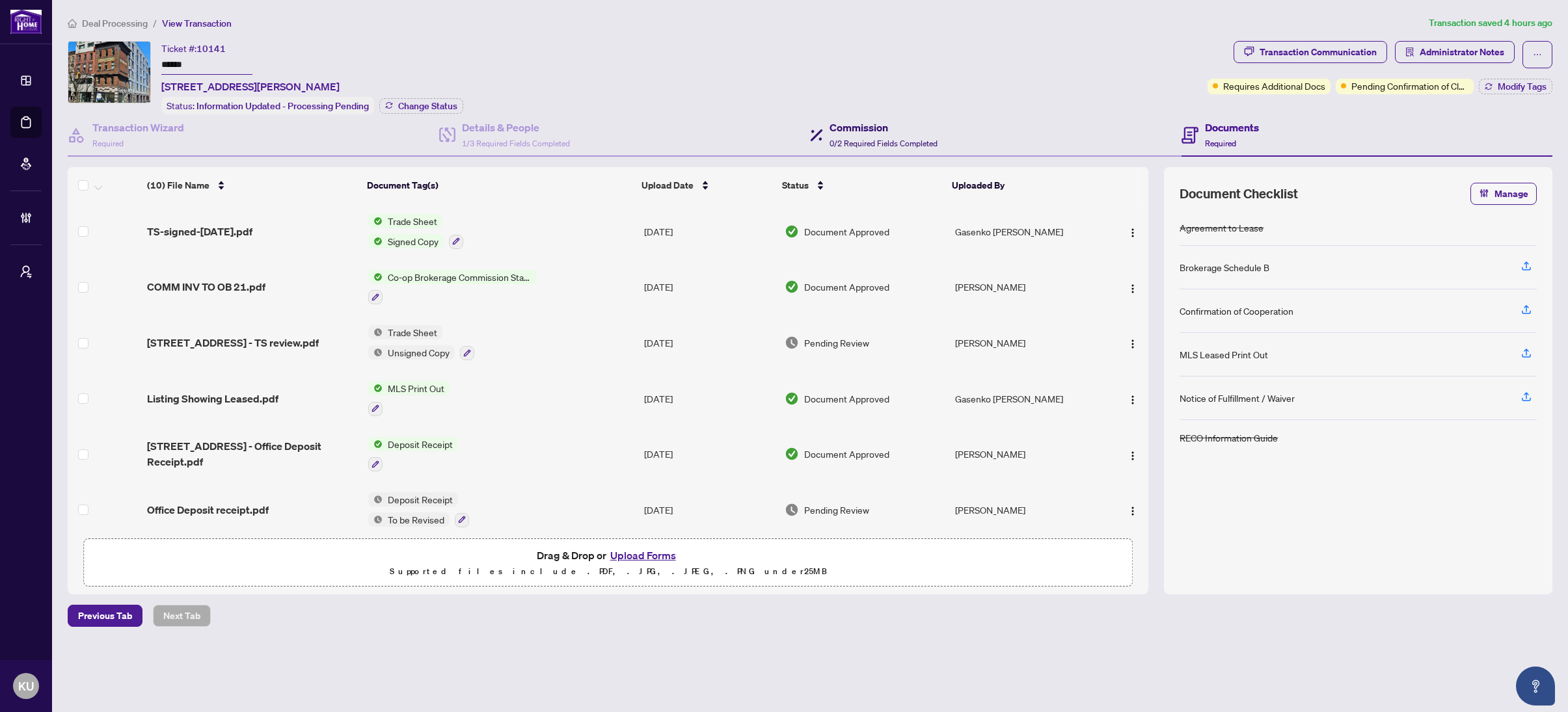
click at [858, 132] on h4 "Commission" at bounding box center [883, 127] width 108 height 15
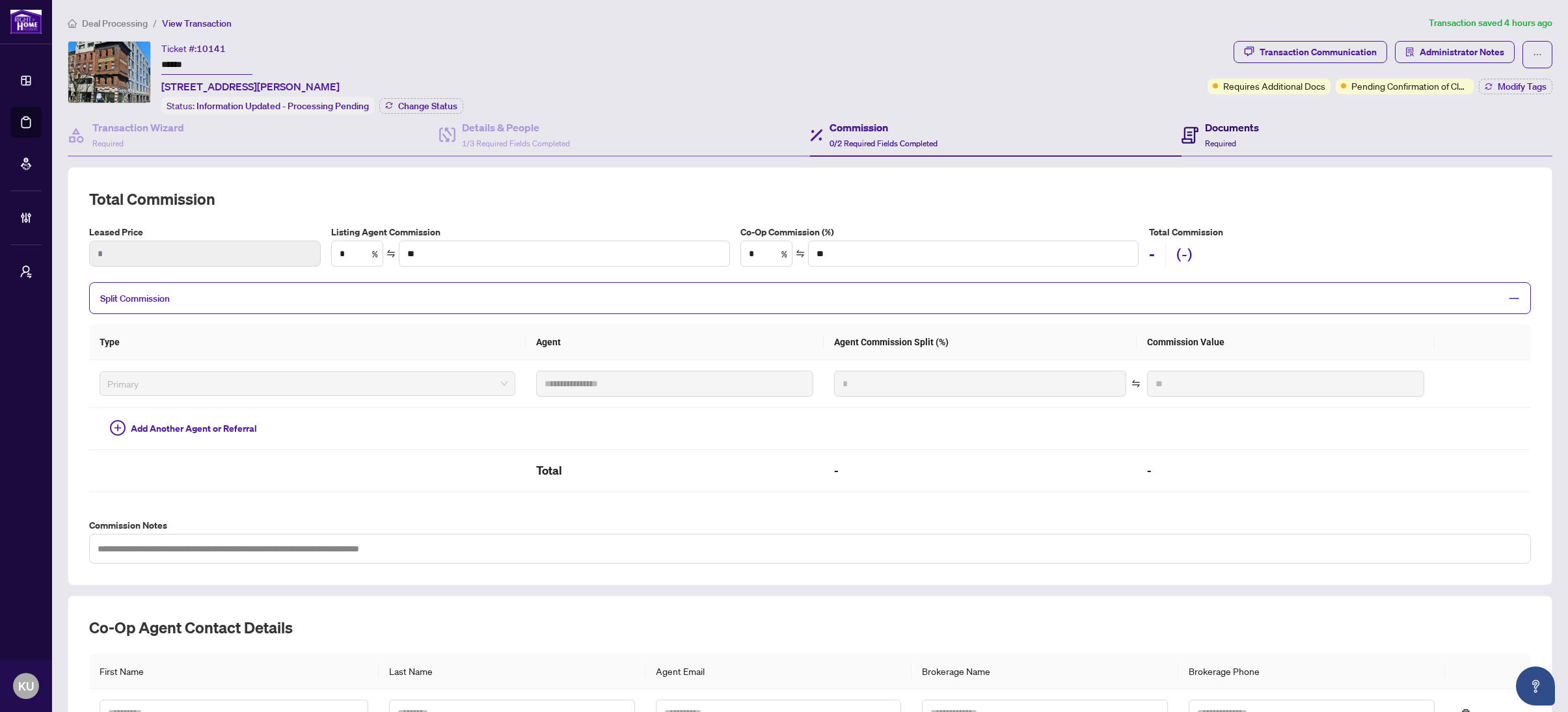
click at [1214, 127] on h4 "Documents" at bounding box center [1232, 127] width 54 height 15
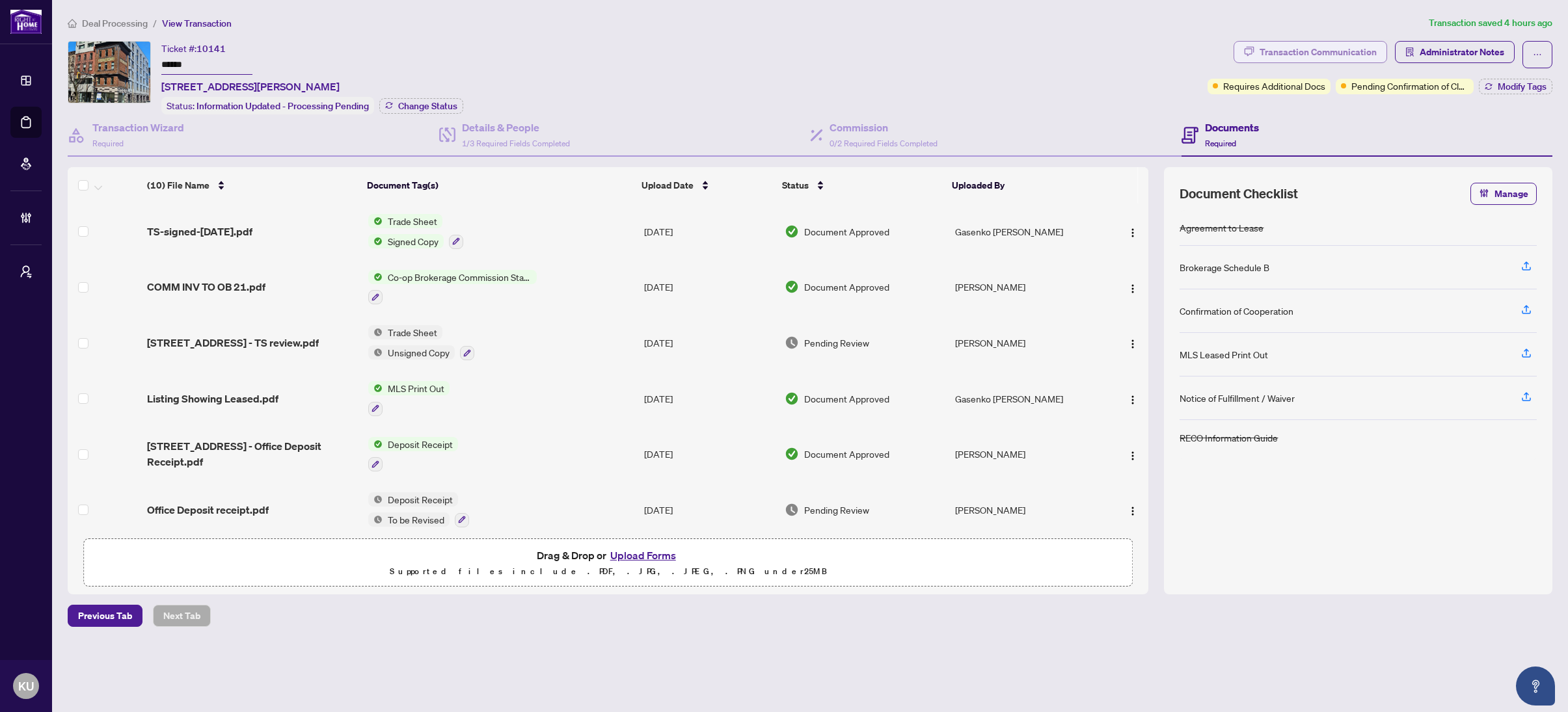
click at [1283, 51] on div "Transaction Communication" at bounding box center [1318, 52] width 117 height 21
type textarea "**********"
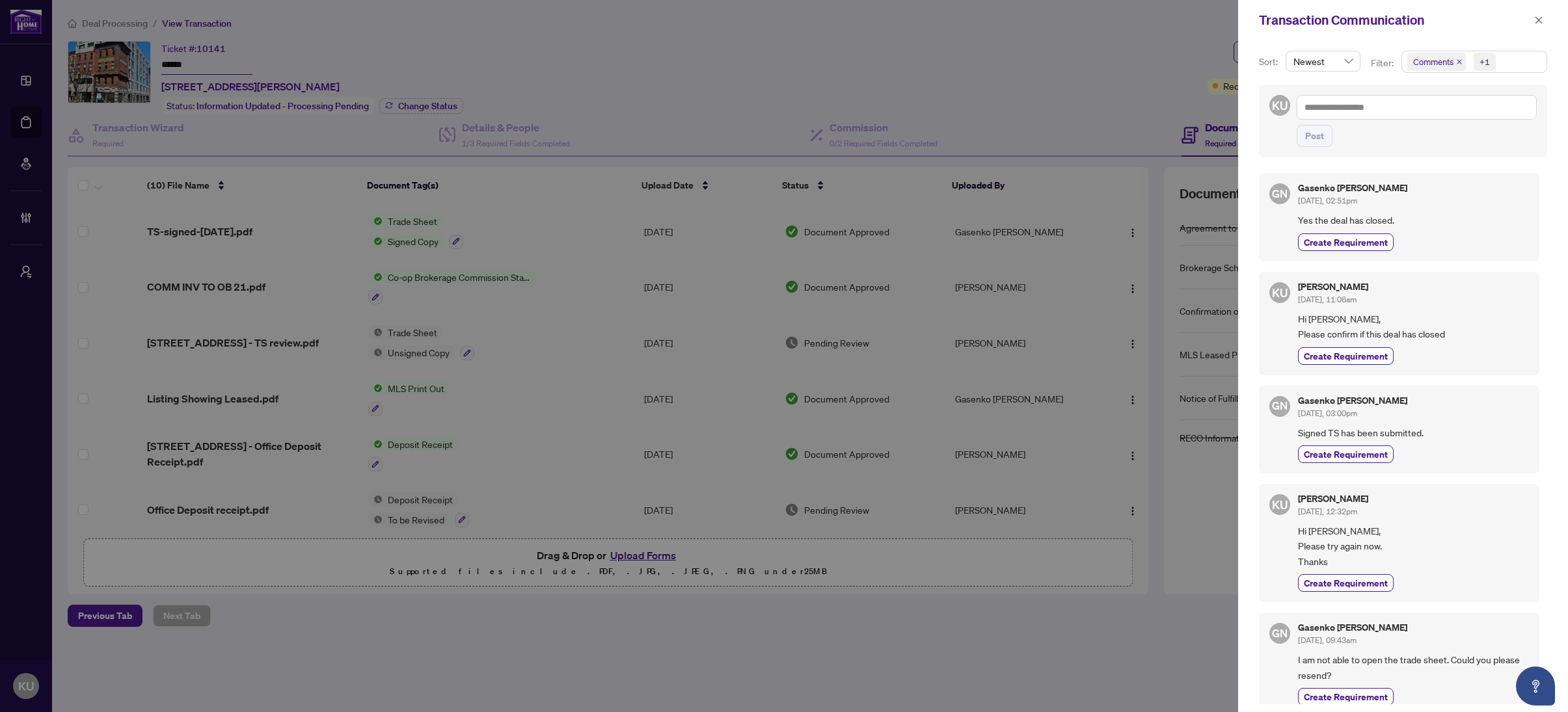
drag, startPoint x: 638, startPoint y: 88, endPoint x: 610, endPoint y: 96, distance: 29.1
click at [634, 88] on div at bounding box center [784, 356] width 1568 height 712
click at [1543, 19] on button "button" at bounding box center [1538, 20] width 17 height 15
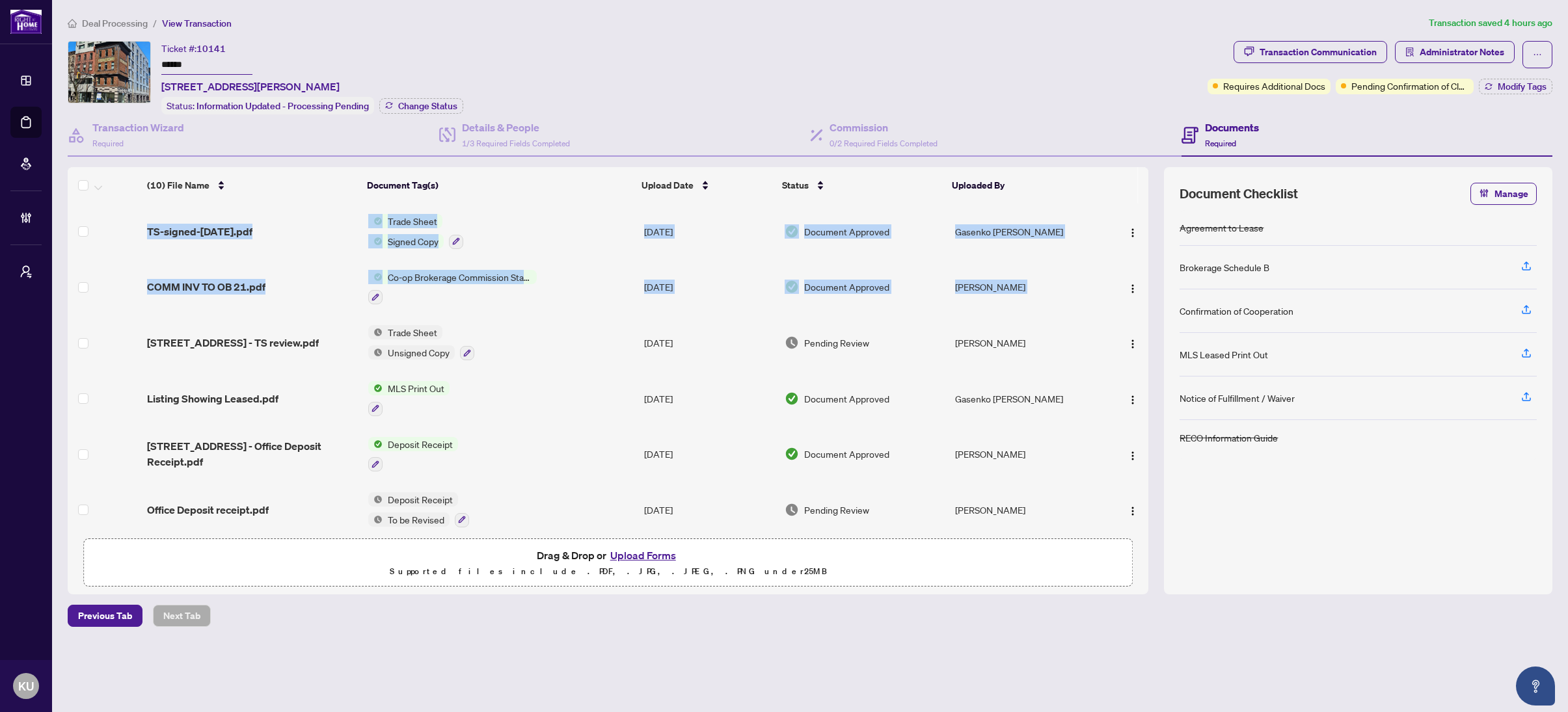
drag, startPoint x: 1143, startPoint y: 268, endPoint x: 1147, endPoint y: 367, distance: 99.1
click at [1146, 368] on div "(10) File Name Document Tag(s) Upload Date Status Uploaded By TS-signed-[DATE].…" at bounding box center [608, 368] width 1081 height 328
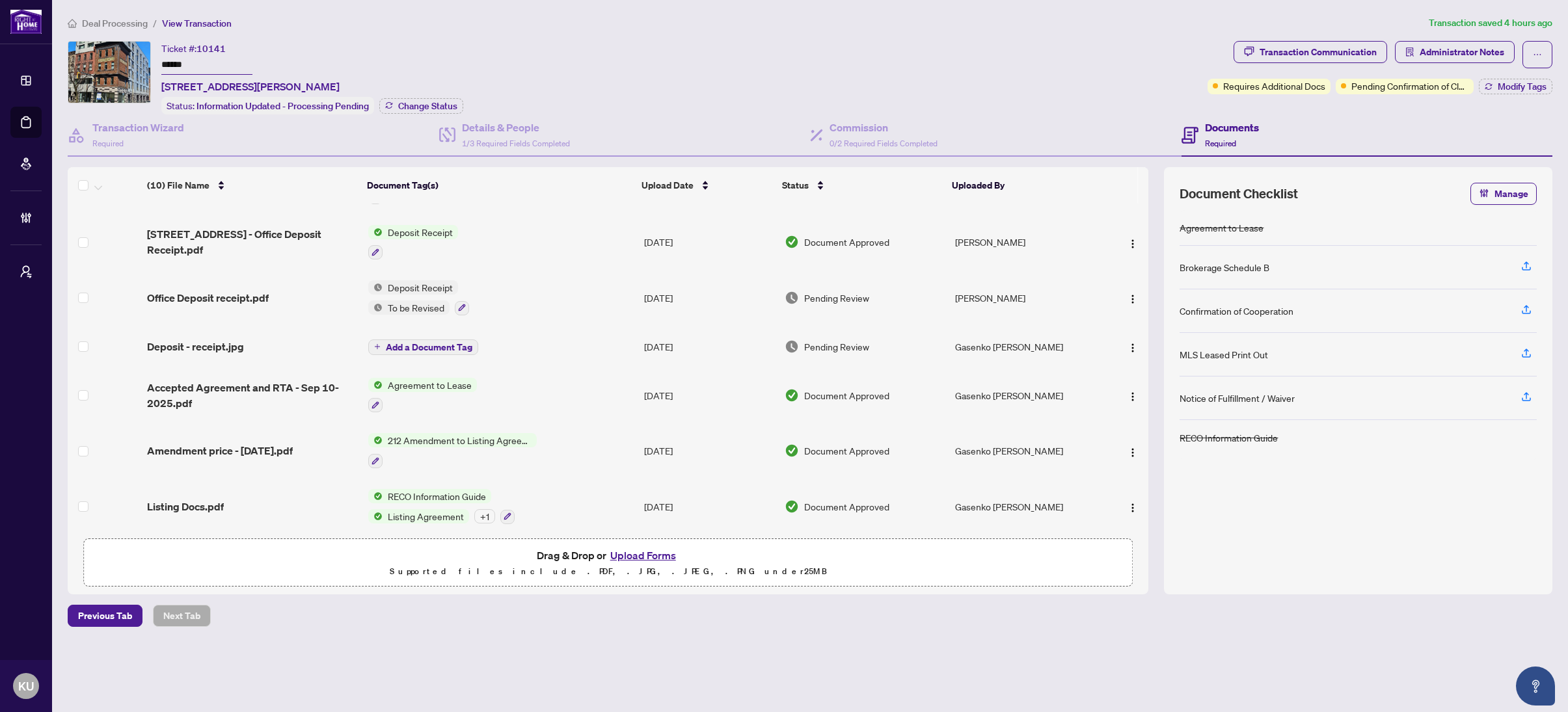
scroll to position [207, 0]
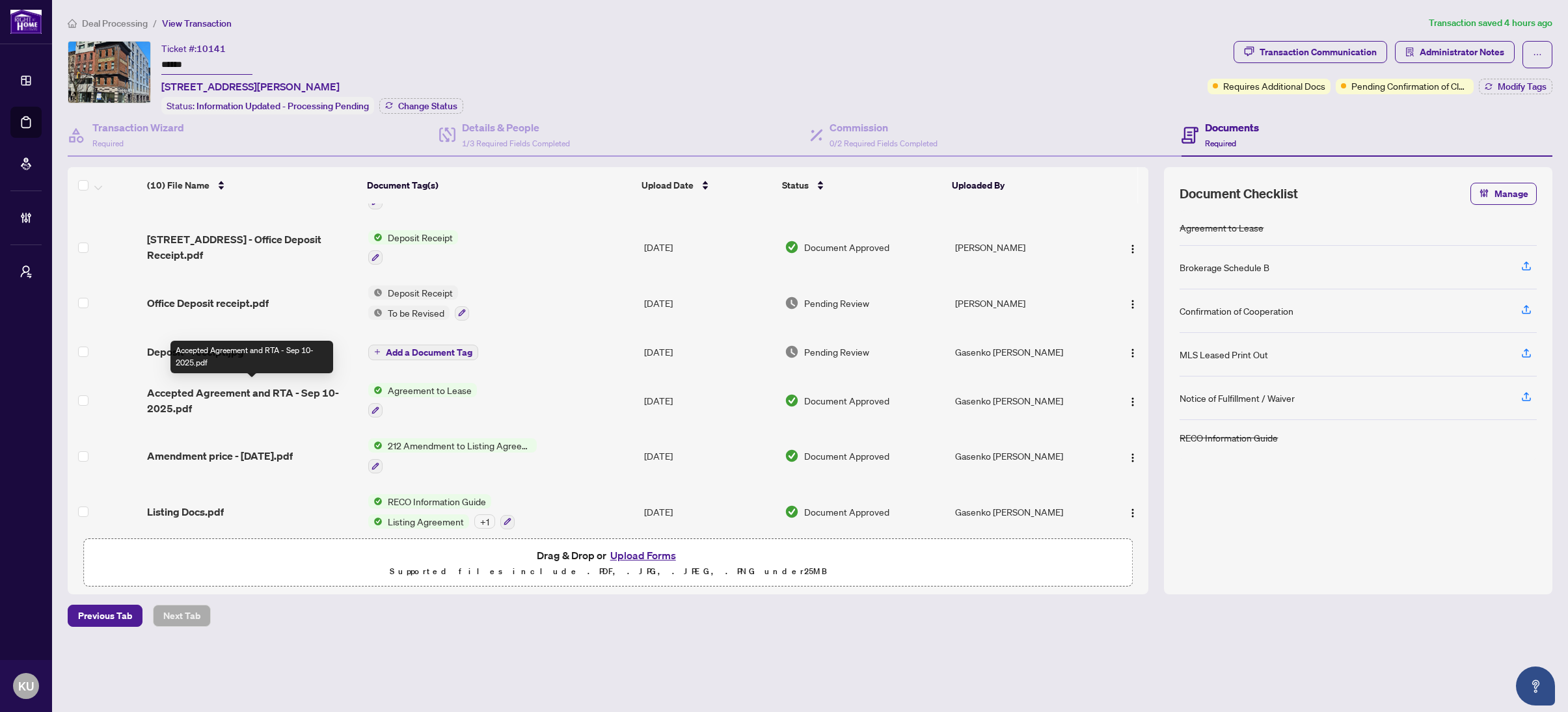
click at [211, 390] on span "Accepted Agreement and RTA - Sep 10-2025.pdf" at bounding box center [252, 400] width 210 height 31
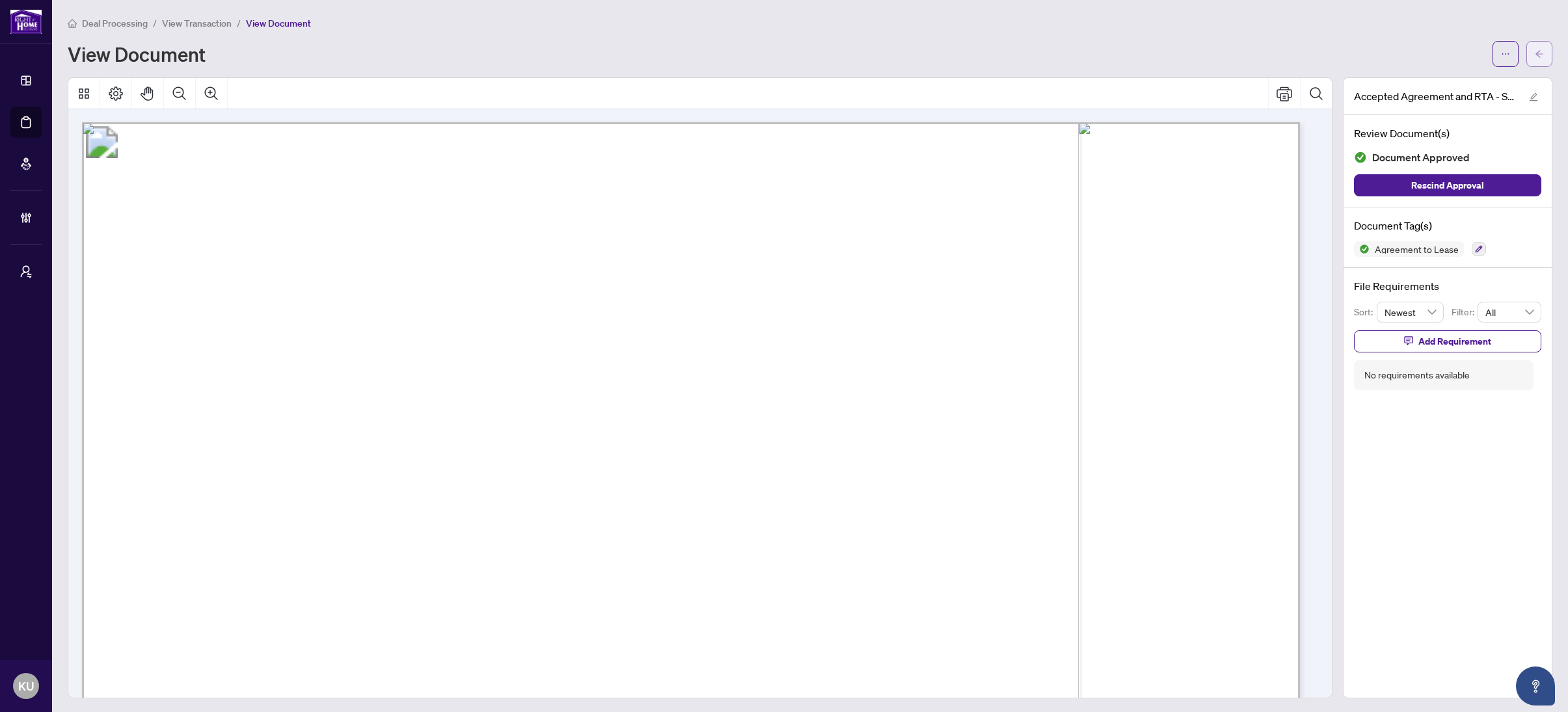
click at [1526, 53] on button "button" at bounding box center [1539, 54] width 26 height 26
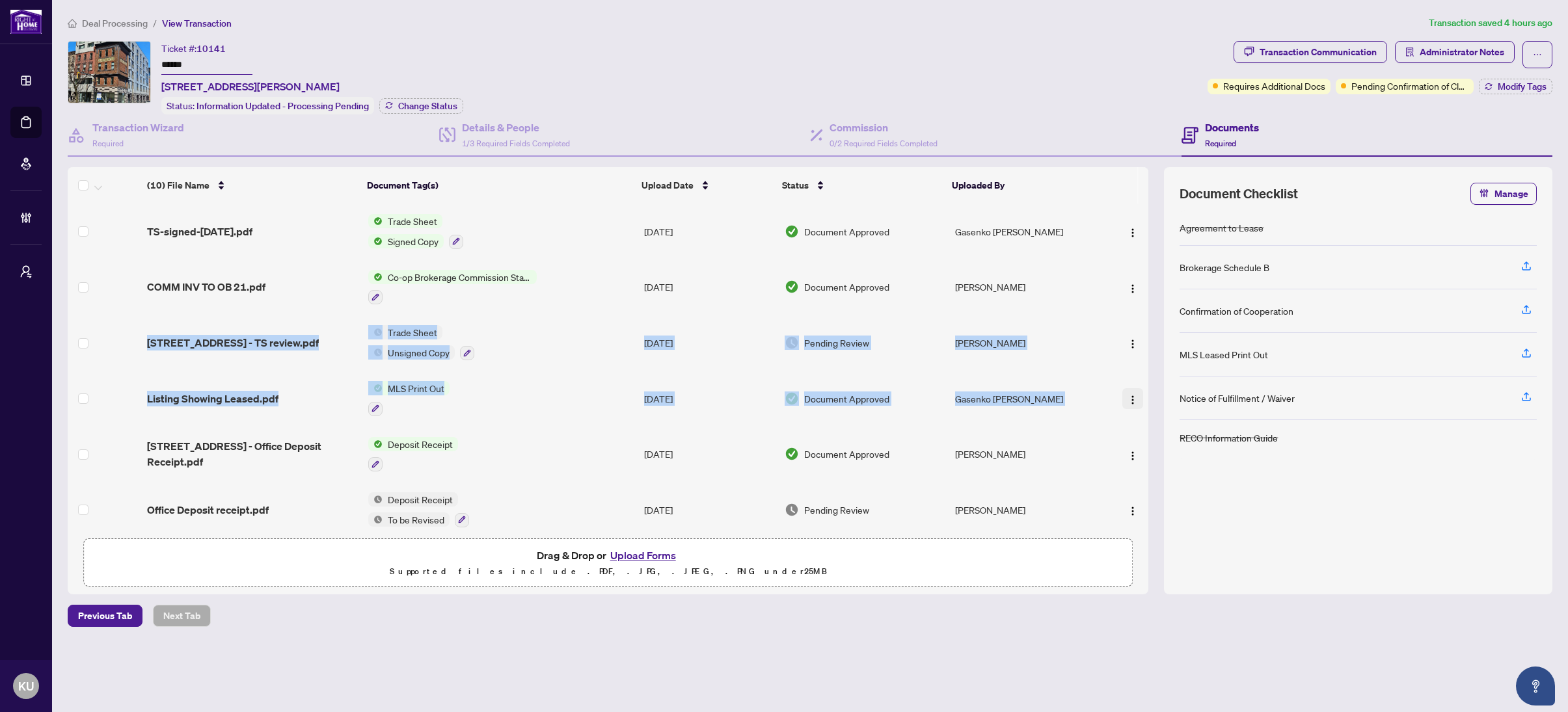
drag, startPoint x: 1130, startPoint y: 366, endPoint x: 1107, endPoint y: 406, distance: 46.1
click at [1119, 403] on tbody "(10) File Name Document Tag(s) Upload Date Status Uploaded By TS-signed-[DATE].…" at bounding box center [608, 475] width 1081 height 543
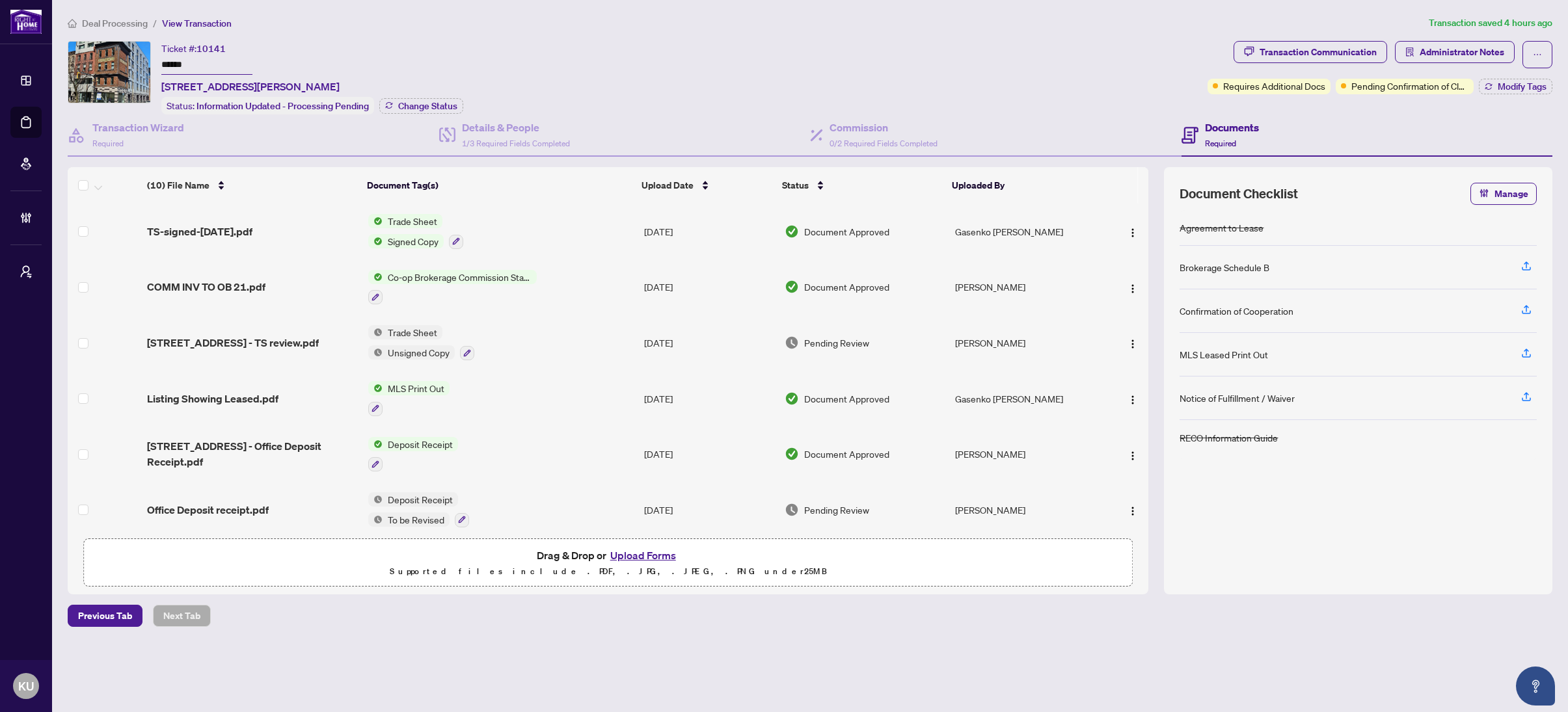
click at [1148, 501] on div "(10) File Name Document Tag(s) Upload Date Status Uploaded By TS-signed-[DATE].…" at bounding box center [608, 368] width 1081 height 328
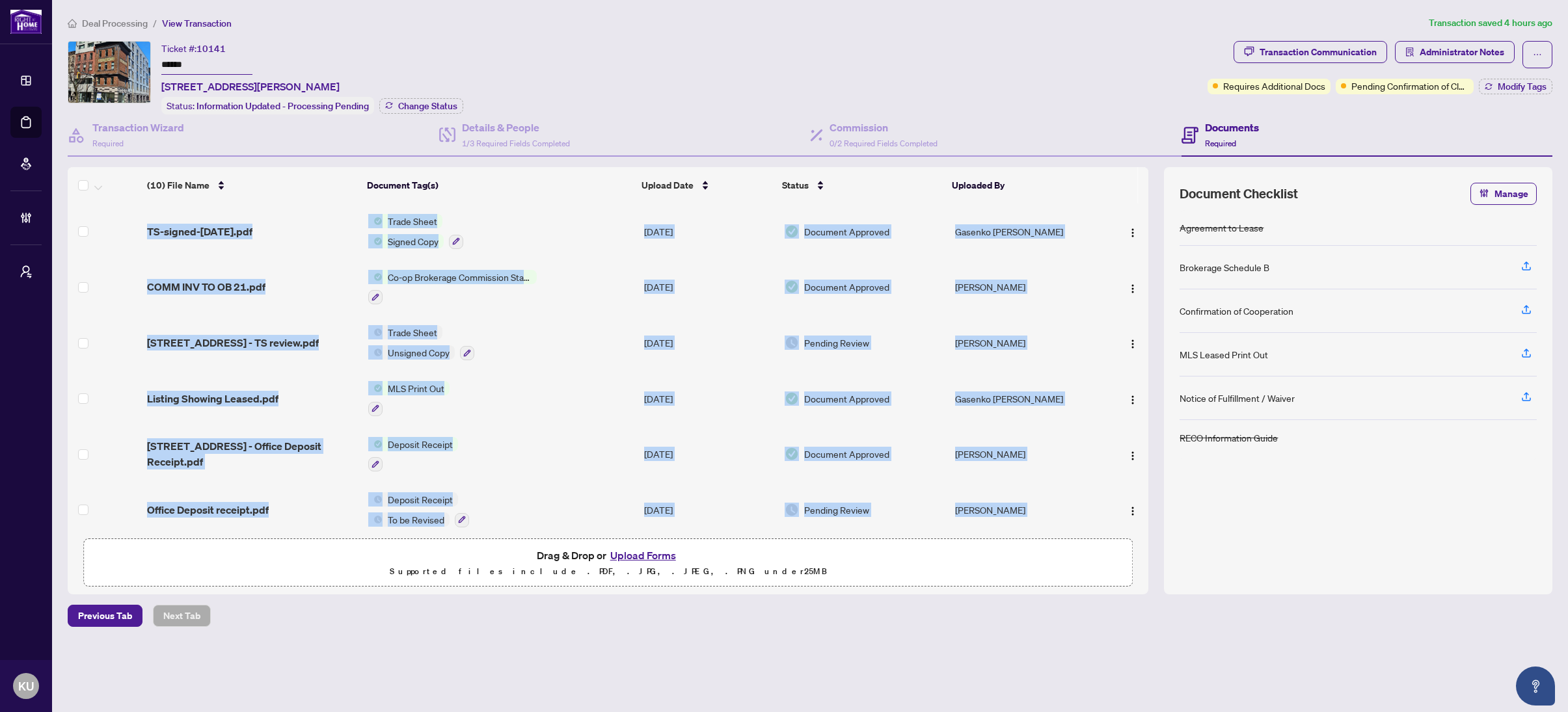
click at [1148, 501] on div "(10) File Name Document Tag(s) Upload Date Status Uploaded By TS-signed-[DATE].…" at bounding box center [608, 368] width 1081 height 328
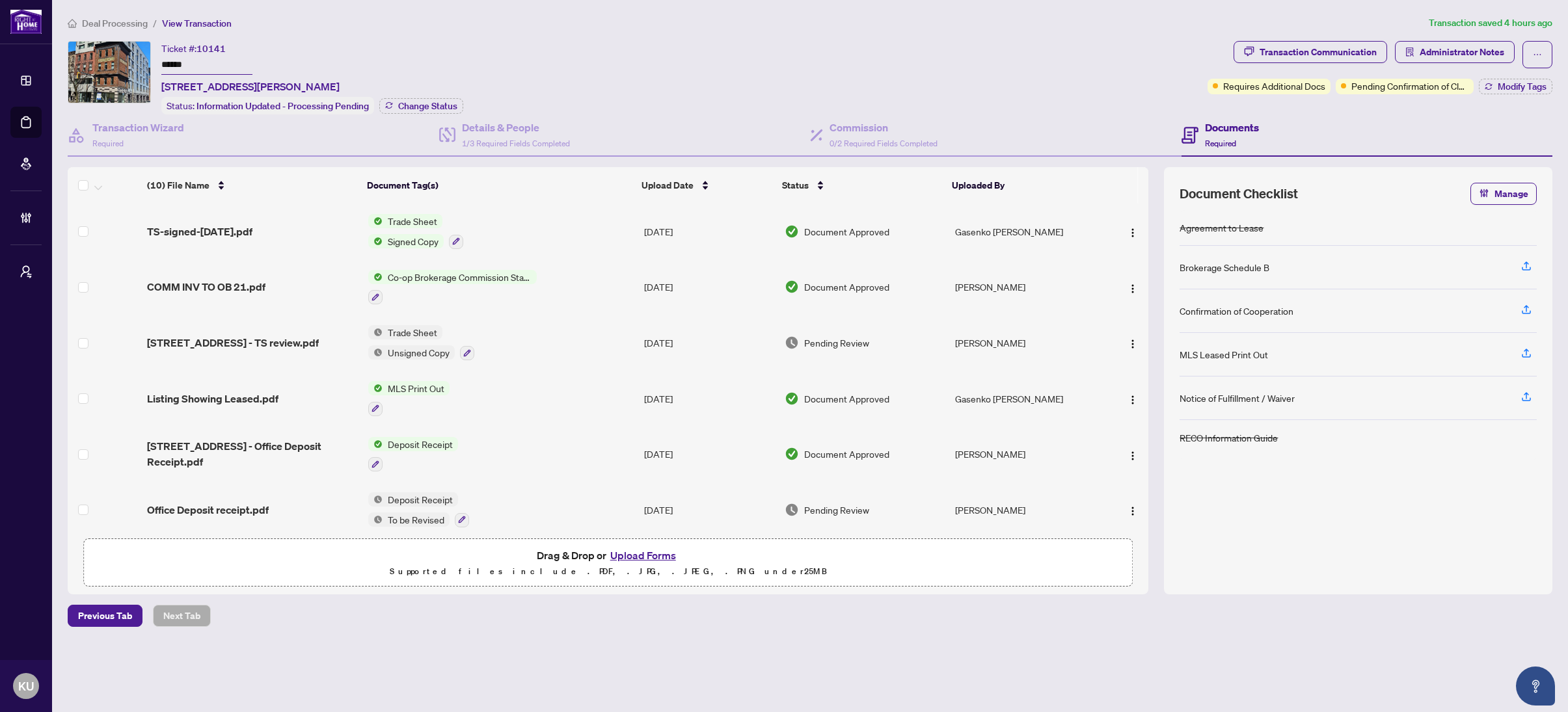
click at [1159, 638] on main "Deal Processing / View Transaction Transaction saved 4 hours ago Ticket #: 1014…" at bounding box center [809, 356] width 1515 height 712
click at [1150, 425] on div "(10) File Name Document Tag(s) Upload Date Status Uploaded By (10) File Name Do…" at bounding box center [810, 380] width 1484 height 427
click at [167, 281] on span "COMM INV TO OB 21.pdf" at bounding box center [206, 287] width 118 height 15
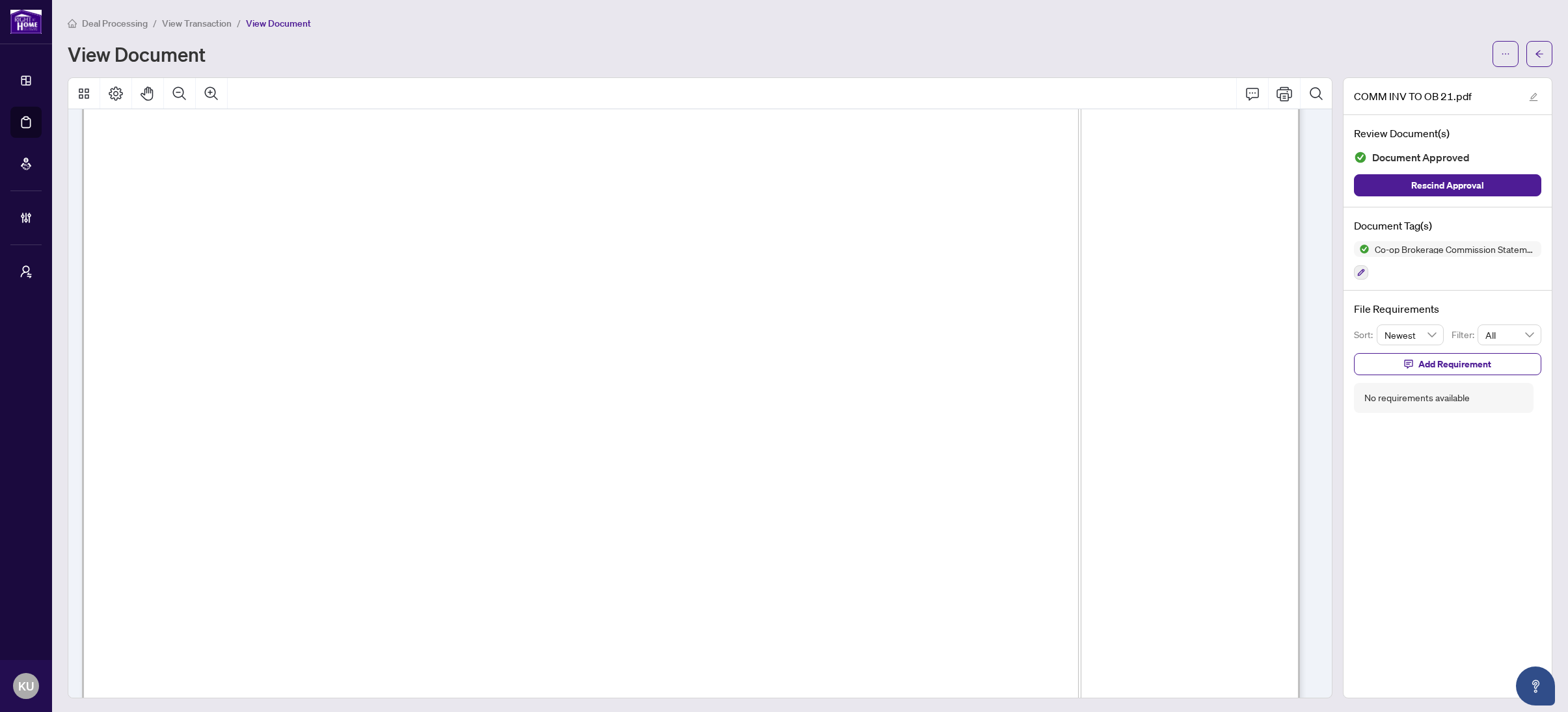
scroll to position [271, 0]
drag, startPoint x: 1541, startPoint y: 53, endPoint x: 1536, endPoint y: 59, distance: 7.8
click at [1536, 59] on button "button" at bounding box center [1539, 54] width 26 height 26
